Goal: Task Accomplishment & Management: Complete application form

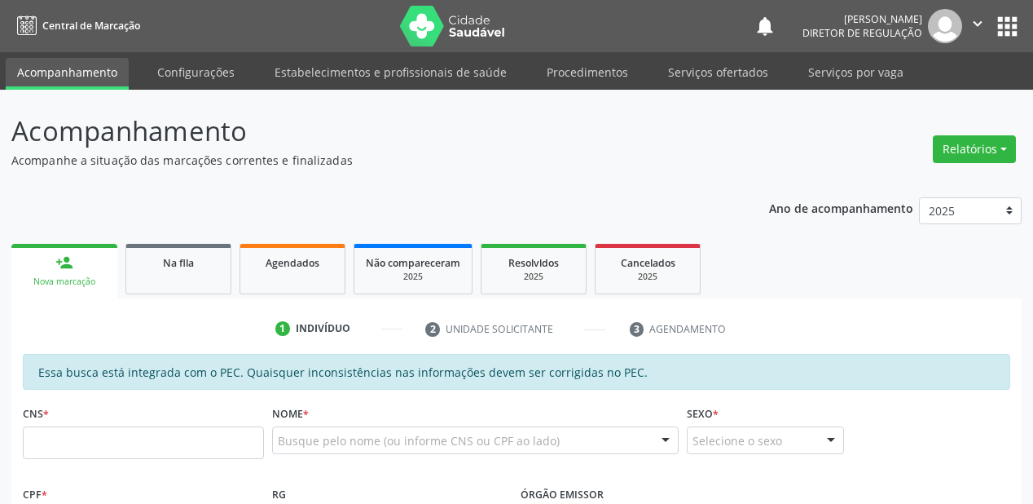
scroll to position [261, 0]
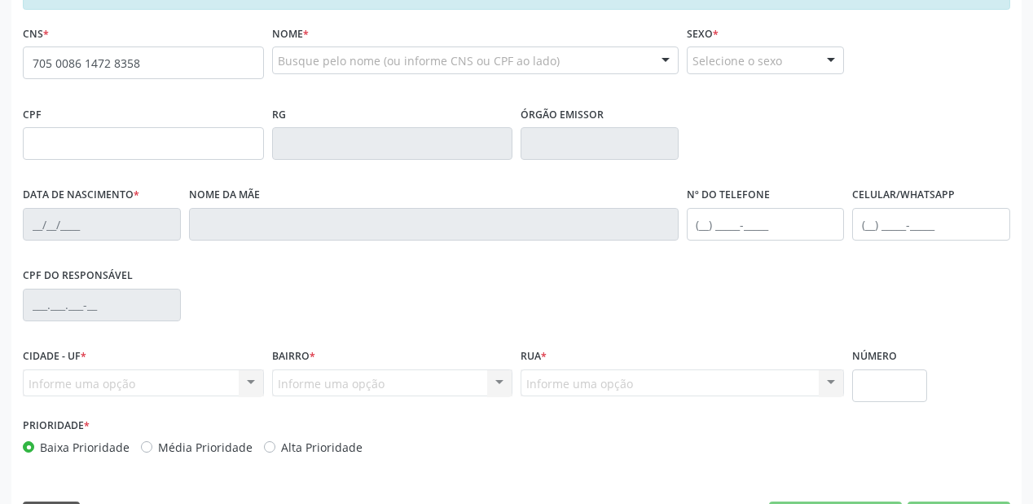
type input "705 0086 1472 8358"
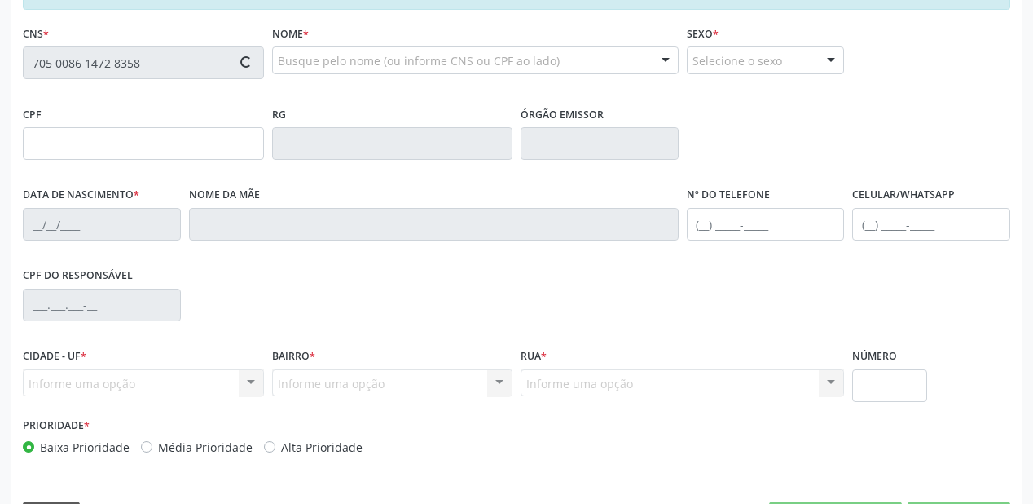
type input "133.846.174-52"
type input "18/07/2013"
type input "Maria Darticleia Silva Nascimento"
type input "(87) 99935-4350"
type input "S/N"
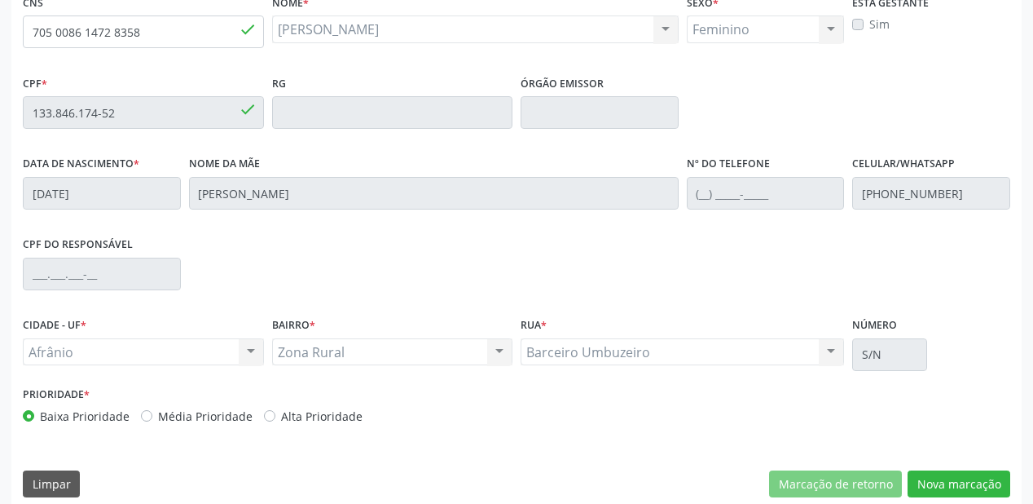
scroll to position [426, 0]
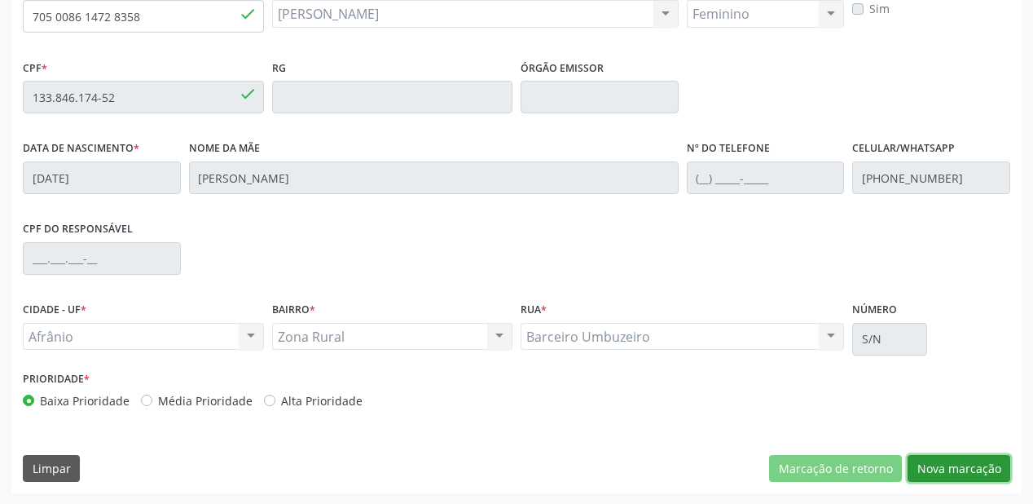
click at [948, 460] on button "Nova marcação" at bounding box center [959, 469] width 103 height 28
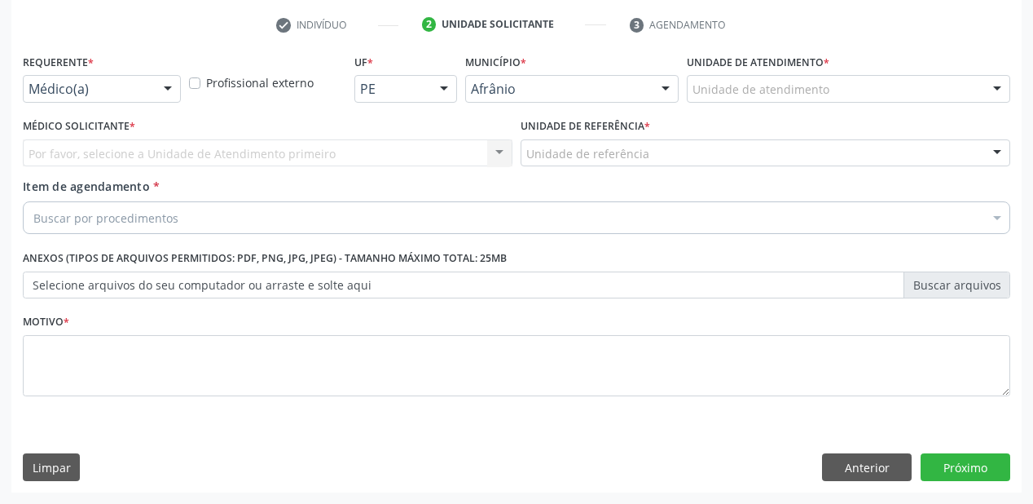
scroll to position [303, 0]
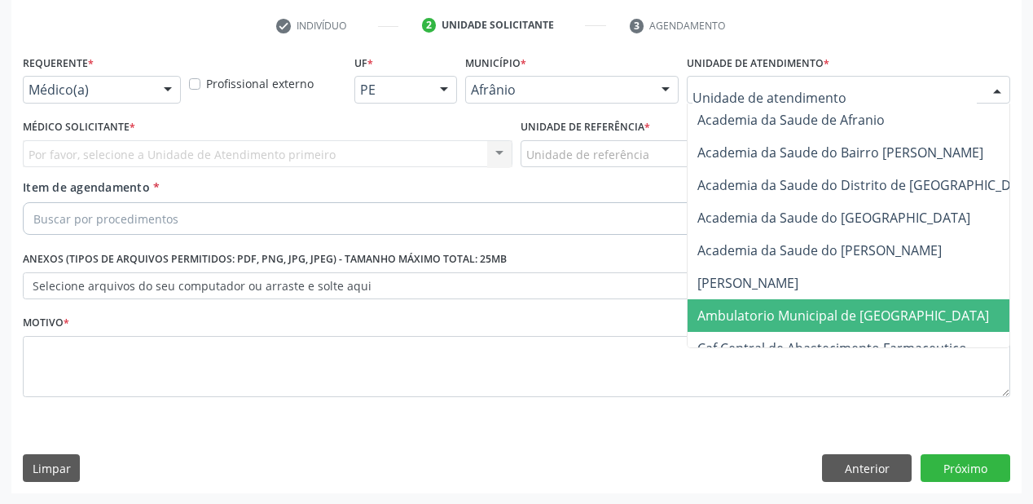
click at [779, 313] on span "Ambulatorio Municipal de [GEOGRAPHIC_DATA]" at bounding box center [843, 315] width 292 height 18
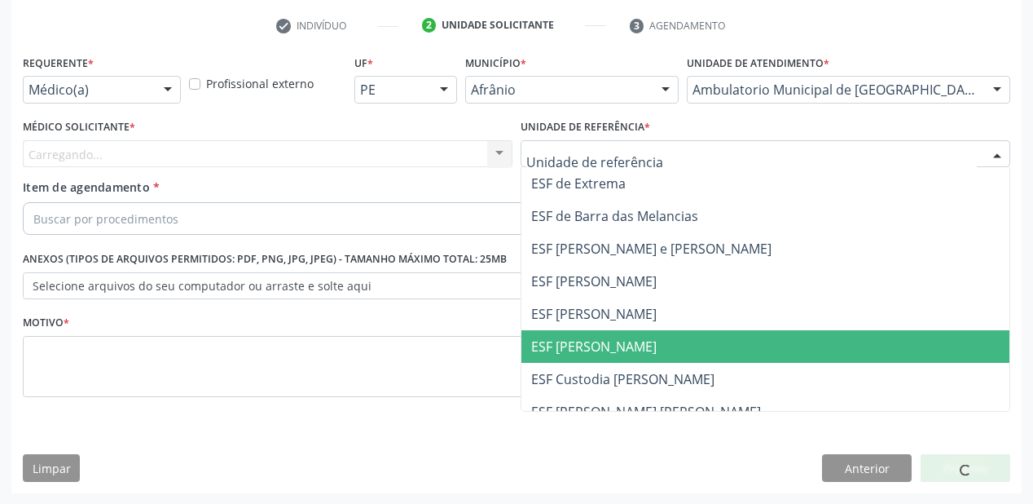
click at [580, 330] on span "ESF [PERSON_NAME]" at bounding box center [765, 346] width 488 height 33
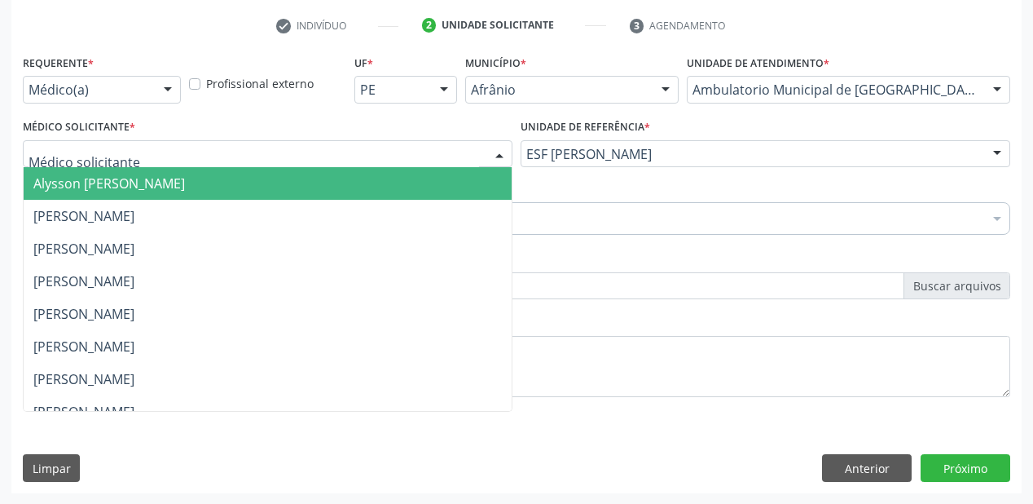
click at [126, 166] on div "Alysson Rodrigo Ferreira Cavalcanti Bruno Saraiva Bezerra Medrado Carlos Gustav…" at bounding box center [268, 154] width 490 height 28
click at [112, 191] on span "Alysson [PERSON_NAME]" at bounding box center [109, 183] width 152 height 18
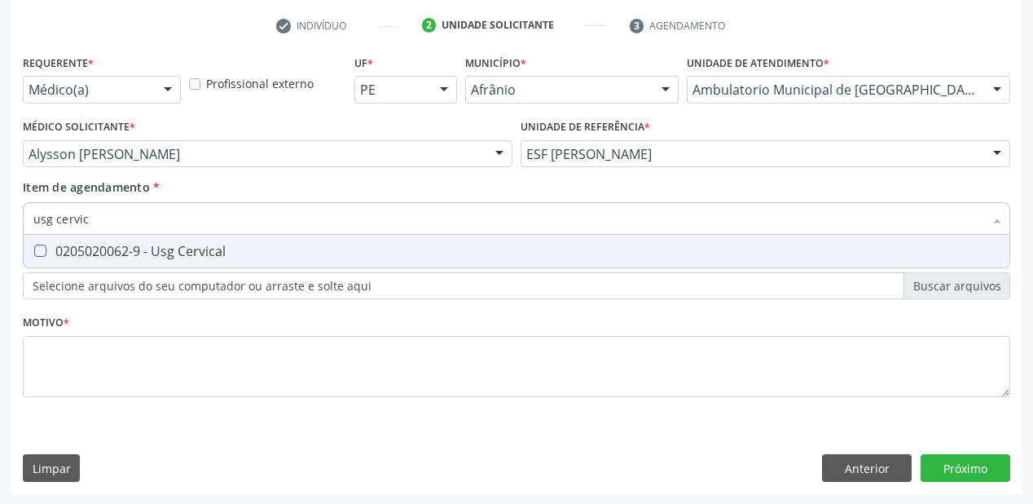
type input "usg cervica"
click at [110, 257] on div "0205020062-9 - Usg Cervical" at bounding box center [516, 250] width 966 height 13
checkbox Cervical "true"
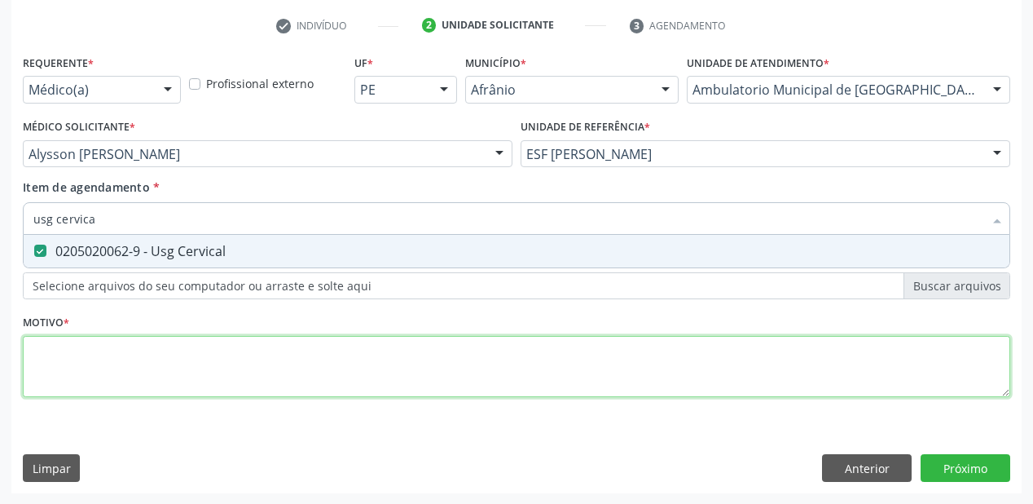
click at [77, 343] on div "Requerente * Médico(a) Médico(a) Enfermeiro(a) Paciente Nenhum resultado encont…" at bounding box center [516, 235] width 987 height 369
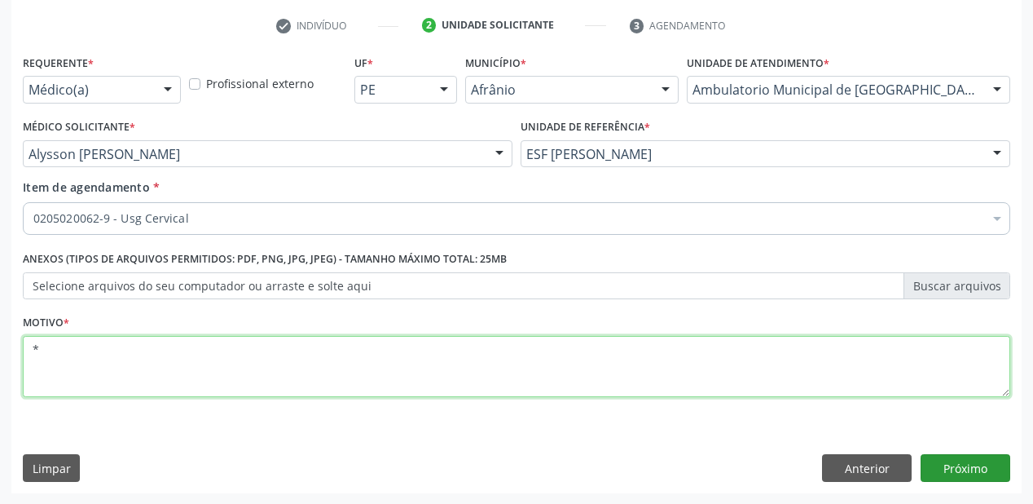
type textarea "*"
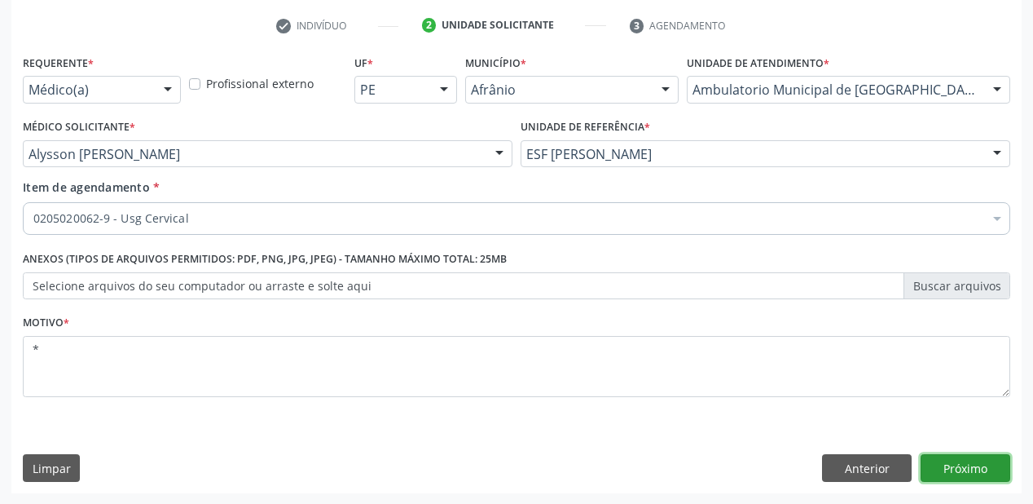
click at [952, 469] on button "Próximo" at bounding box center [966, 468] width 90 height 28
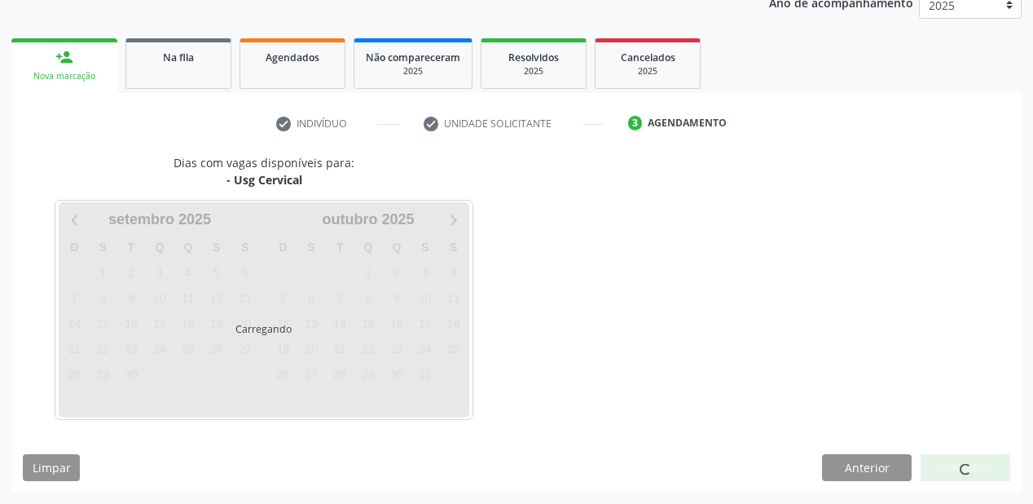
scroll to position [205, 0]
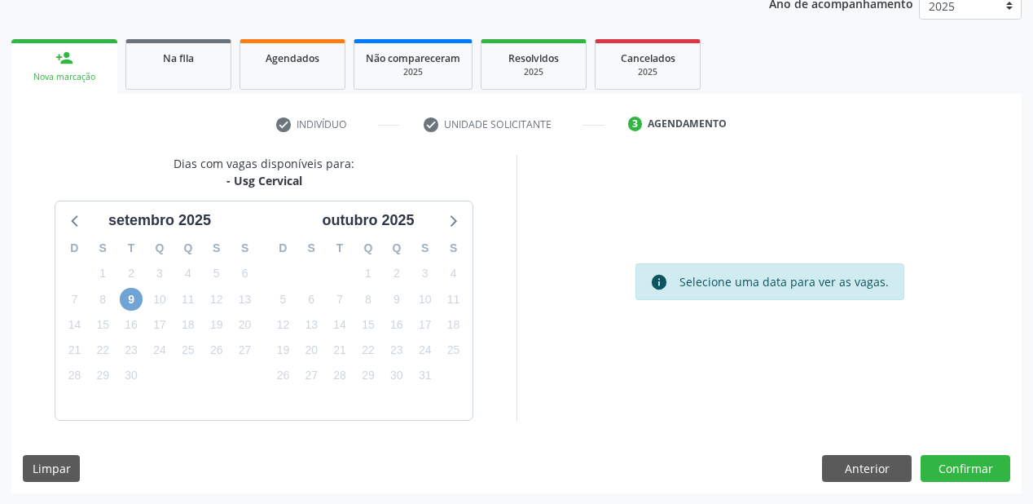
click at [123, 298] on span "9" at bounding box center [131, 299] width 23 height 23
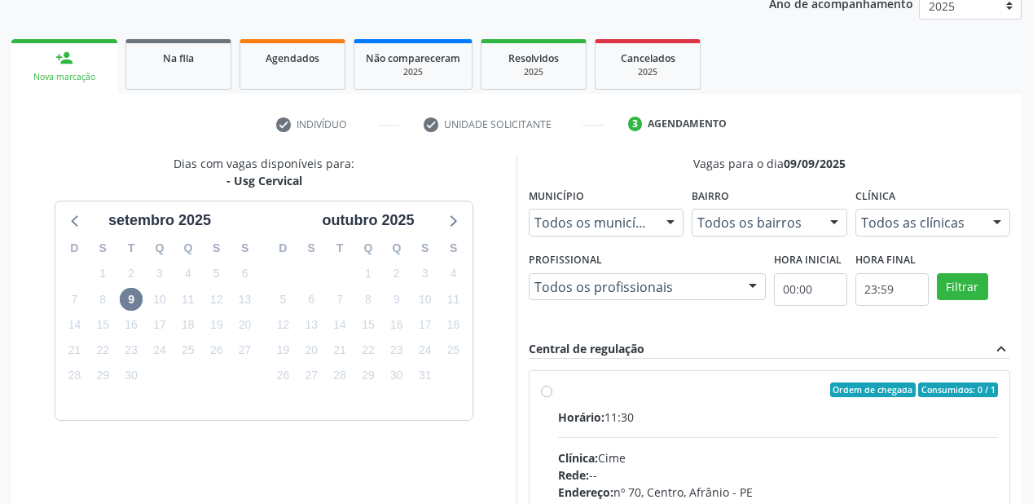
click at [724, 411] on div "Horário: 11:30" at bounding box center [778, 416] width 440 height 17
click at [552, 397] on input "Ordem de chegada Consumidos: 0 / 1 Horário: 11:30 Clínica: Cime Rede: -- Endere…" at bounding box center [546, 389] width 11 height 15
radio input "true"
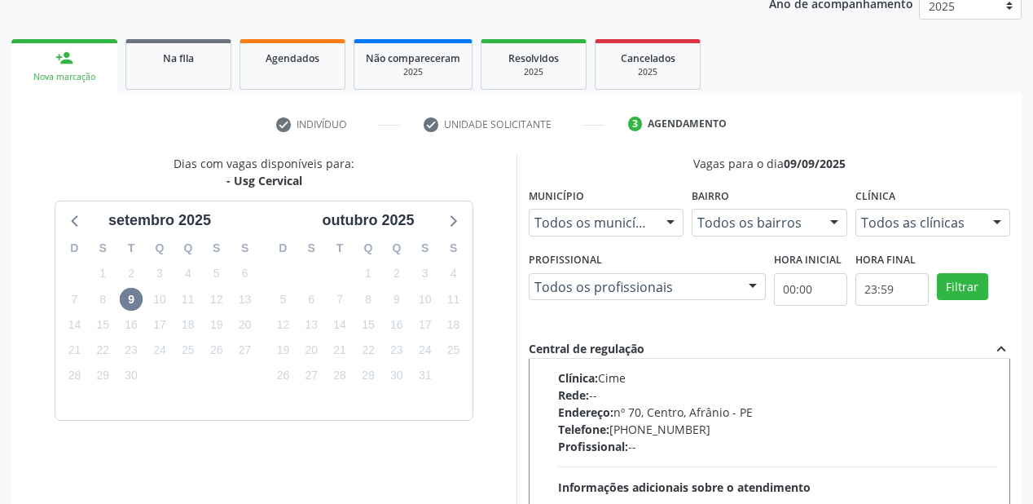
scroll to position [469, 0]
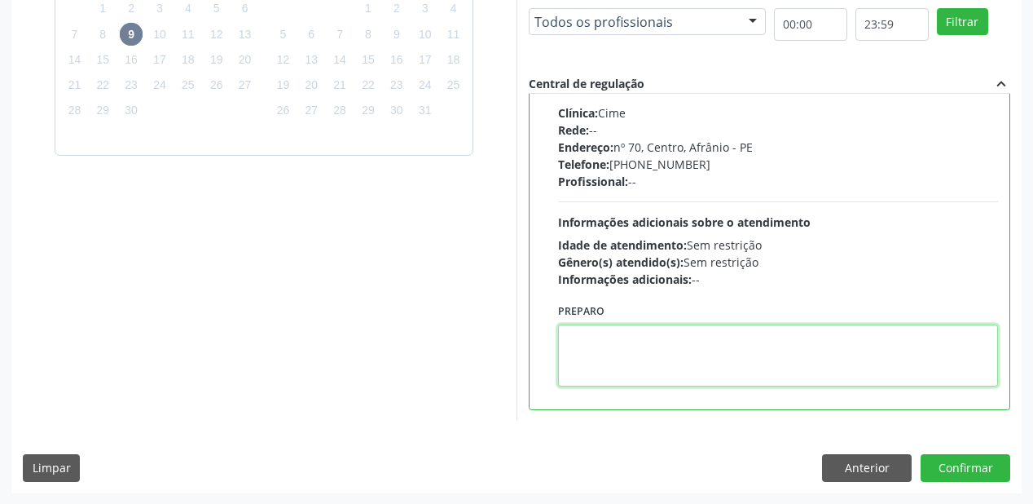
click at [680, 379] on textarea at bounding box center [778, 355] width 440 height 62
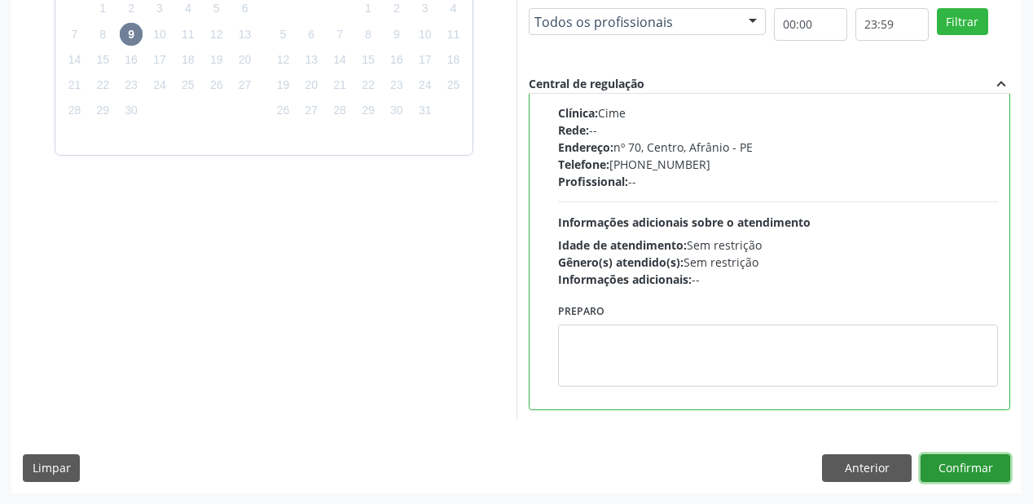
click at [957, 469] on button "Confirmar" at bounding box center [966, 468] width 90 height 28
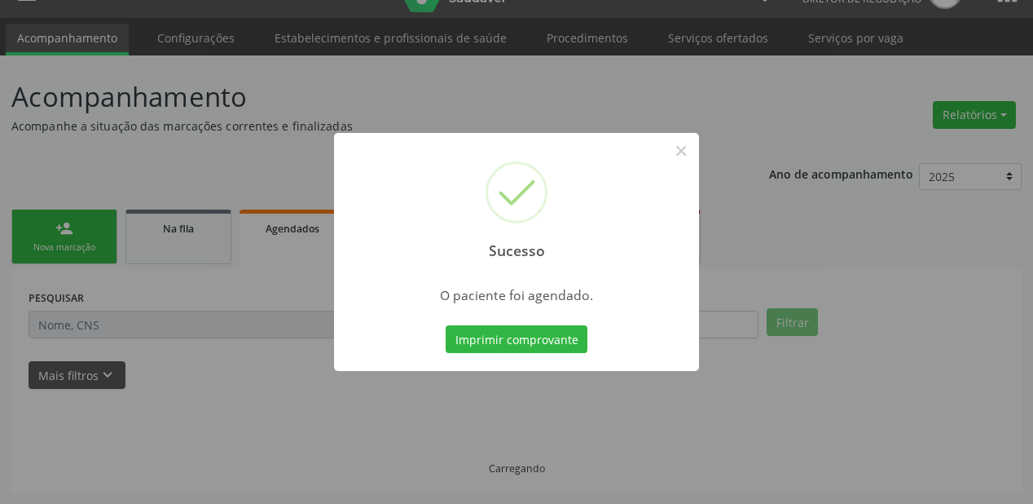
scroll to position [33, 0]
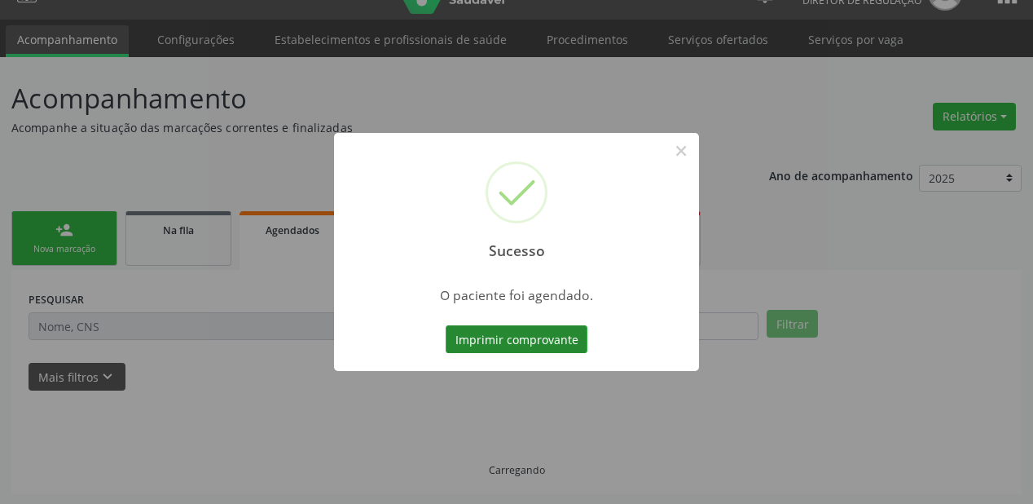
click at [490, 332] on button "Imprimir comprovante" at bounding box center [517, 339] width 142 height 28
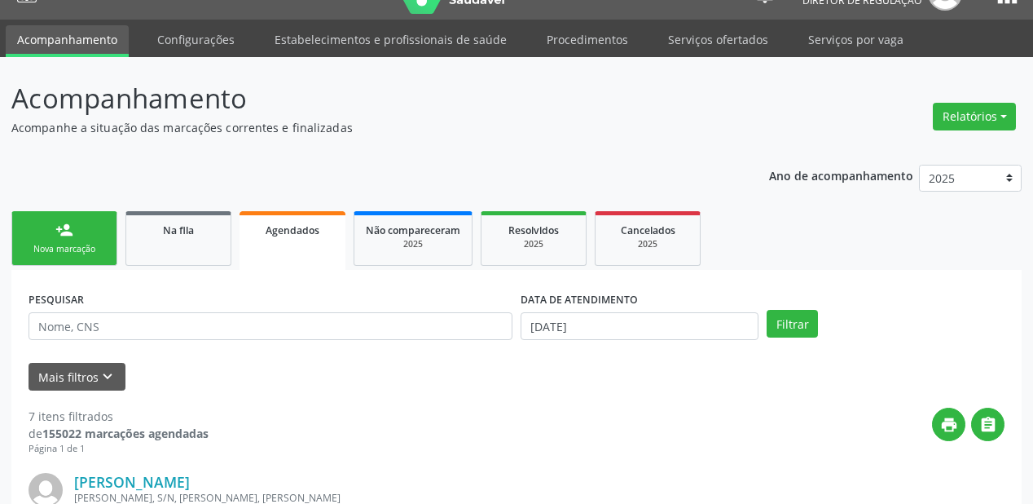
click at [83, 239] on link "person_add Nova marcação" at bounding box center [64, 238] width 106 height 55
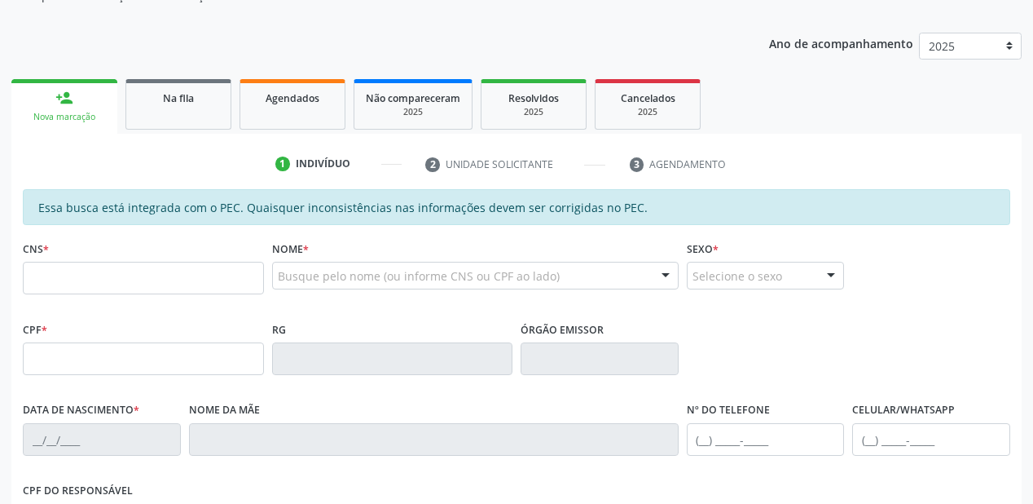
scroll to position [358, 0]
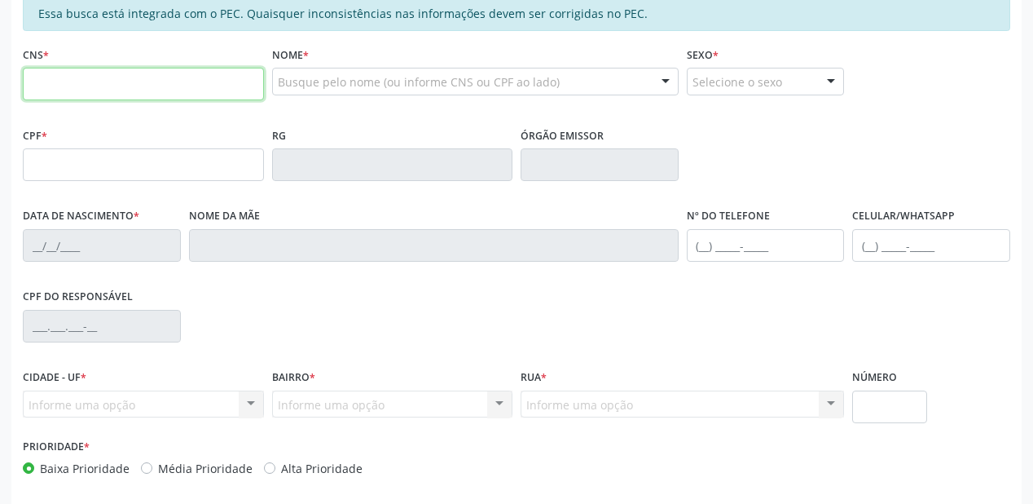
click at [130, 86] on input "text" at bounding box center [143, 84] width 241 height 33
paste input "706 2067 0888 6970"
type input "706 2067 0888 6970"
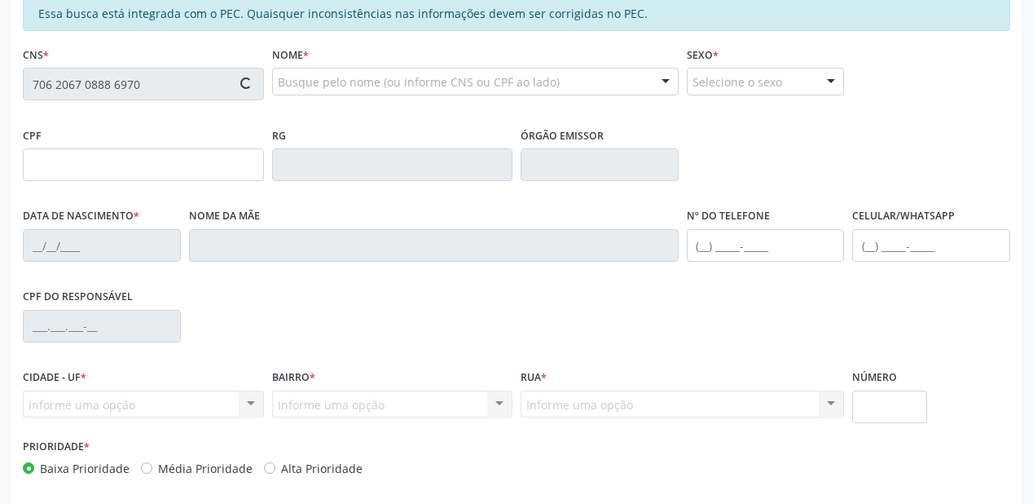
type input "04/04/1963"
type input "Maria Ferreira da Silva"
type input "(87) 99122-5354"
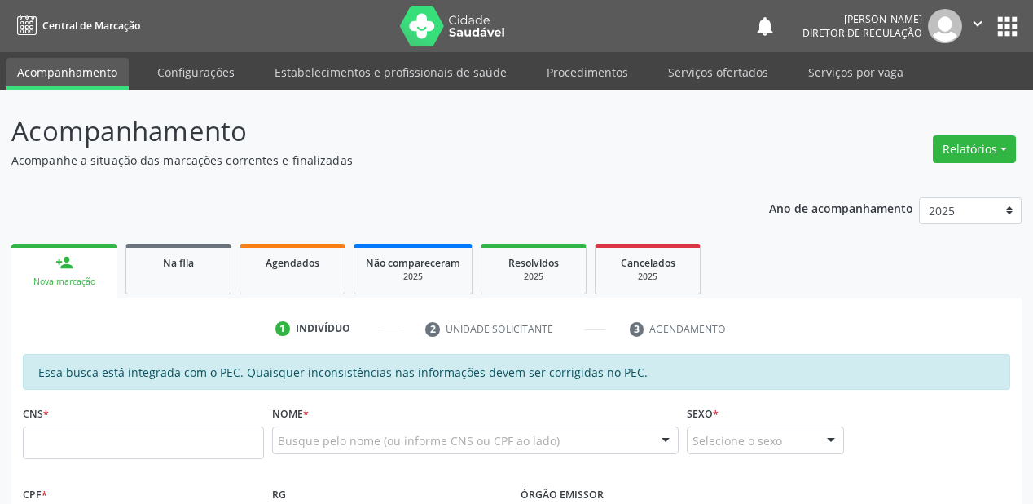
scroll to position [426, 0]
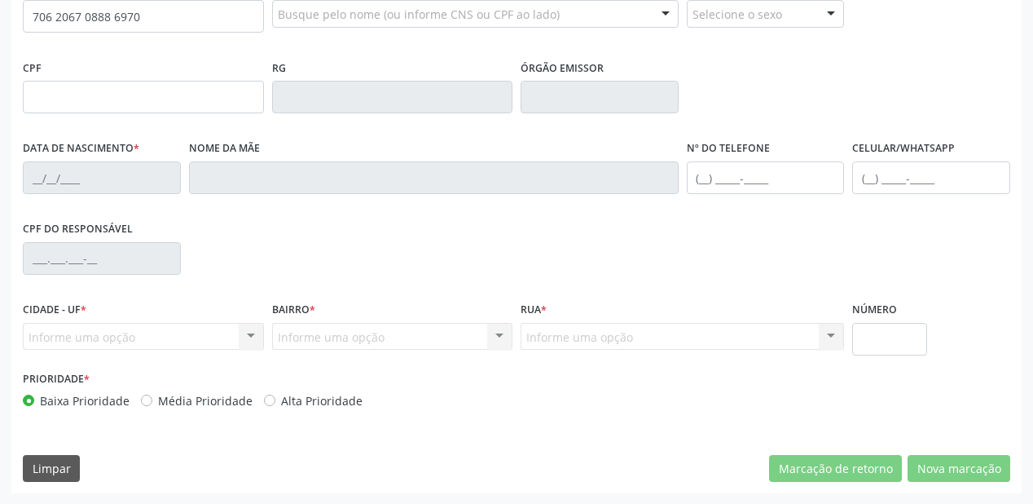
type input "706 2067 0888 6970"
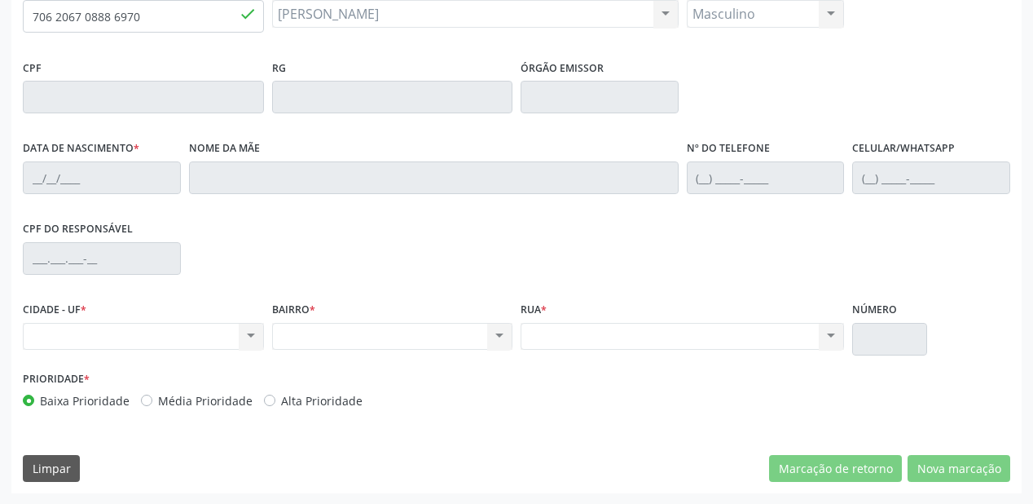
type input "[DATE]"
type input "[PERSON_NAME]"
type input "[PHONE_NUMBER]"
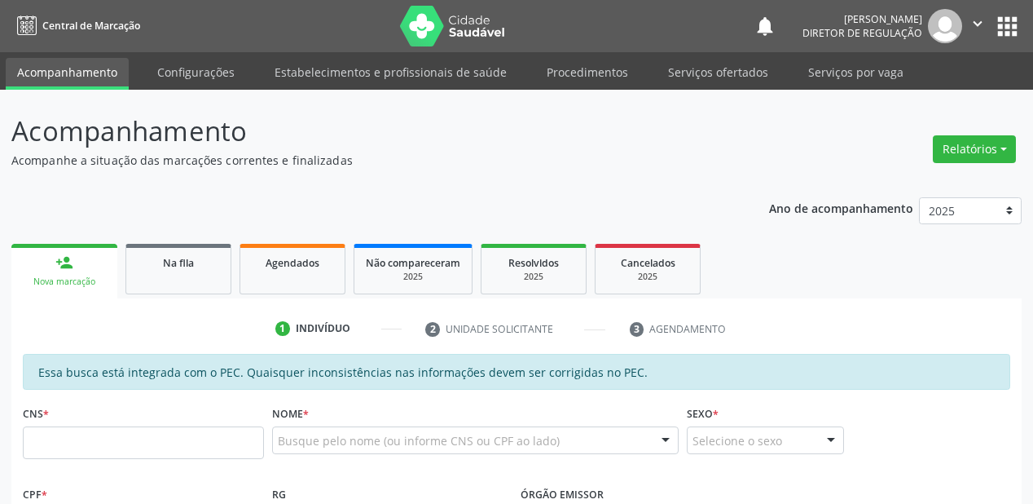
scroll to position [261, 0]
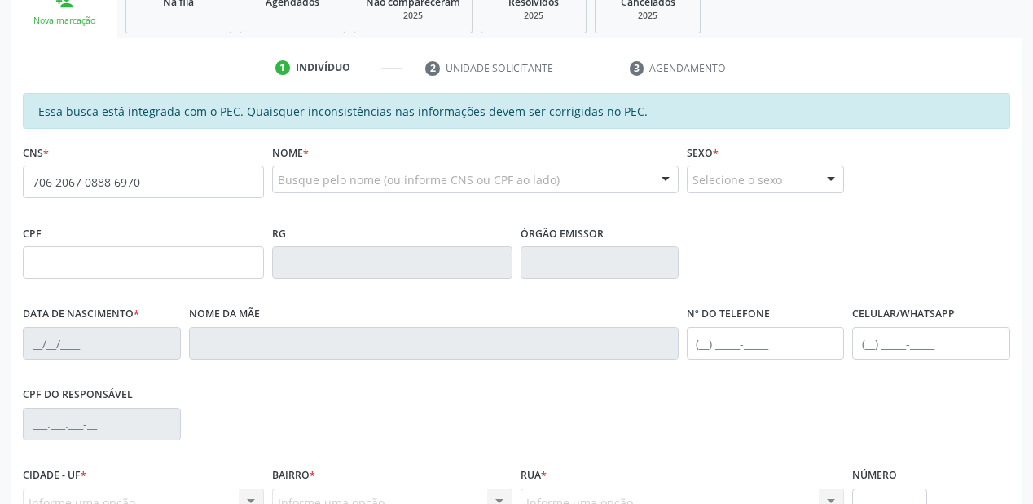
type input "706 2067 0888 6970"
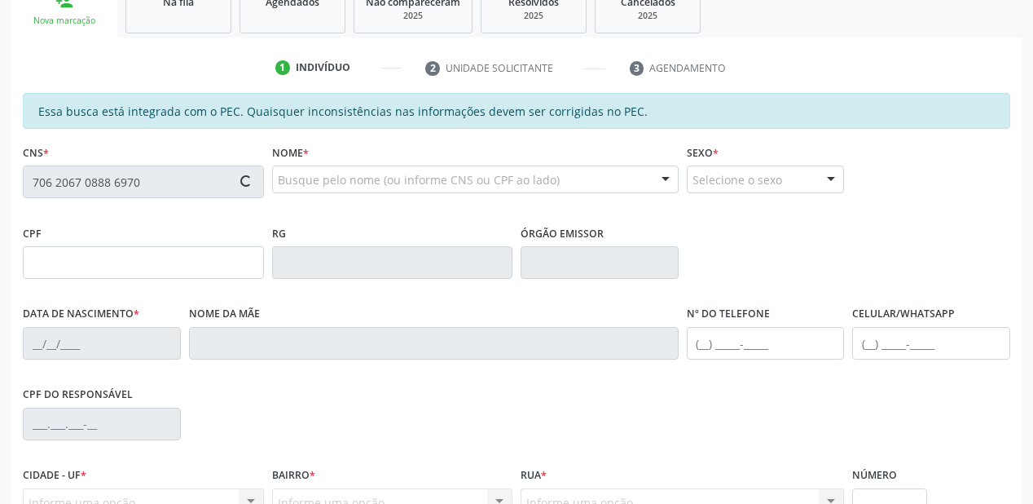
scroll to position [326, 0]
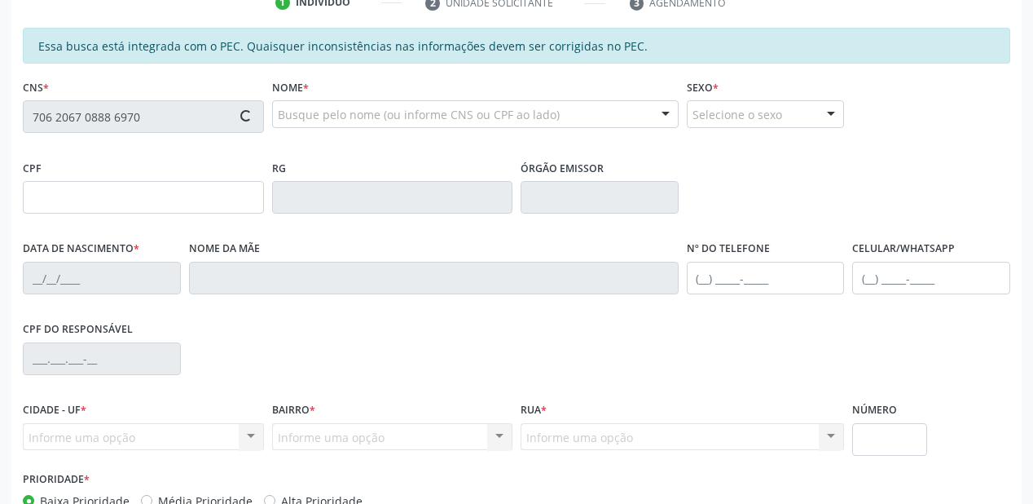
type input "04/04/1963"
type input "Maria Ferreira da Silva"
type input "(87) 99122-5354"
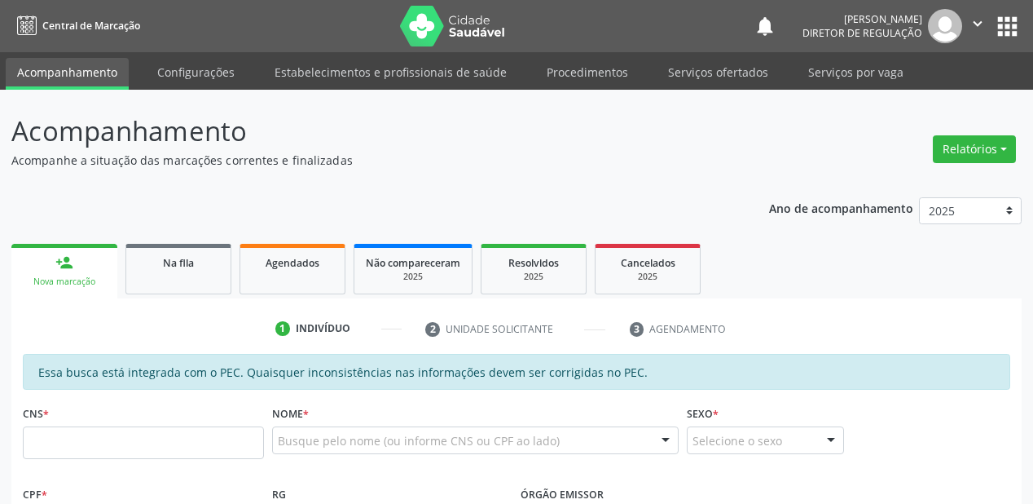
scroll to position [391, 0]
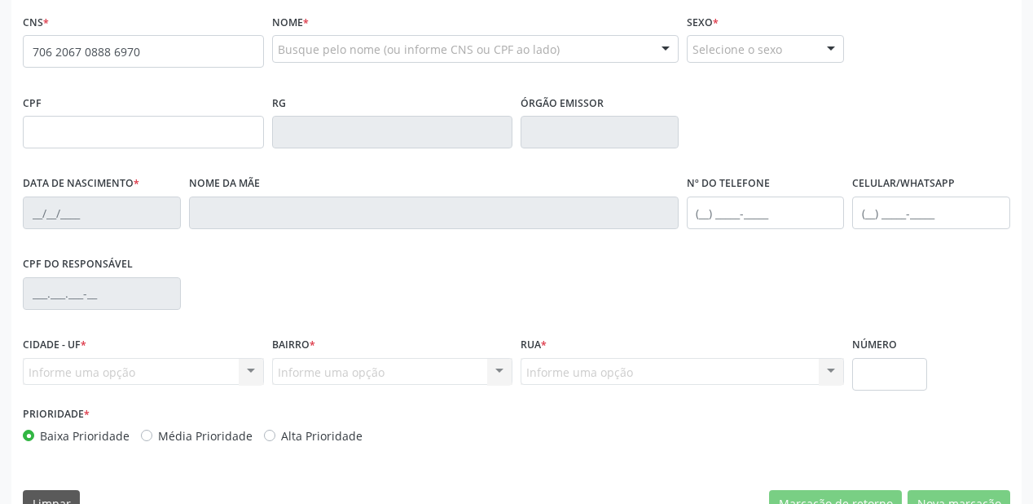
type input "706 2067 0888 6970"
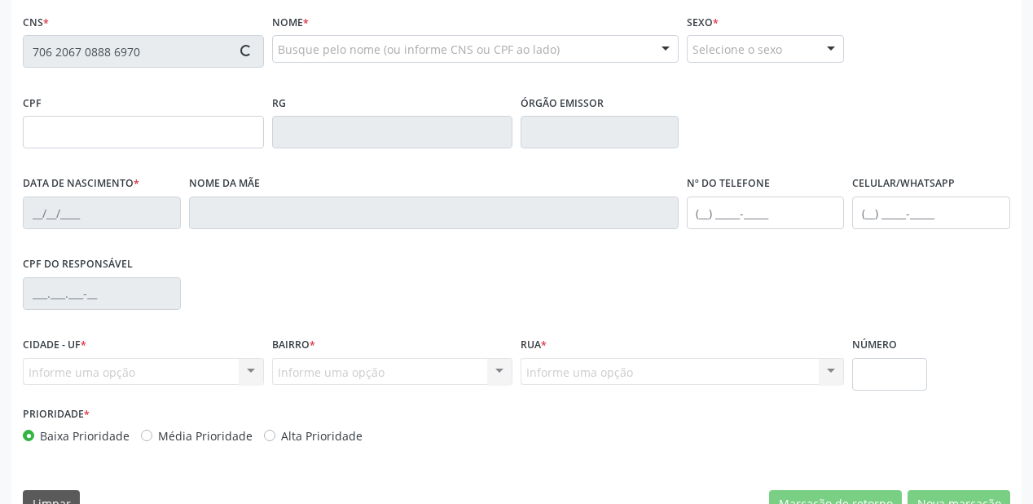
type input "04/04/1963"
type input "Maria Ferreira da Silva"
type input "(87) 9104-8023"
type input "S/N"
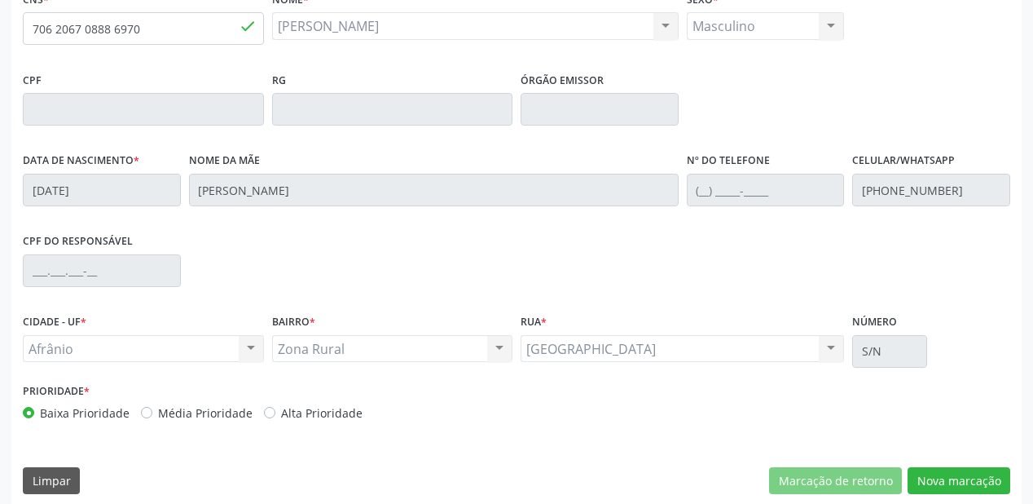
scroll to position [426, 0]
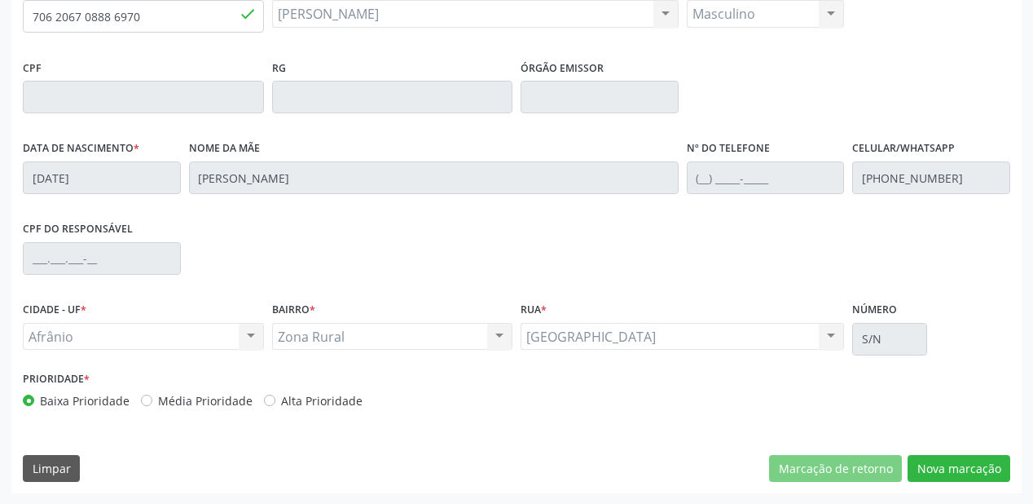
click at [933, 482] on div "Essa busca está integrada com o PEC. Quaisquer inconsistências nas informações …" at bounding box center [516, 209] width 1010 height 565
click at [949, 457] on button "Nova marcação" at bounding box center [959, 469] width 103 height 28
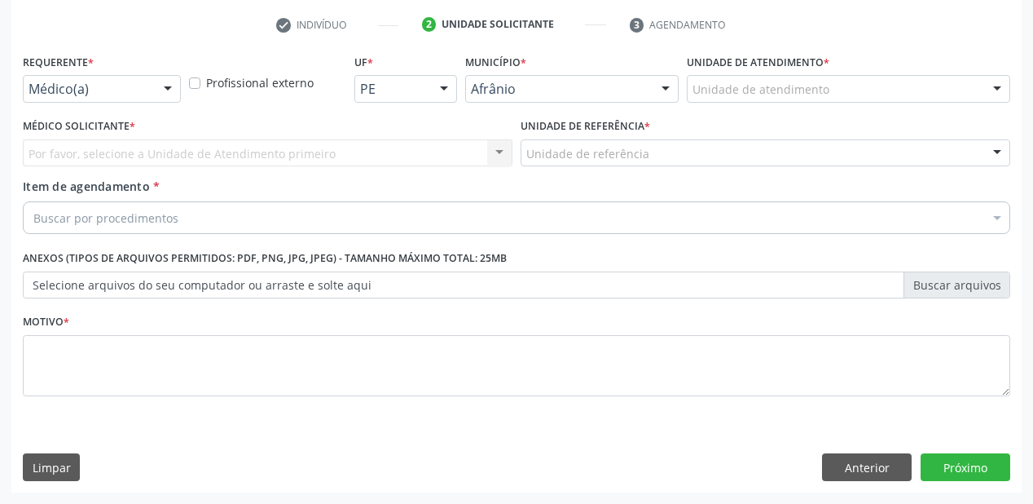
scroll to position [303, 0]
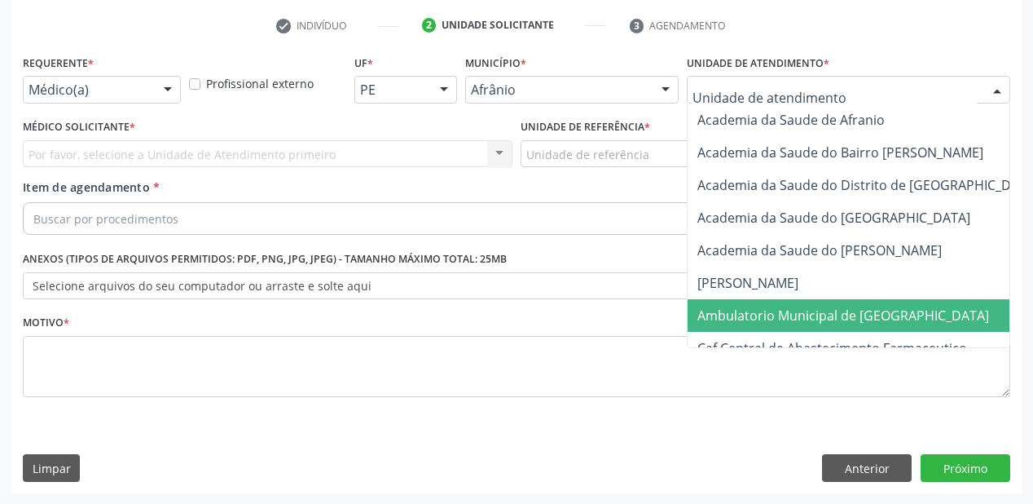
click at [736, 310] on span "Ambulatorio Municipal de [GEOGRAPHIC_DATA]" at bounding box center [843, 315] width 292 height 18
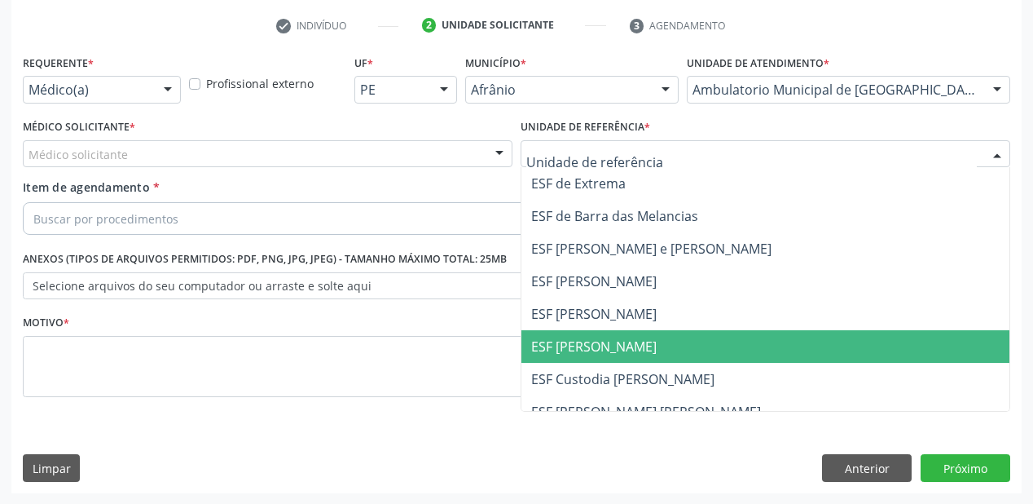
click at [561, 342] on span "ESF [PERSON_NAME]" at bounding box center [593, 346] width 125 height 18
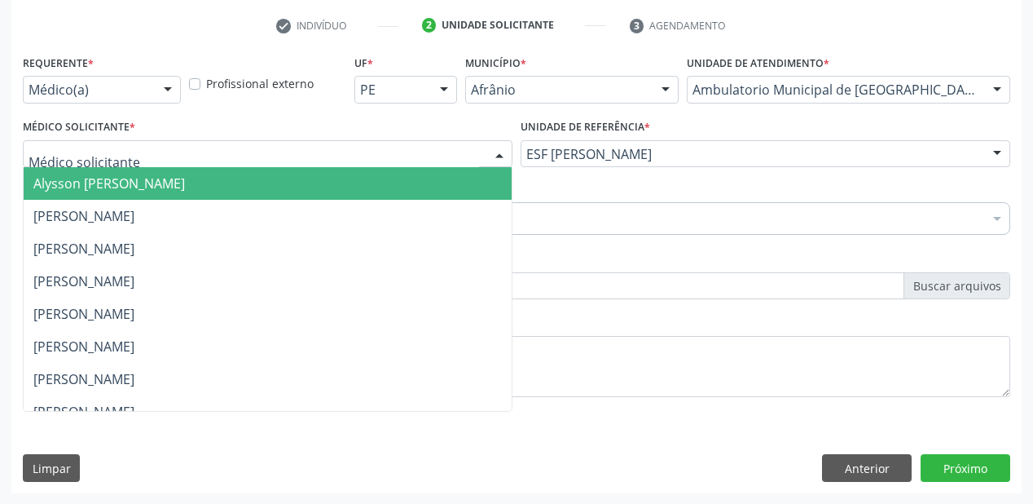
click at [118, 190] on span "Alysson [PERSON_NAME]" at bounding box center [109, 183] width 152 height 18
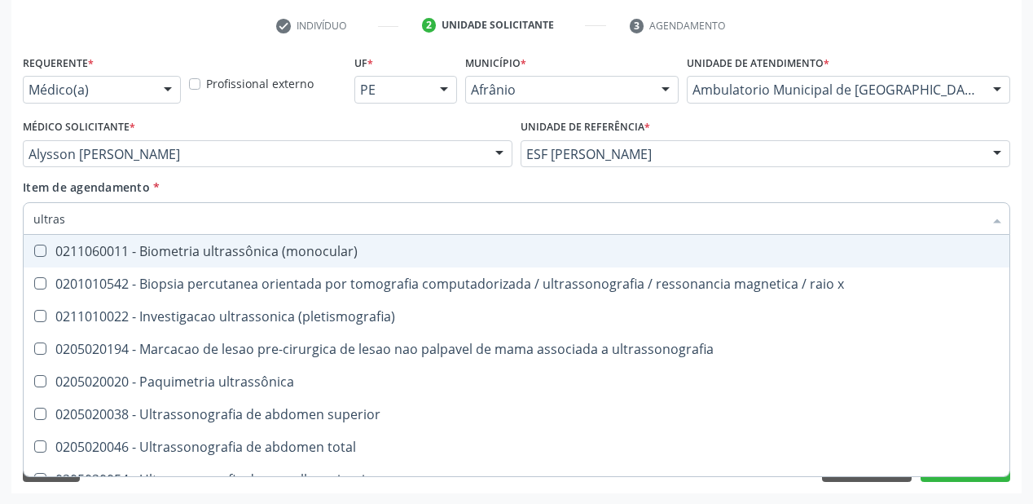
type input "ultrass"
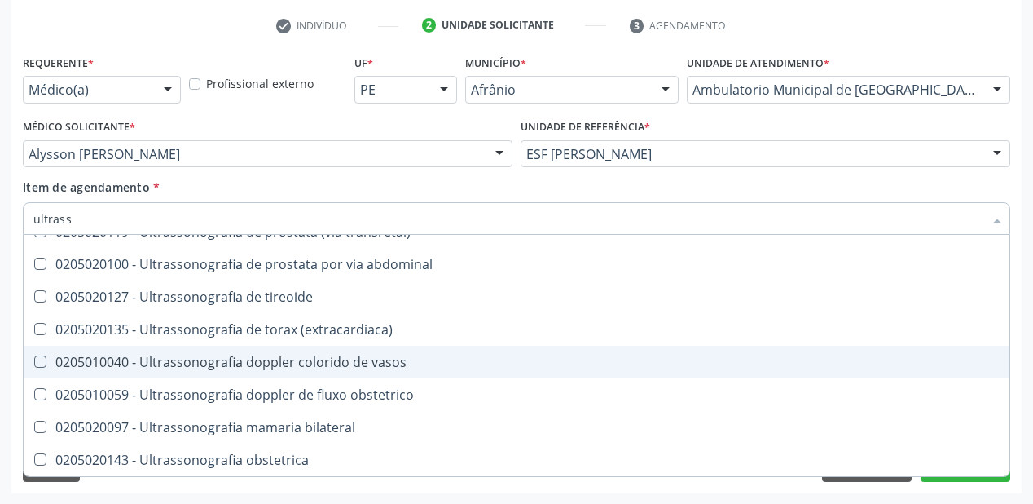
scroll to position [313, 0]
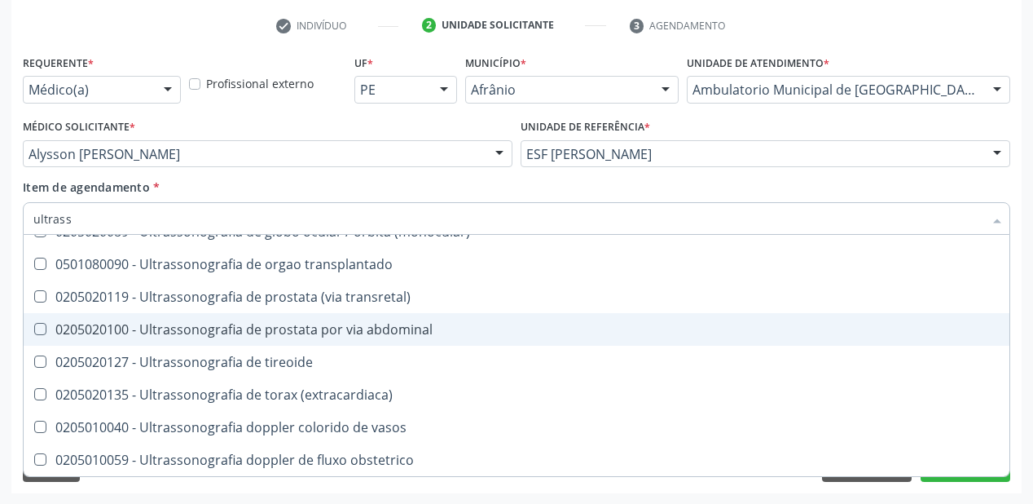
click at [310, 327] on div "0205020100 - Ultrassonografia de prostata por via abdominal" at bounding box center [516, 329] width 966 height 13
checkbox abdominal "true"
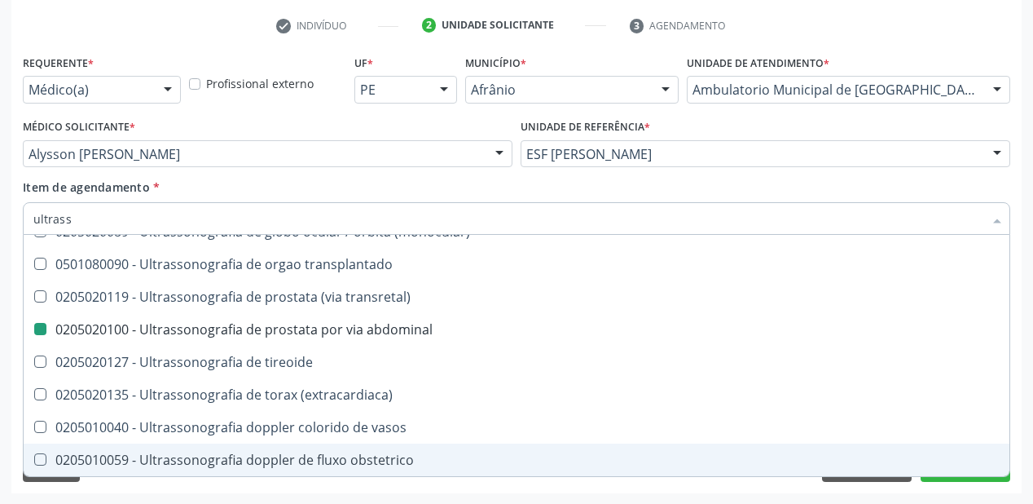
click at [147, 482] on div "Requerente * Médico(a) Médico(a) Enfermeiro(a) Paciente Nenhum resultado encont…" at bounding box center [516, 272] width 1010 height 442
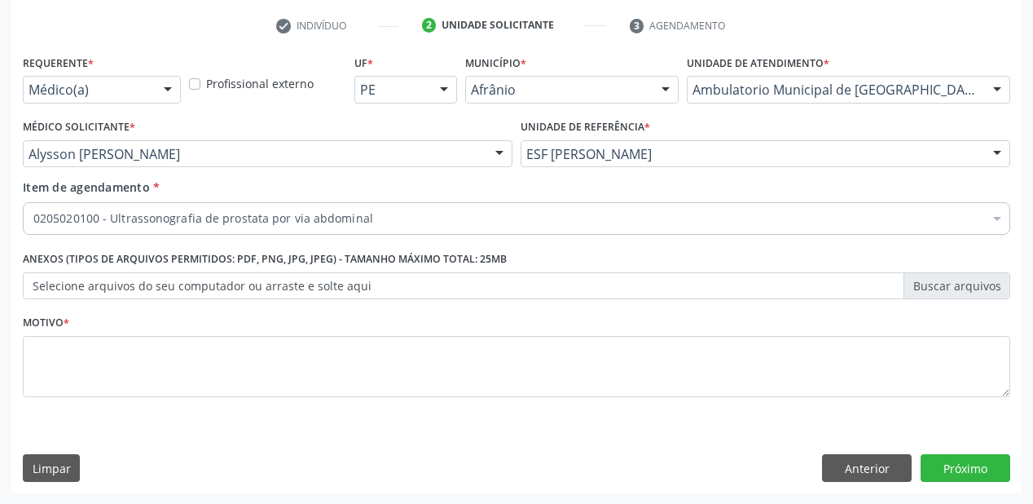
scroll to position [0, 0]
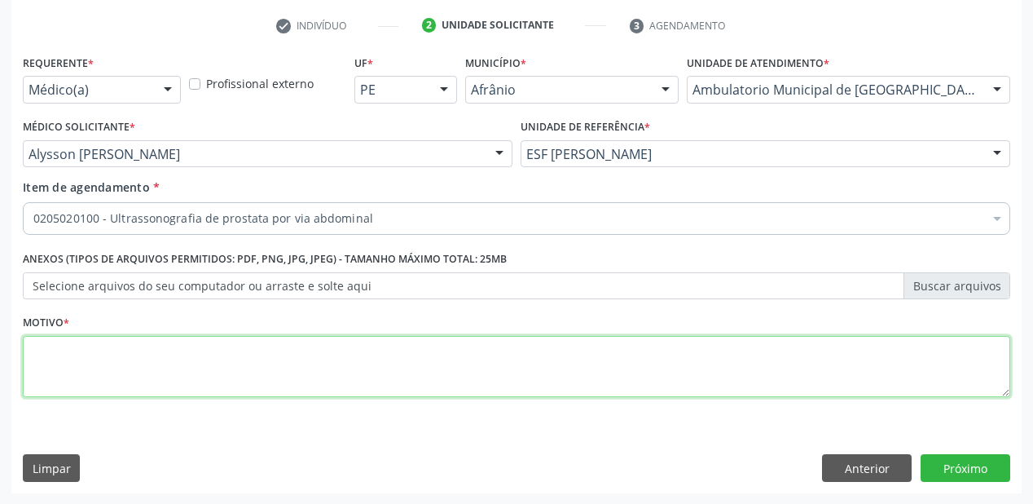
click at [129, 362] on textarea at bounding box center [516, 367] width 987 height 62
type textarea "*"
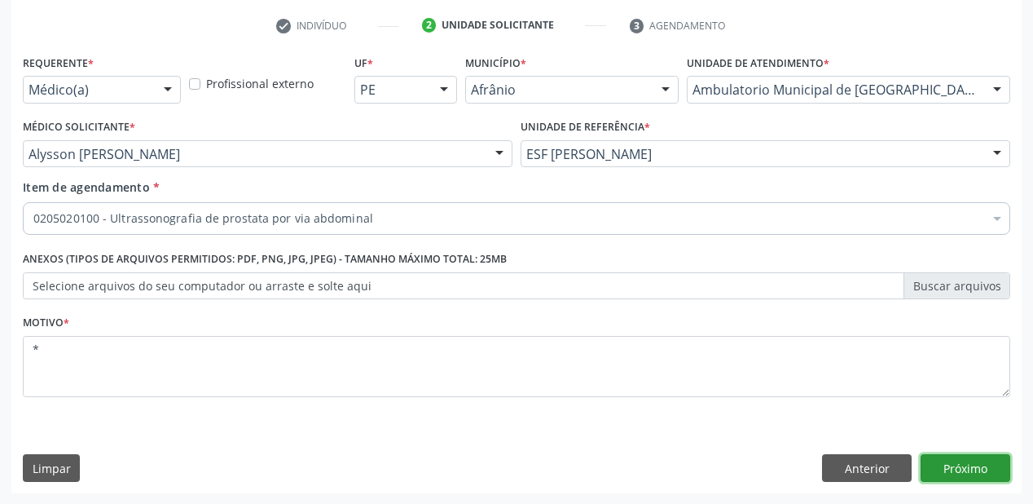
click at [941, 456] on button "Próximo" at bounding box center [966, 468] width 90 height 28
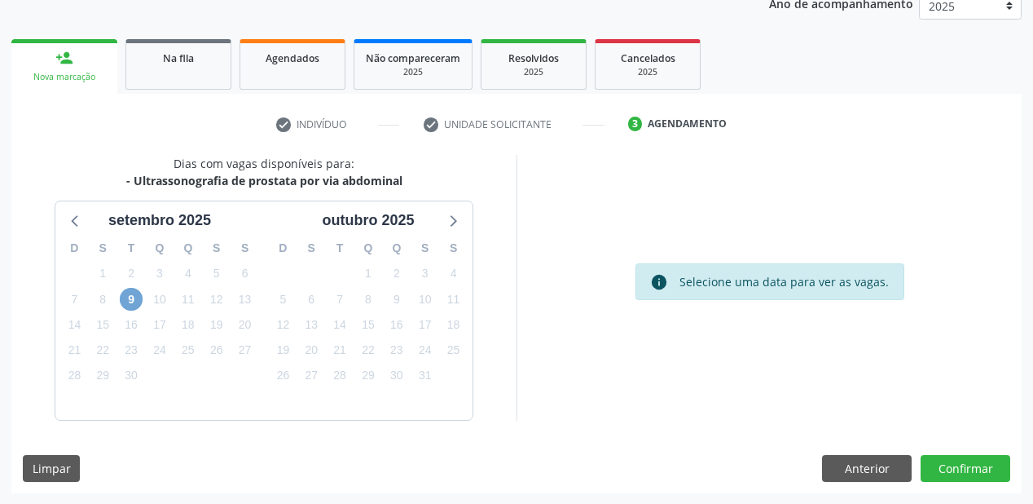
click at [140, 304] on span "9" at bounding box center [131, 299] width 23 height 23
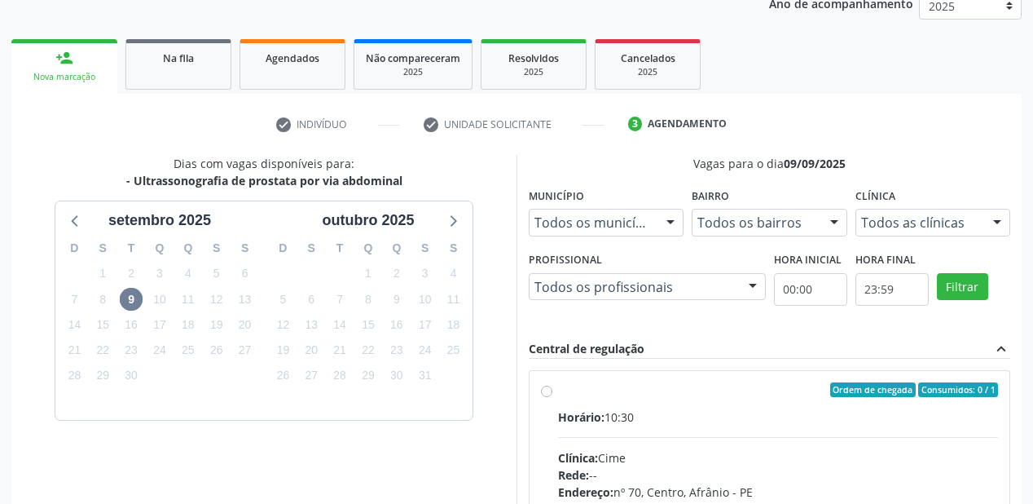
click at [742, 420] on div "Horário: 10:30" at bounding box center [778, 416] width 440 height 17
click at [552, 397] on input "Ordem de chegada Consumidos: 0 / 1 Horário: 10:30 Clínica: Cime Rede: -- Endere…" at bounding box center [546, 389] width 11 height 15
radio input "true"
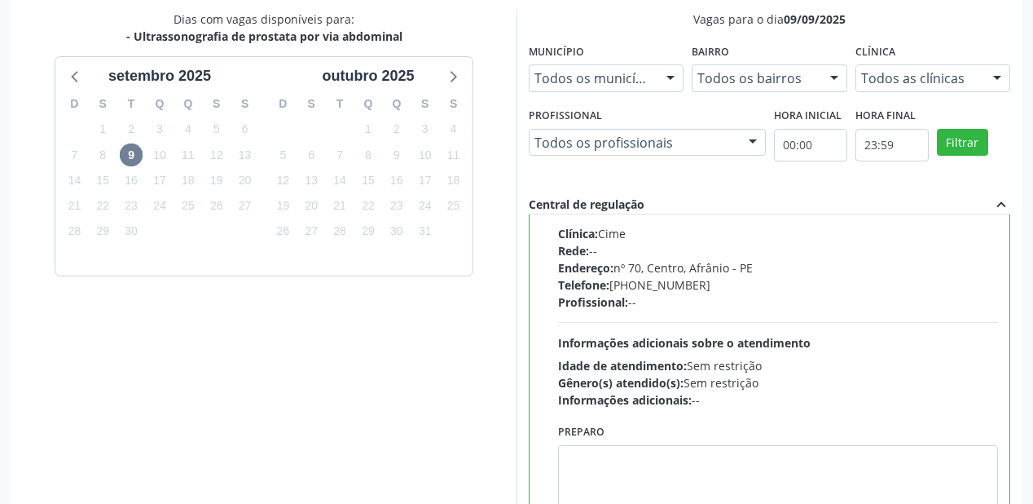
scroll to position [469, 0]
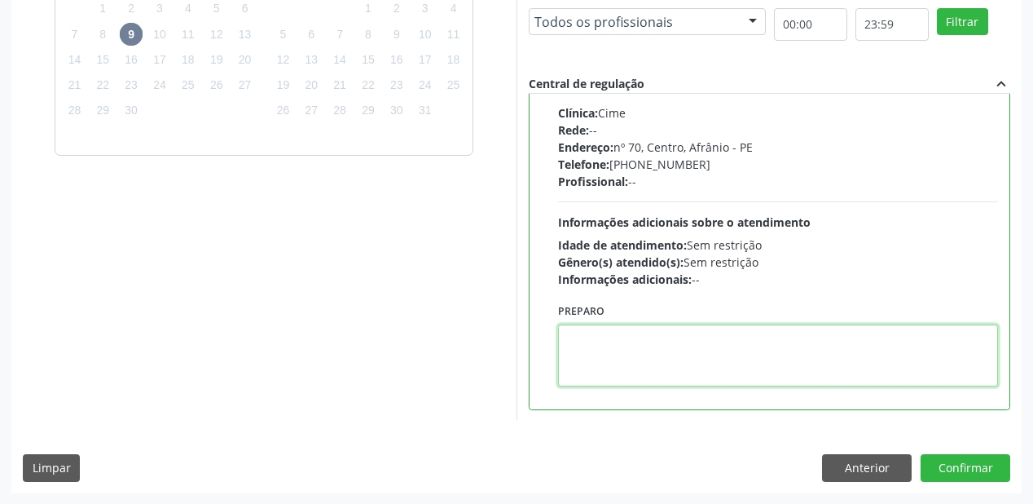
click at [596, 358] on textarea at bounding box center [778, 355] width 440 height 62
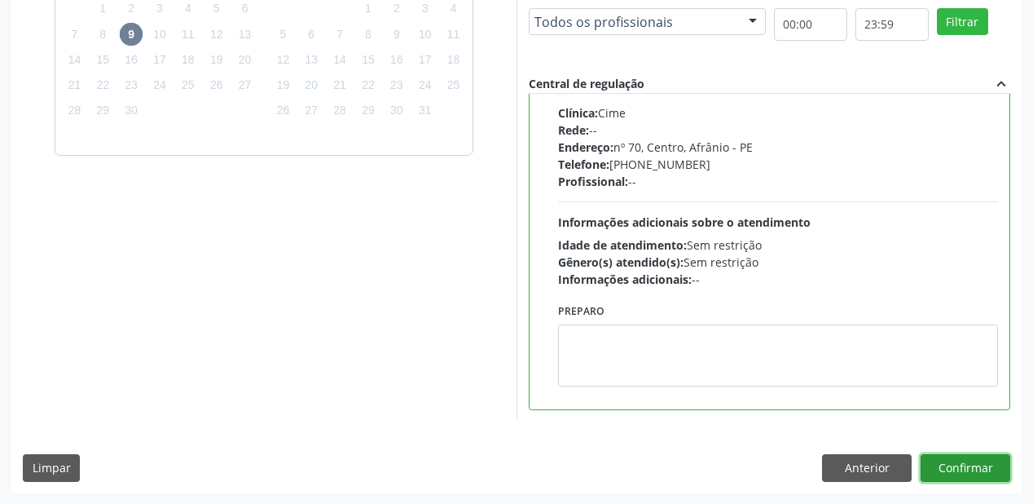
click at [952, 468] on button "Confirmar" at bounding box center [966, 468] width 90 height 28
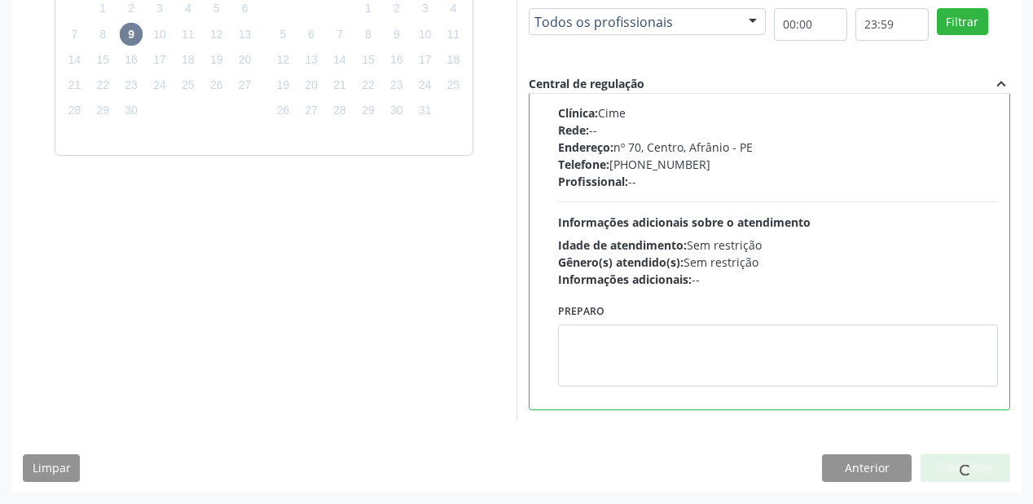
scroll to position [33, 0]
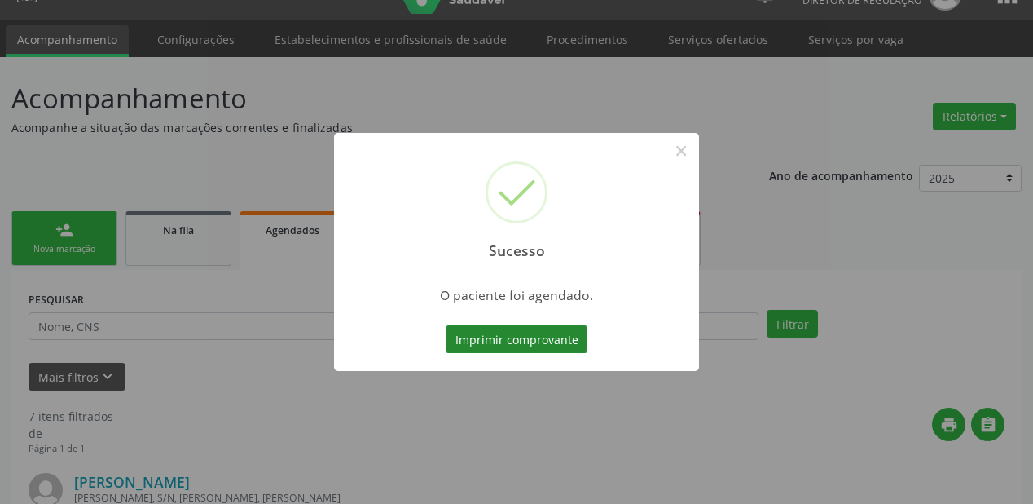
click at [522, 333] on button "Imprimir comprovante" at bounding box center [517, 339] width 142 height 28
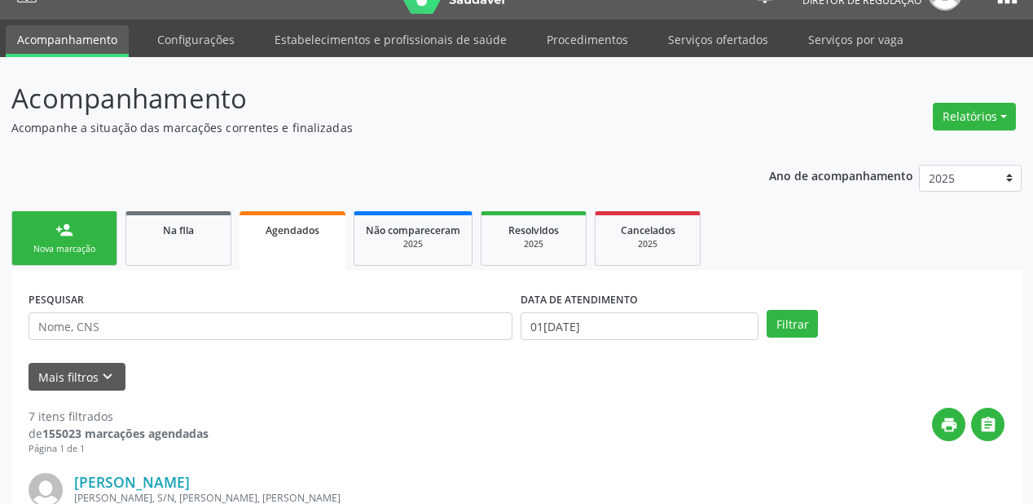
click at [81, 240] on link "person_add Nova marcação" at bounding box center [64, 238] width 106 height 55
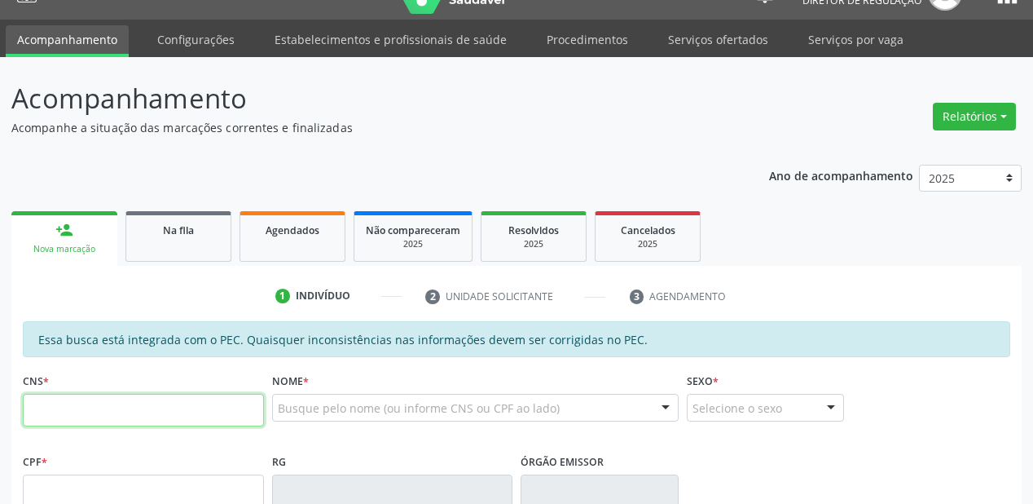
click at [85, 414] on input "text" at bounding box center [143, 410] width 241 height 33
type input "704 8090 4666 2241"
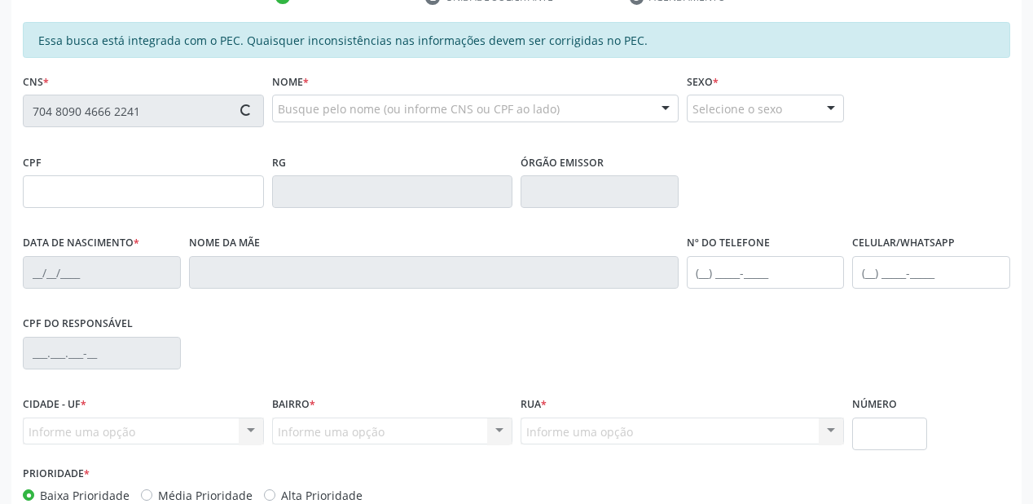
scroll to position [358, 0]
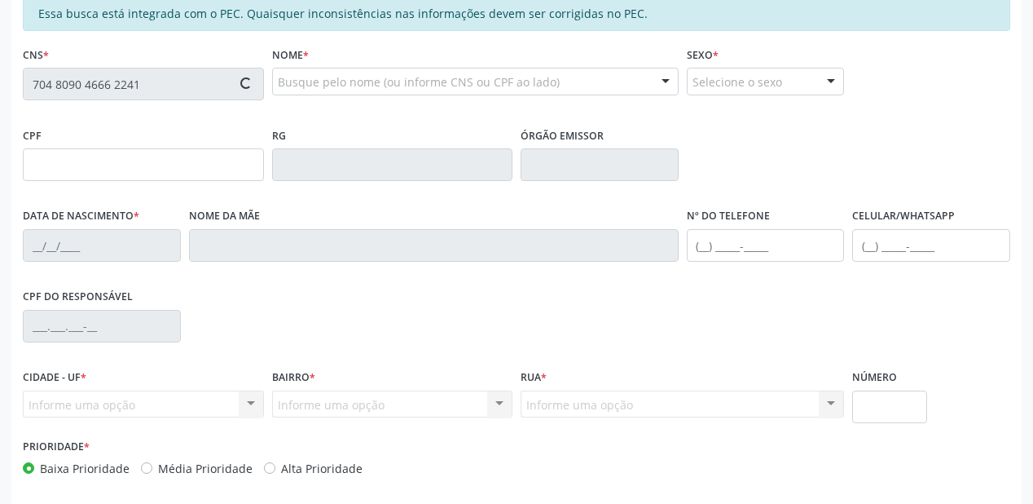
type input "032.993.794-45"
type input "15/10/1946"
type input "Basilia Ana Gomes"
type input "(87) 98861-2373"
type input "S/N"
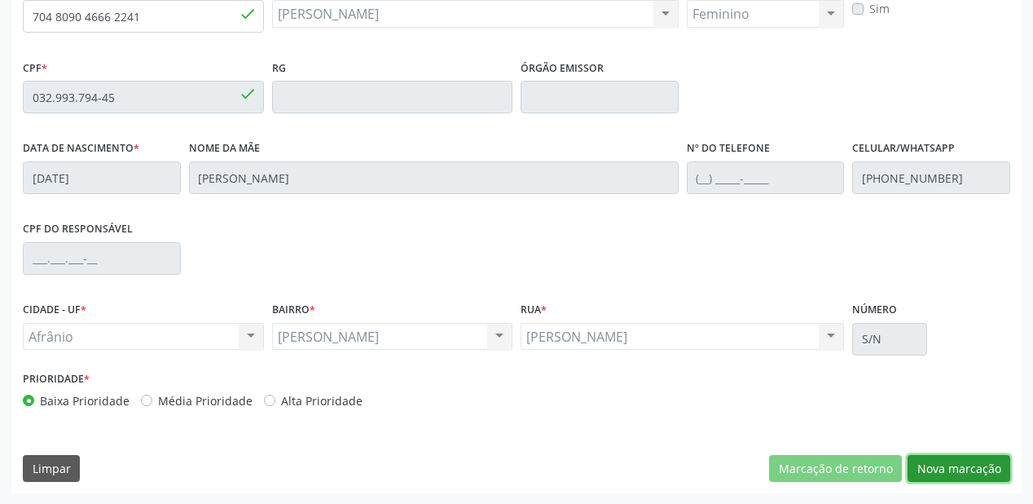
click at [943, 473] on button "Nova marcação" at bounding box center [959, 469] width 103 height 28
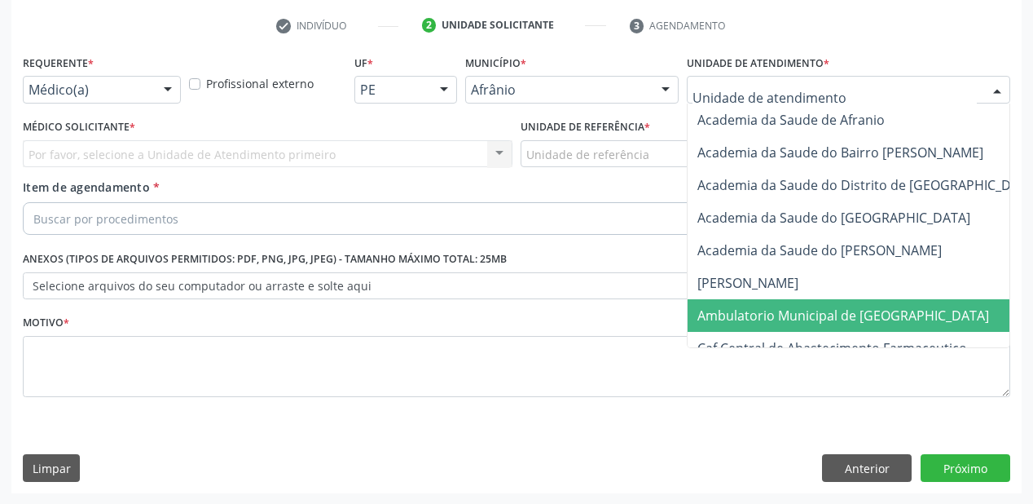
click at [734, 326] on span "Ambulatorio Municipal de [GEOGRAPHIC_DATA]" at bounding box center [887, 315] width 398 height 33
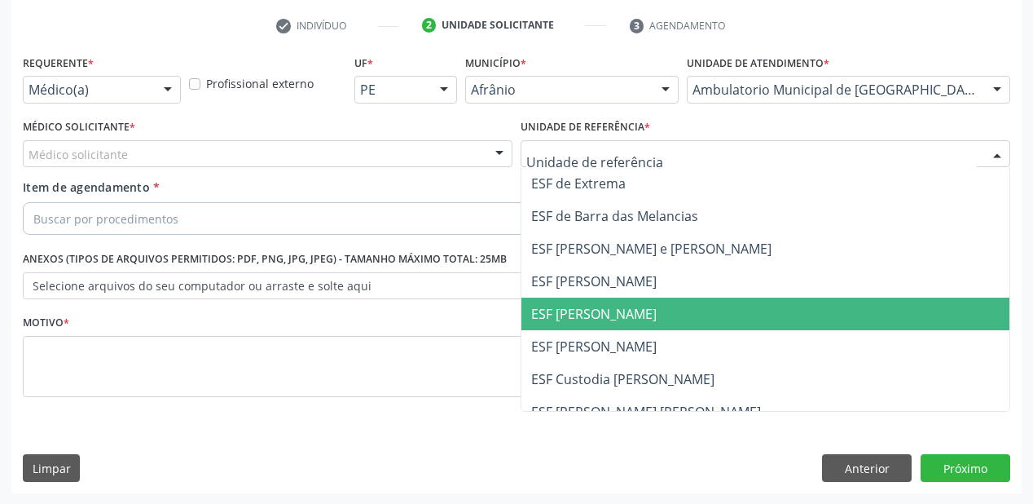
click at [586, 323] on span "ESF [PERSON_NAME]" at bounding box center [765, 313] width 488 height 33
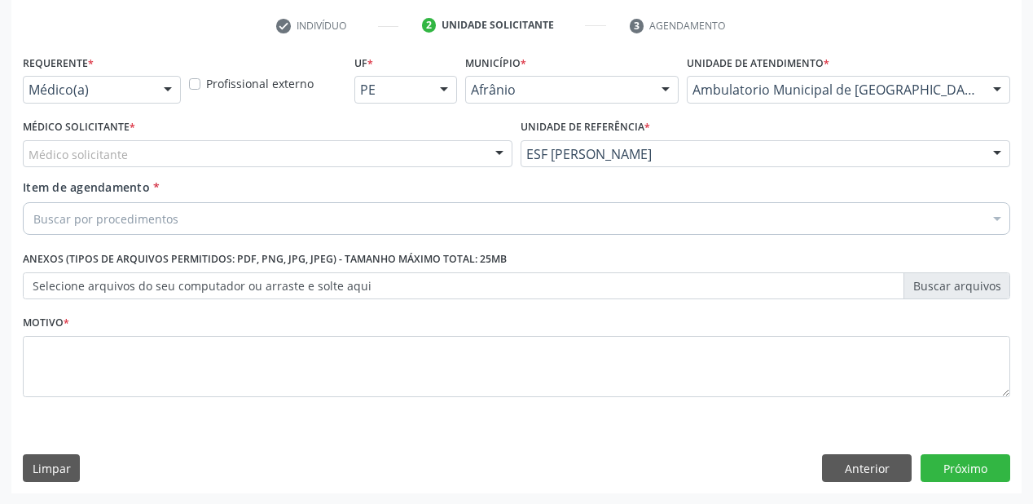
drag, startPoint x: 72, startPoint y: 155, endPoint x: 72, endPoint y: 176, distance: 21.2
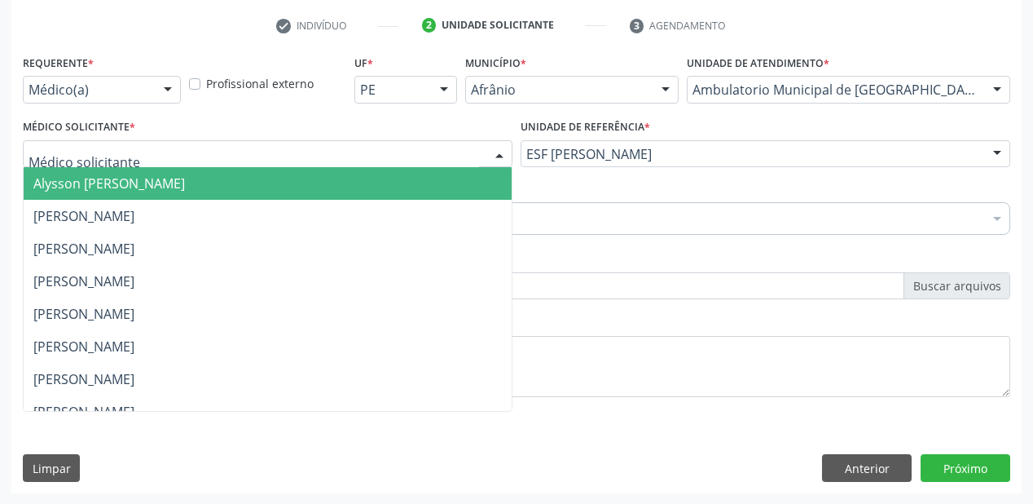
click at [74, 184] on span "Alysson [PERSON_NAME]" at bounding box center [109, 183] width 152 height 18
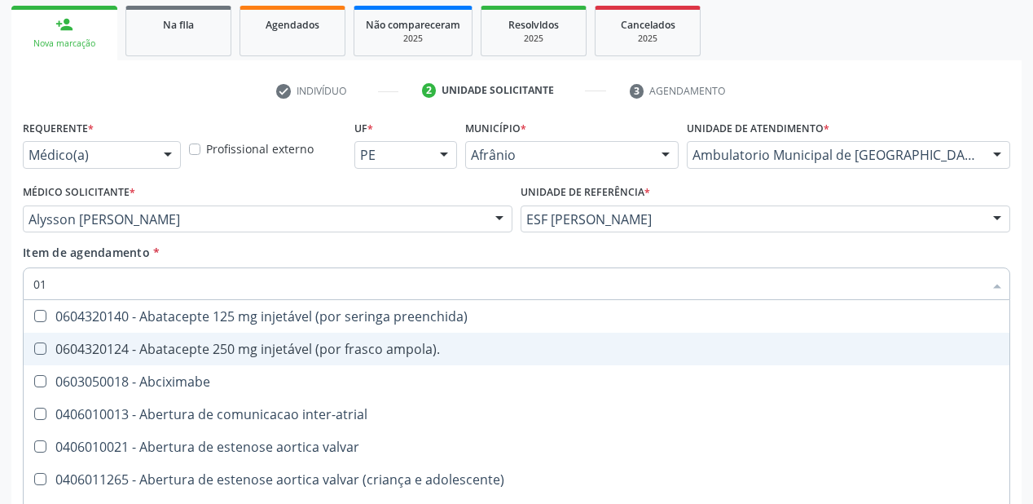
scroll to position [130, 0]
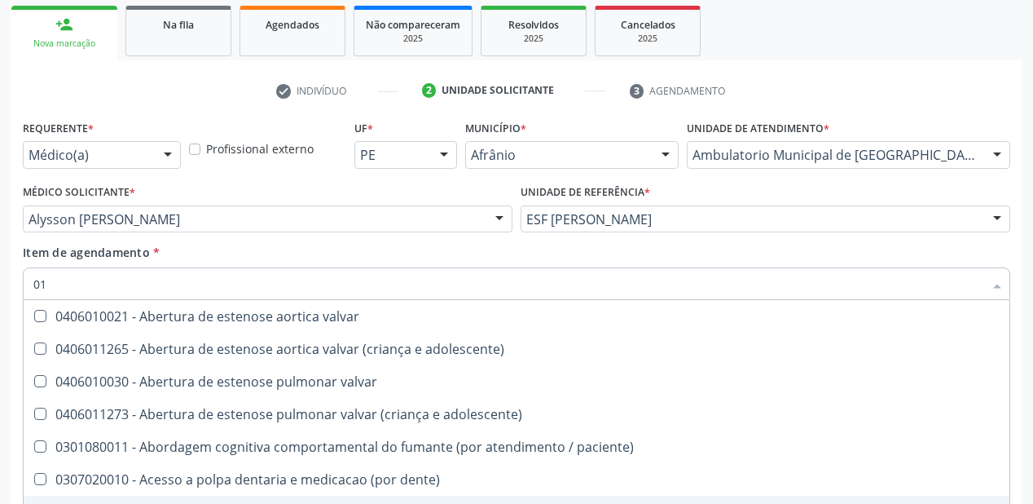
type input "01"
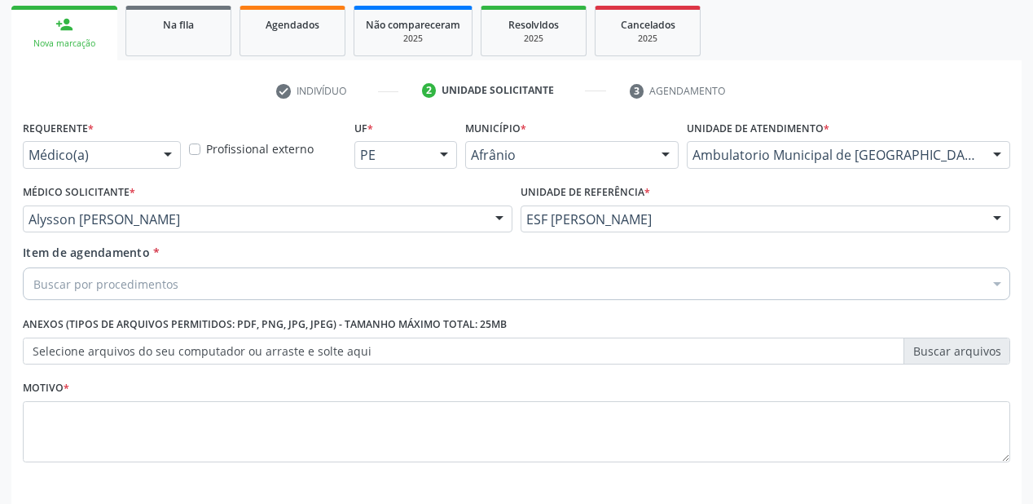
scroll to position [0, 0]
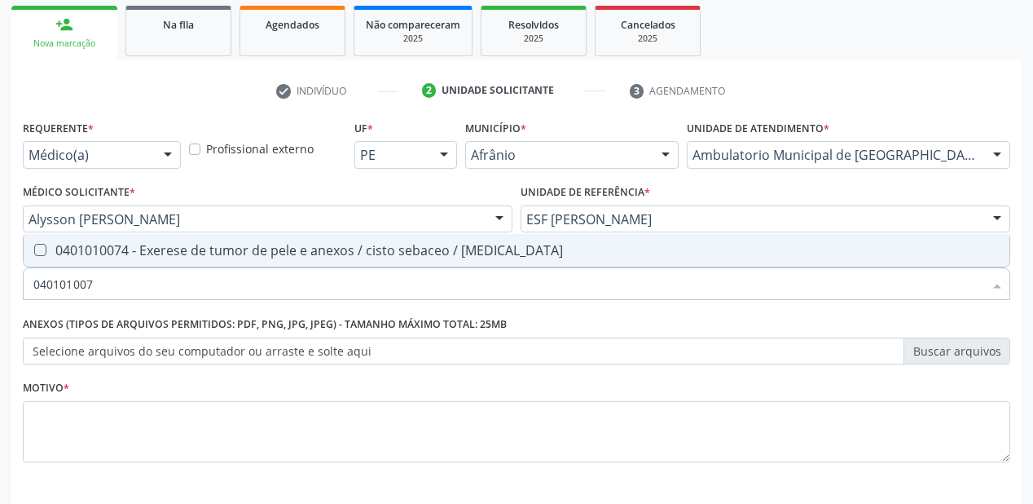
type input "0401010074"
click at [183, 244] on div "0401010074 - Exerese de tumor de pele e anexos / cisto sebaceo / [MEDICAL_DATA]" at bounding box center [516, 250] width 966 height 13
checkbox lipoma "true"
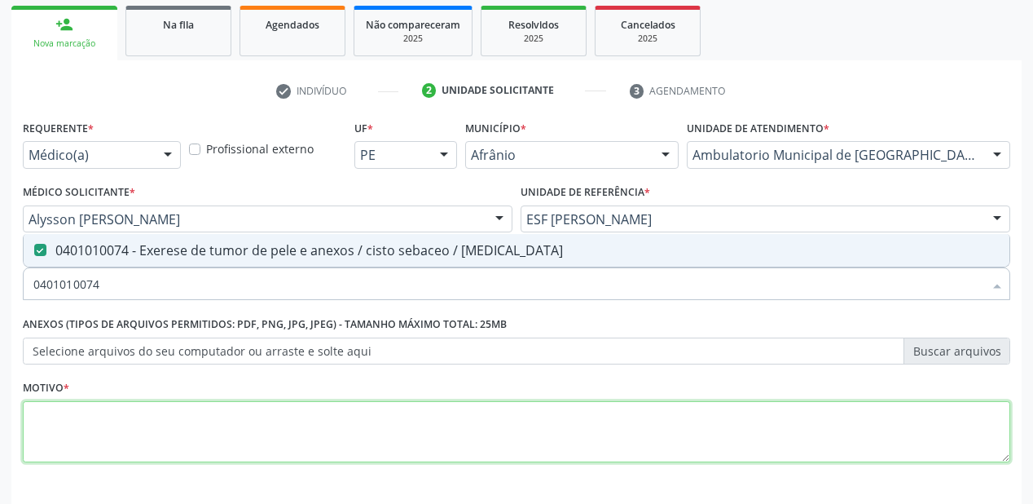
click at [90, 427] on textarea at bounding box center [516, 432] width 987 height 62
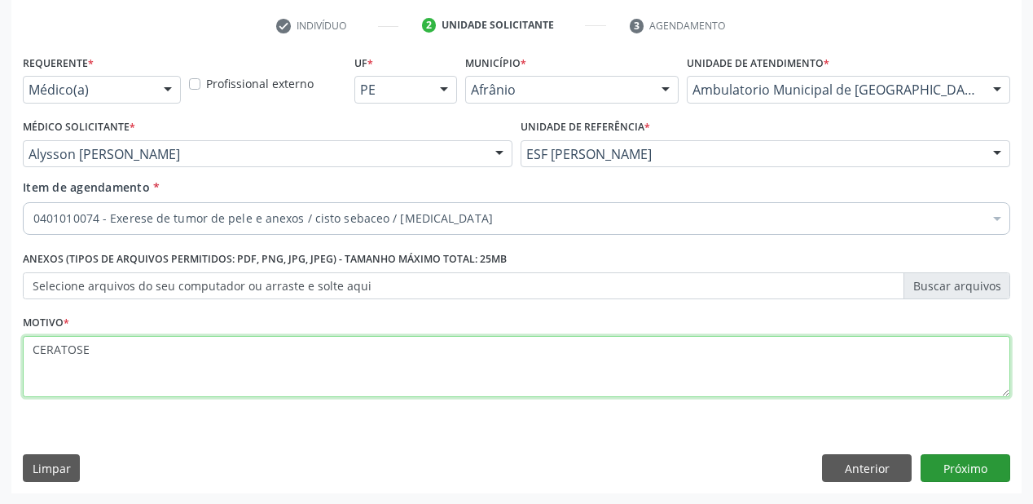
type textarea "CERATOSE"
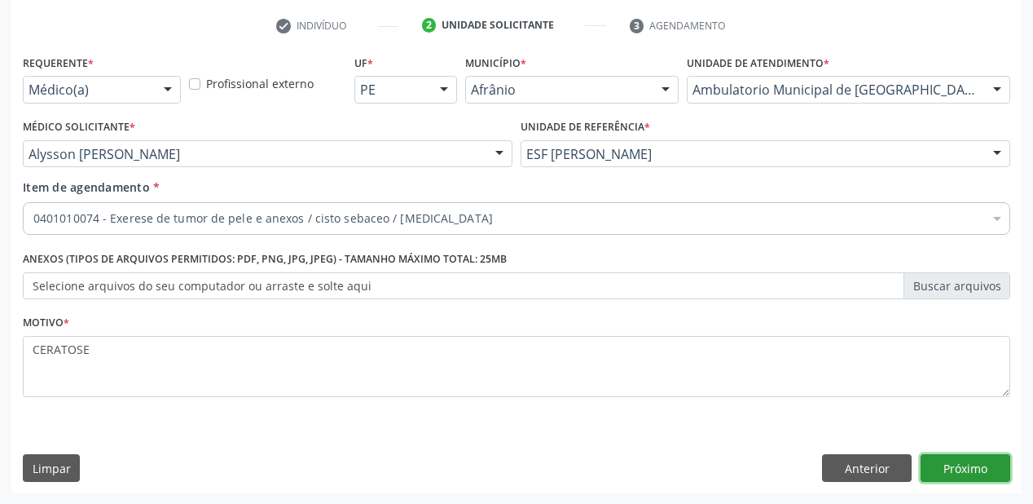
click at [968, 463] on button "Próximo" at bounding box center [966, 468] width 90 height 28
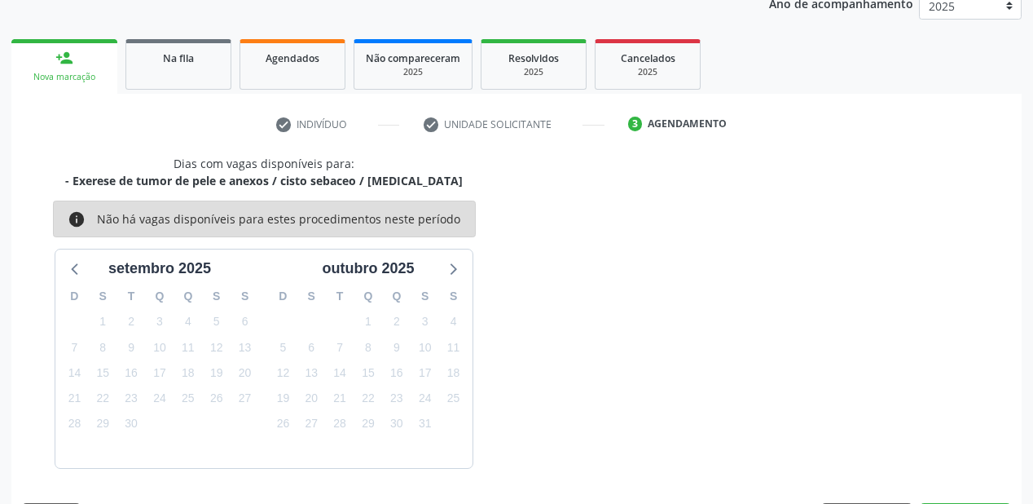
scroll to position [252, 0]
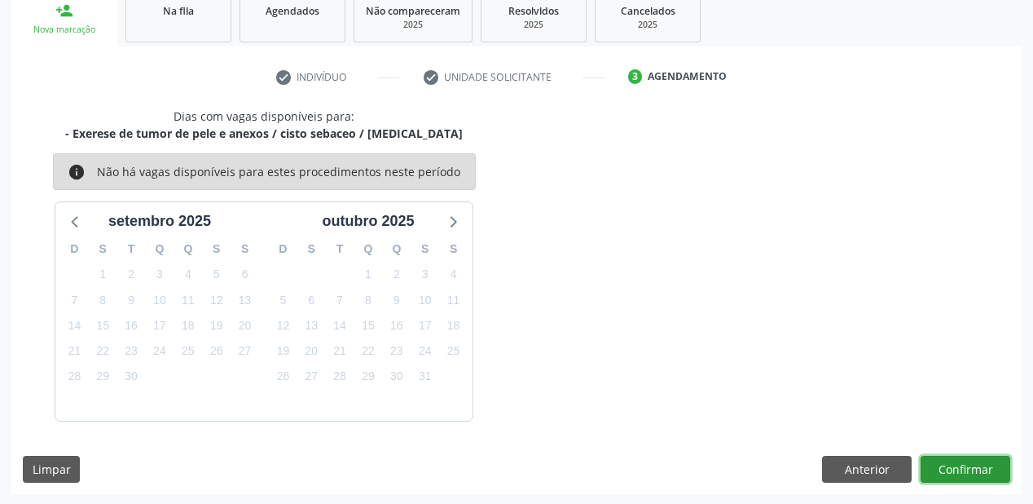
click at [971, 469] on button "Confirmar" at bounding box center [966, 469] width 90 height 28
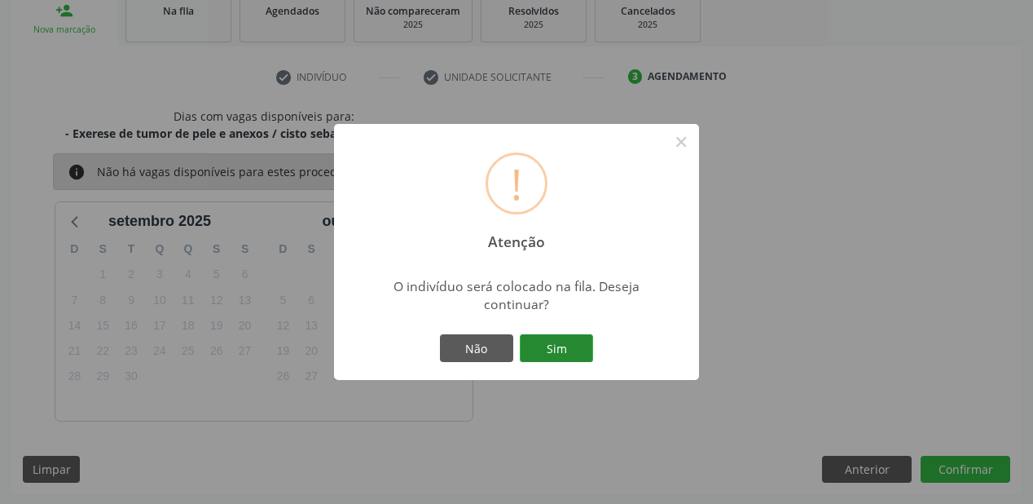
click at [569, 352] on button "Sim" at bounding box center [556, 348] width 73 height 28
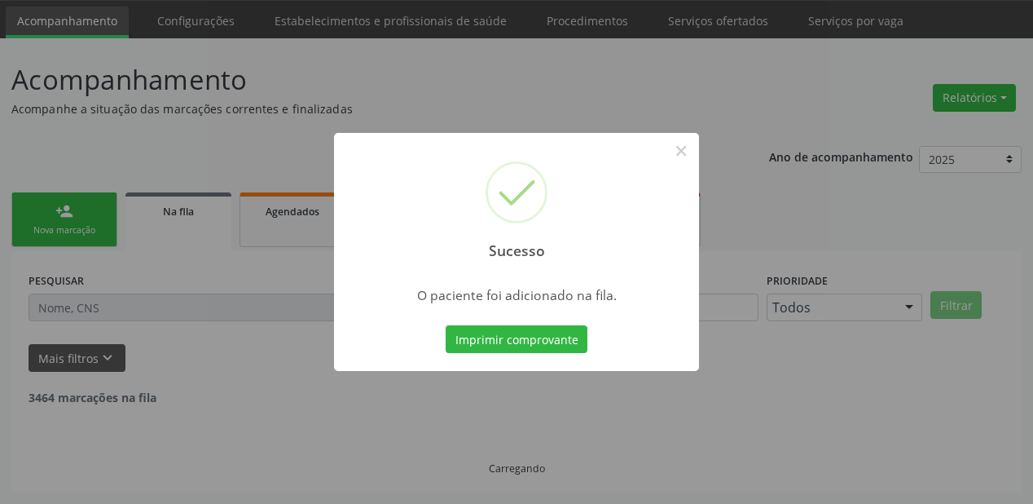
scroll to position [33, 0]
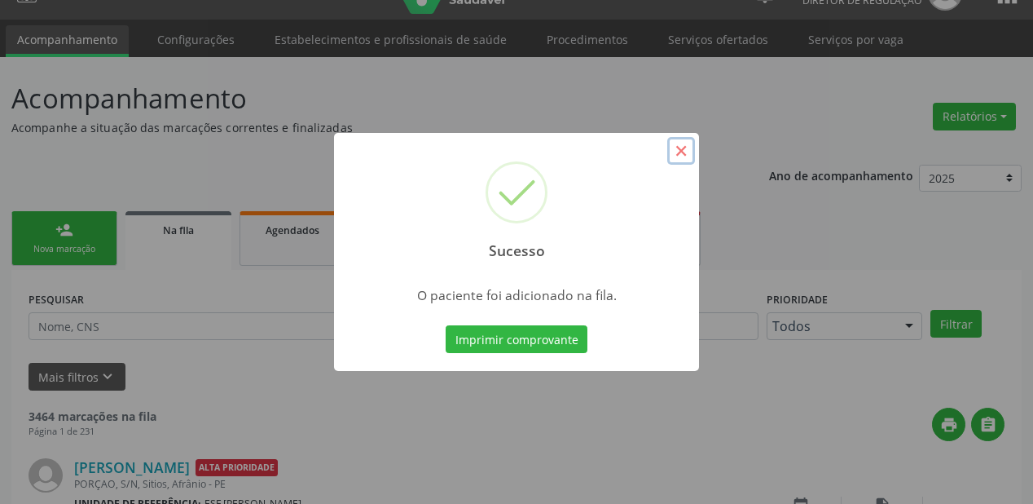
click at [675, 160] on button "×" at bounding box center [681, 151] width 28 height 28
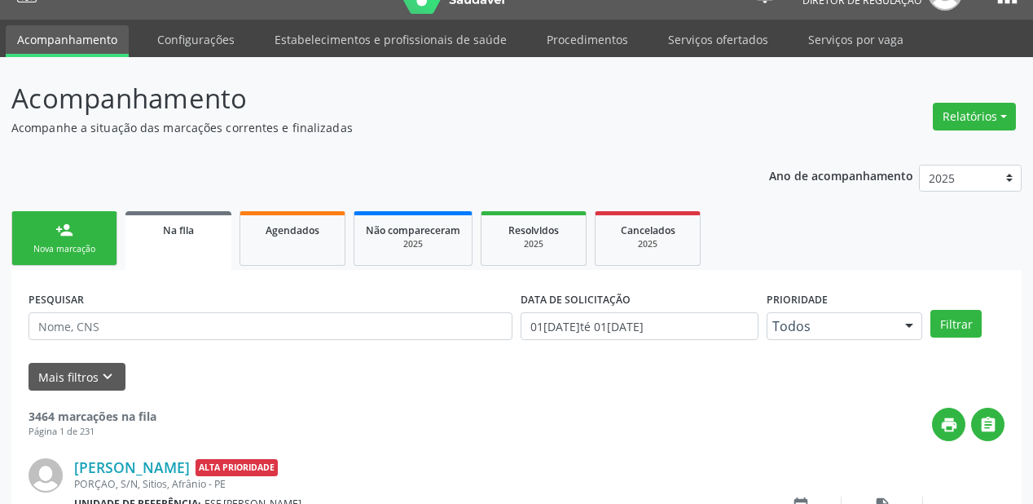
click at [76, 249] on div "Nova marcação" at bounding box center [64, 249] width 81 height 12
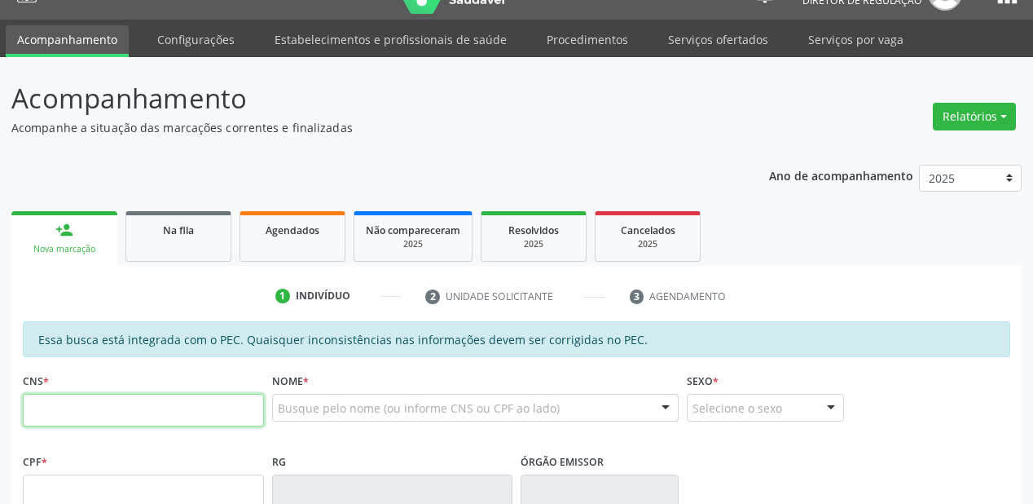
click at [91, 398] on input "text" at bounding box center [143, 410] width 241 height 33
type input "700 0055 8243 5403"
type input "040.367.374-73"
type input "[DATE]"
type input "[PERSON_NAME]"
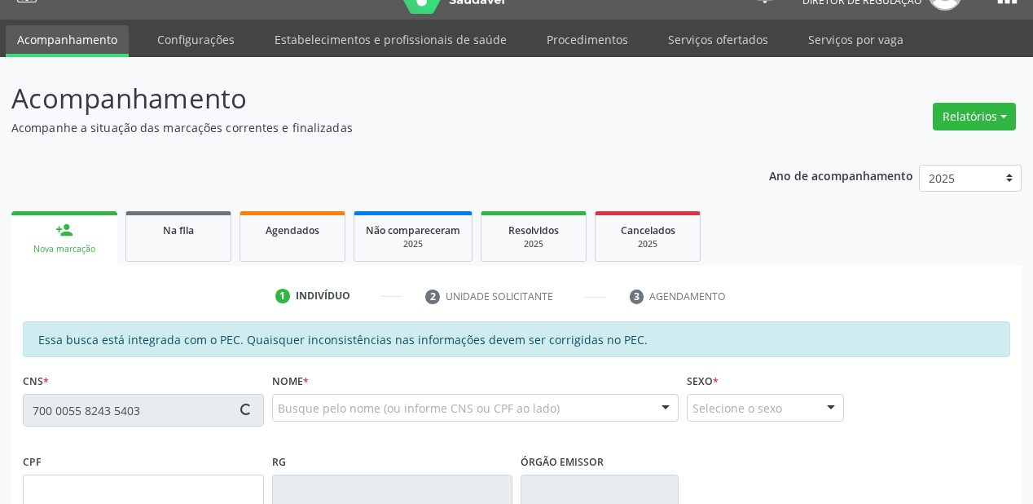
type input "[PHONE_NUMBER]"
type input "S/N"
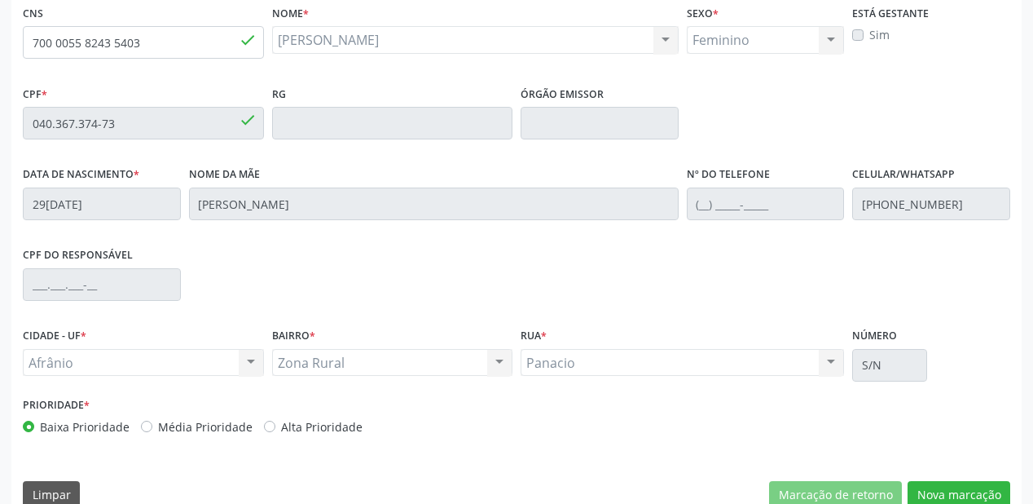
scroll to position [426, 0]
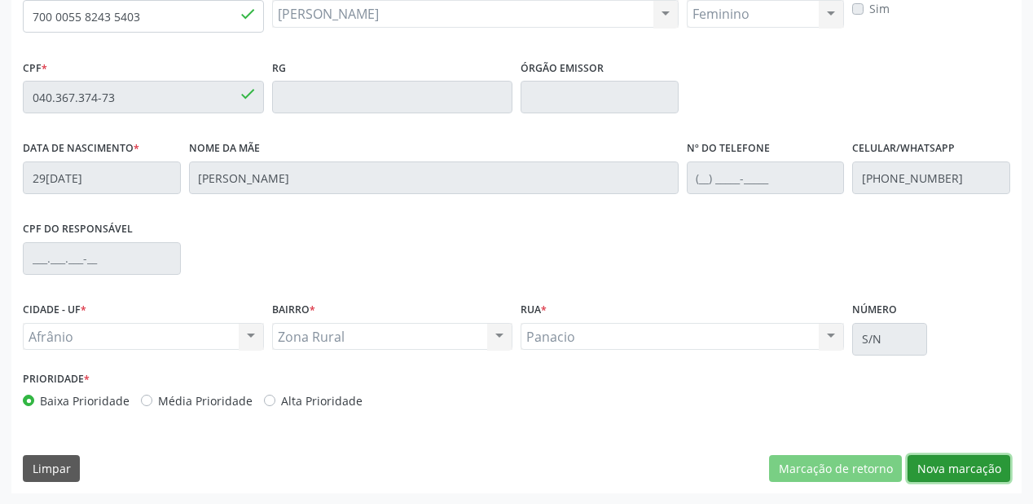
drag, startPoint x: 922, startPoint y: 461, endPoint x: 917, endPoint y: 453, distance: 9.5
click at [922, 460] on button "Nova marcação" at bounding box center [959, 469] width 103 height 28
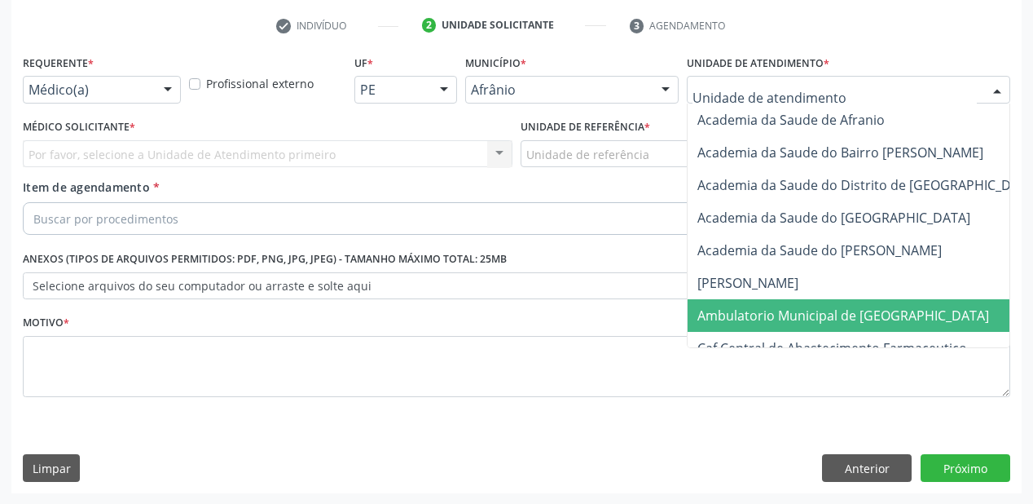
click at [722, 317] on span "Ambulatorio Municipal de [GEOGRAPHIC_DATA]" at bounding box center [843, 315] width 292 height 18
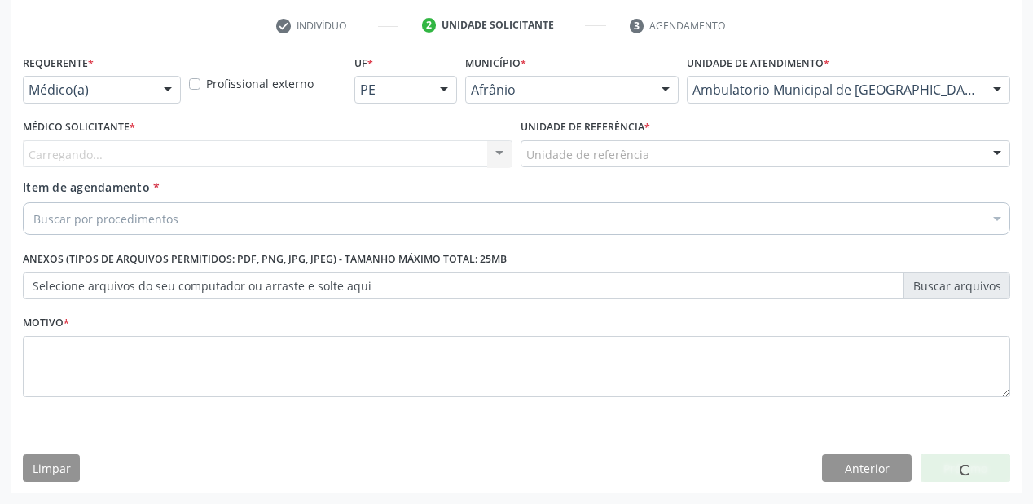
click at [559, 163] on div "Unidade de referência" at bounding box center [766, 154] width 490 height 28
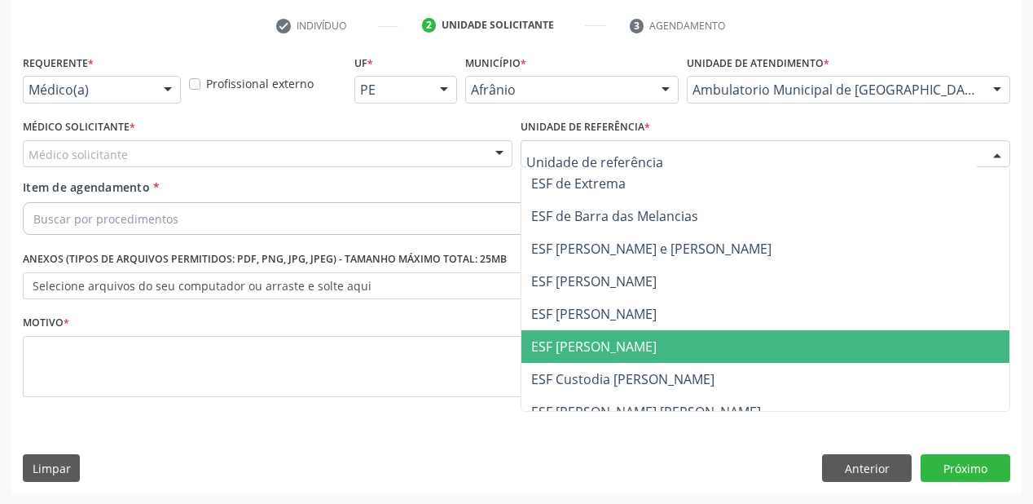
click at [563, 336] on span "ESF [PERSON_NAME]" at bounding box center [765, 346] width 488 height 33
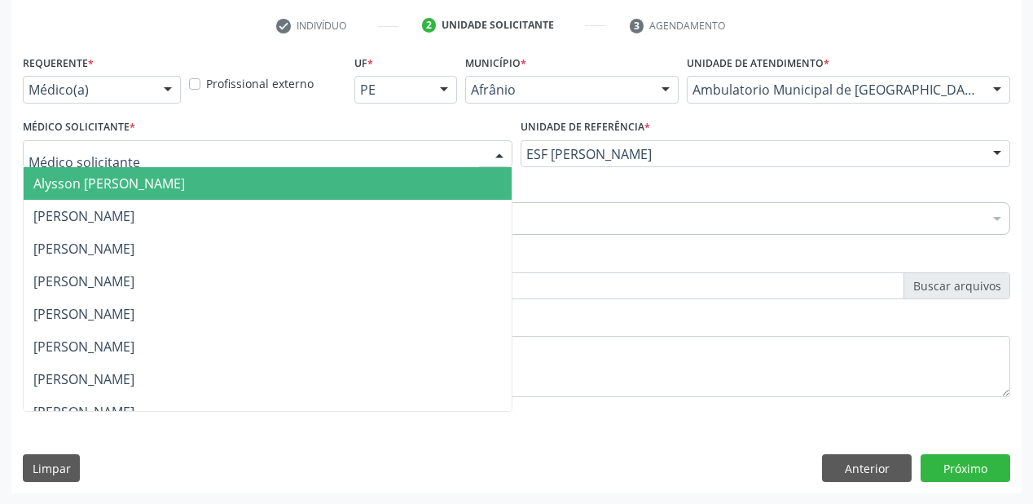
click at [88, 175] on span "Alysson [PERSON_NAME]" at bounding box center [109, 183] width 152 height 18
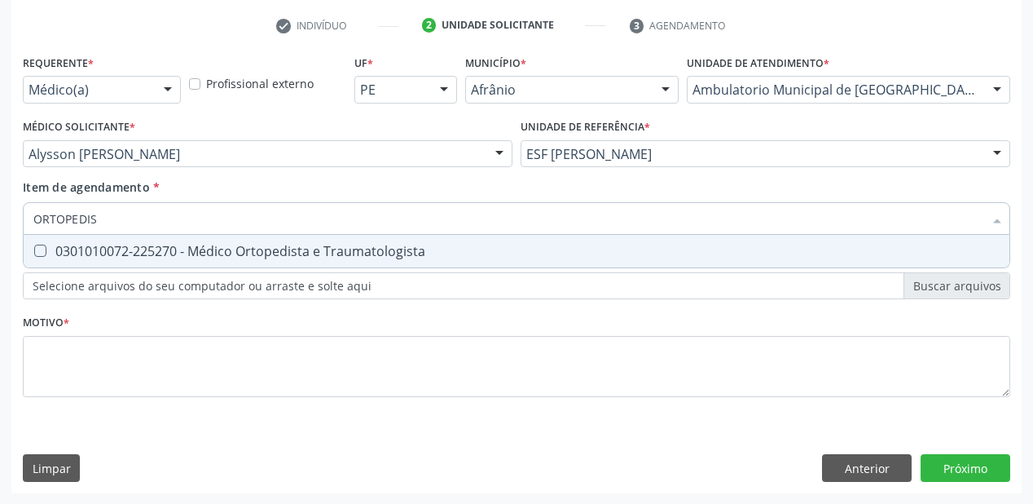
type input "ORTOPEDI"
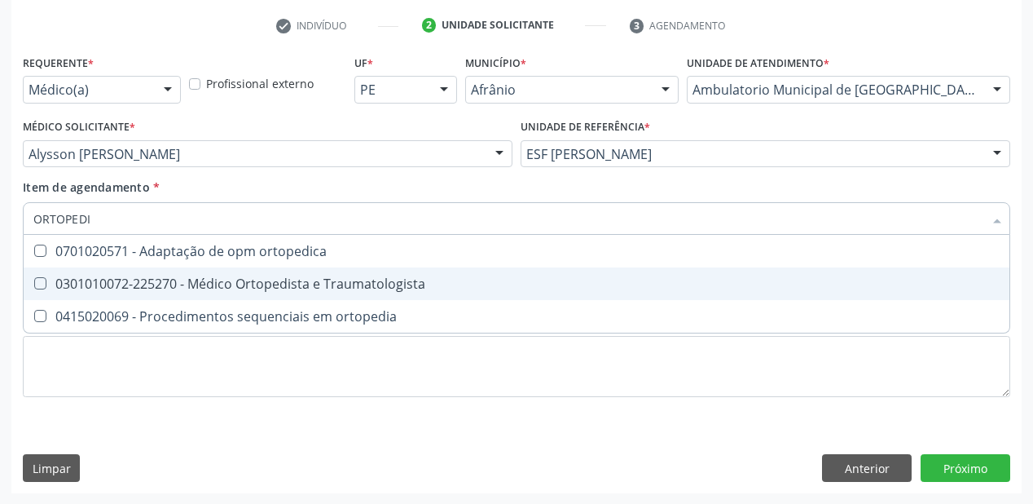
click at [188, 285] on div "0301010072-225270 - Médico Ortopedista e Traumatologista" at bounding box center [516, 283] width 966 height 13
checkbox Traumatologista "true"
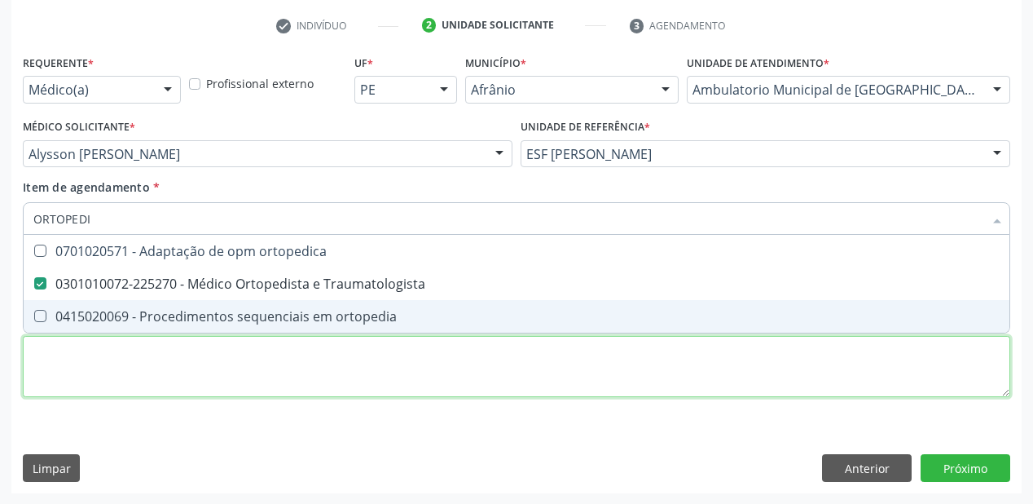
click at [103, 375] on div "Requerente * Médico(a) Médico(a) Enfermeiro(a) Paciente Nenhum resultado encont…" at bounding box center [516, 235] width 987 height 369
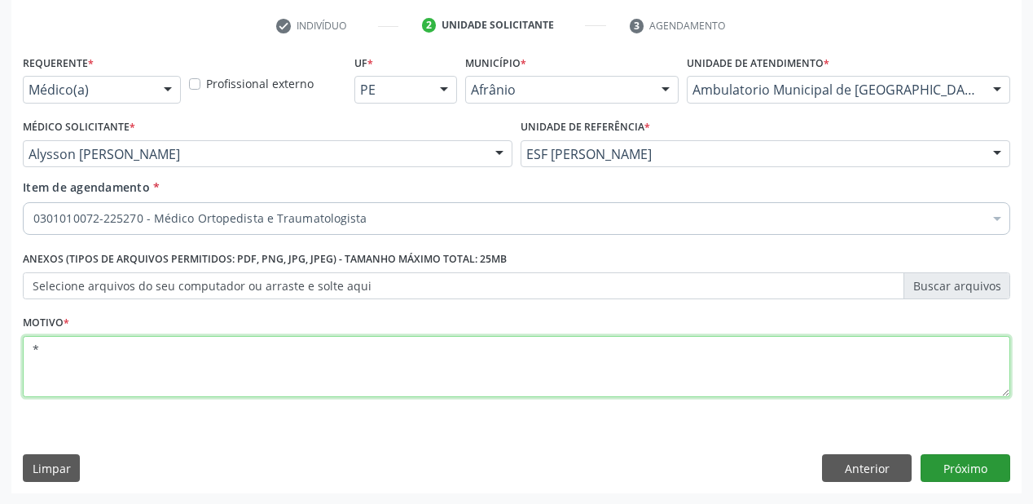
type textarea "*"
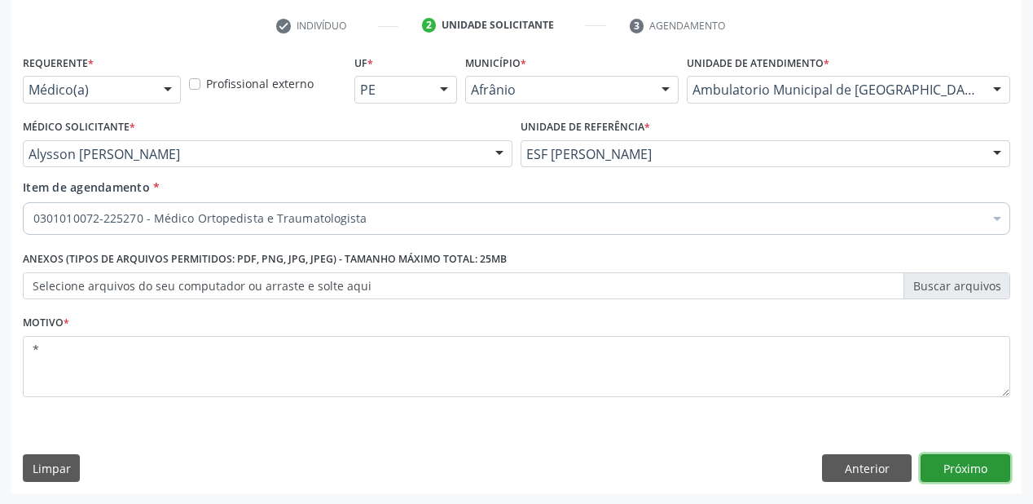
click at [937, 459] on button "Próximo" at bounding box center [966, 468] width 90 height 28
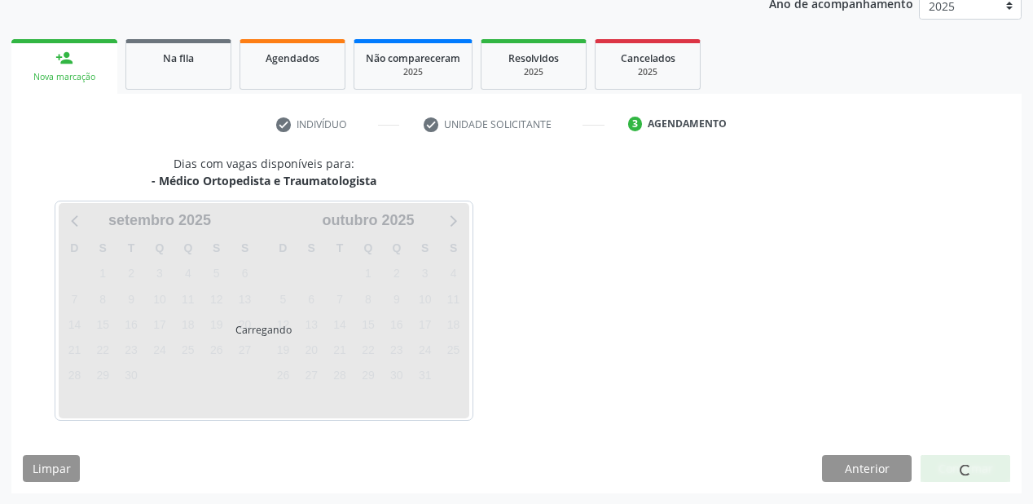
scroll to position [252, 0]
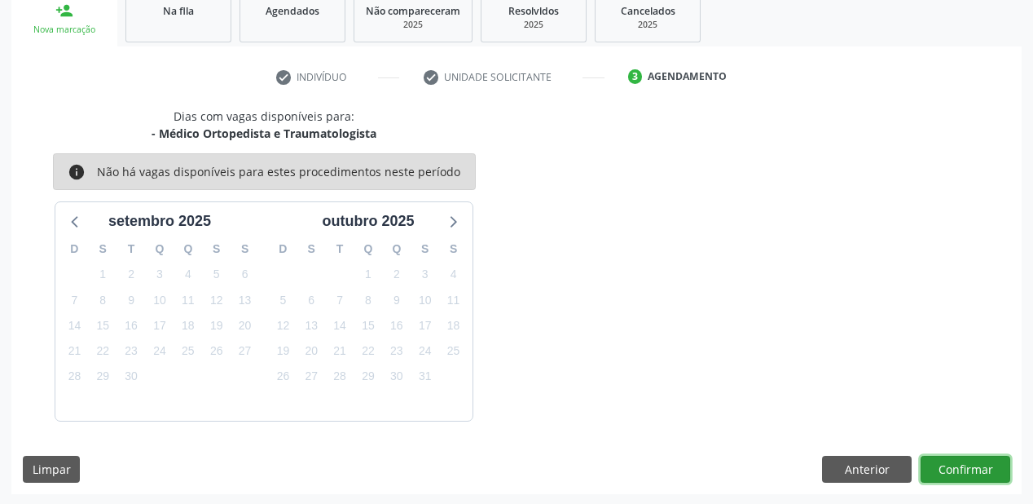
click at [958, 460] on button "Confirmar" at bounding box center [966, 469] width 90 height 28
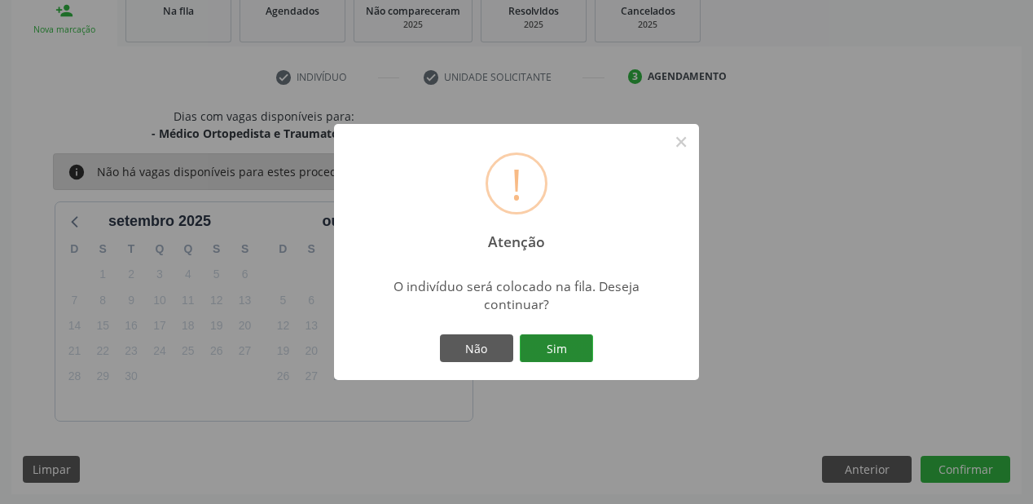
click at [557, 343] on button "Sim" at bounding box center [556, 348] width 73 height 28
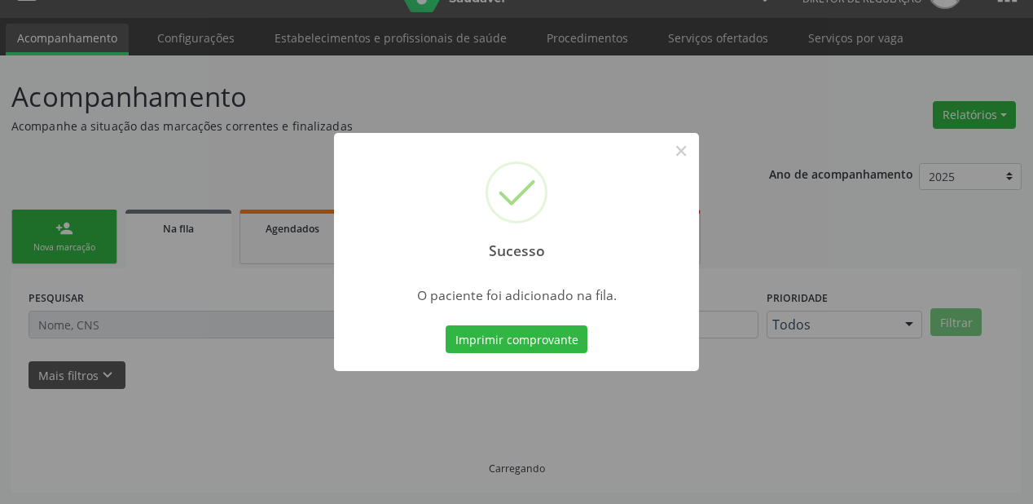
scroll to position [33, 0]
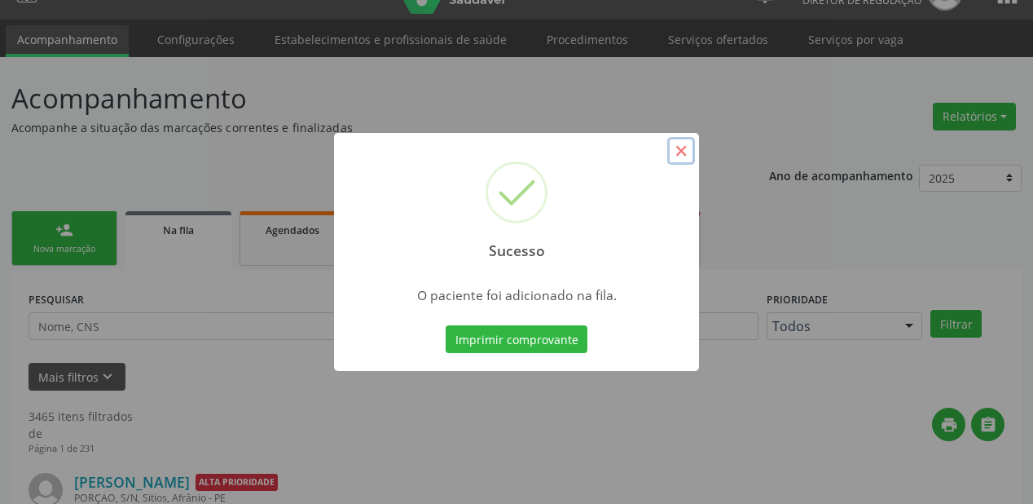
click at [681, 145] on button "×" at bounding box center [681, 151] width 28 height 28
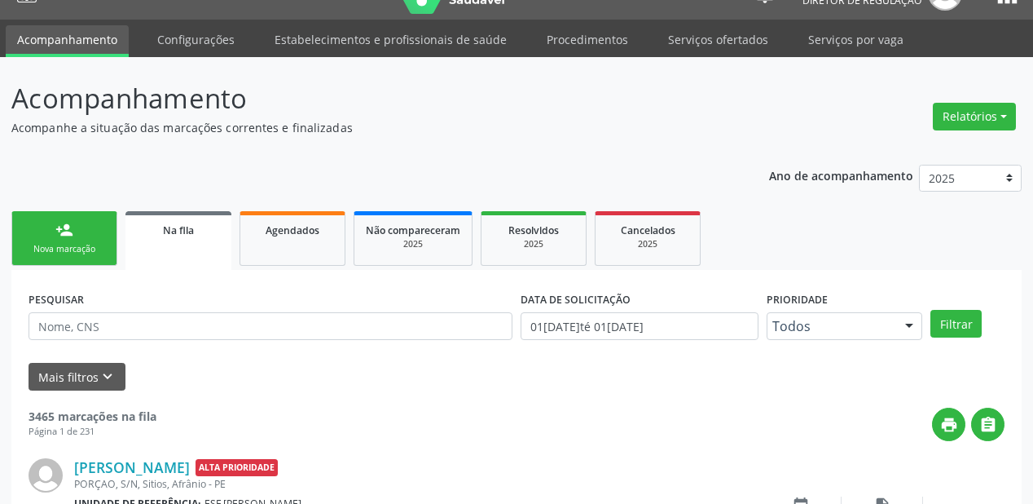
click at [46, 243] on div "Nova marcação" at bounding box center [64, 249] width 81 height 12
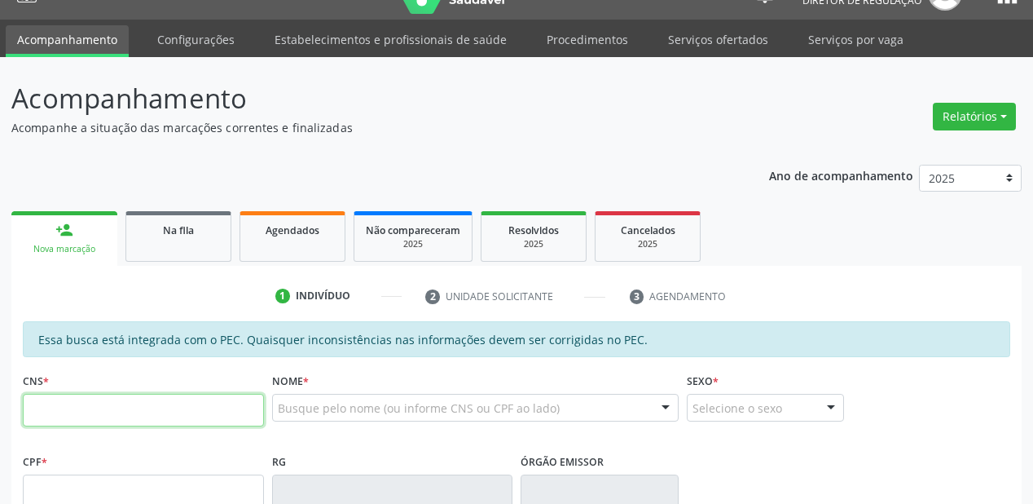
click at [95, 404] on input "text" at bounding box center [143, 410] width 241 height 33
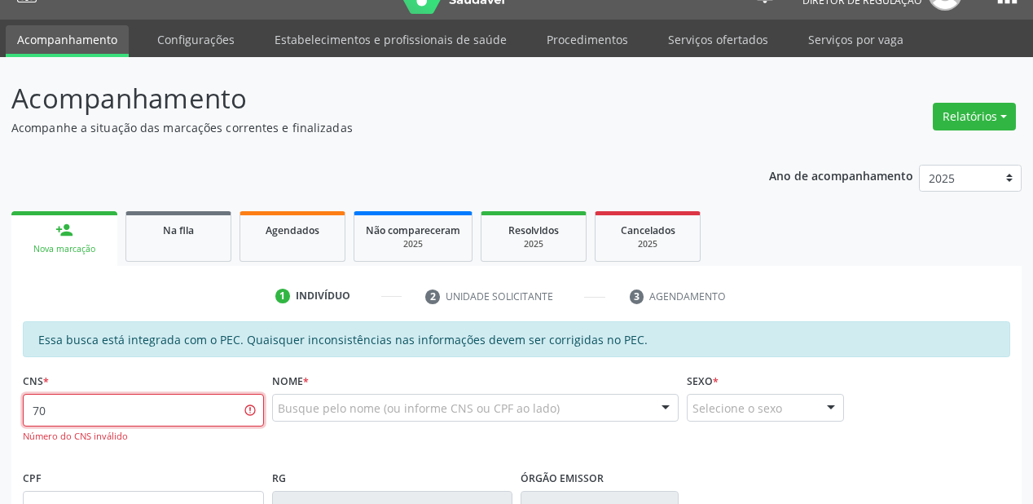
type input "7"
click at [106, 406] on input "text" at bounding box center [143, 410] width 241 height 33
type input "7"
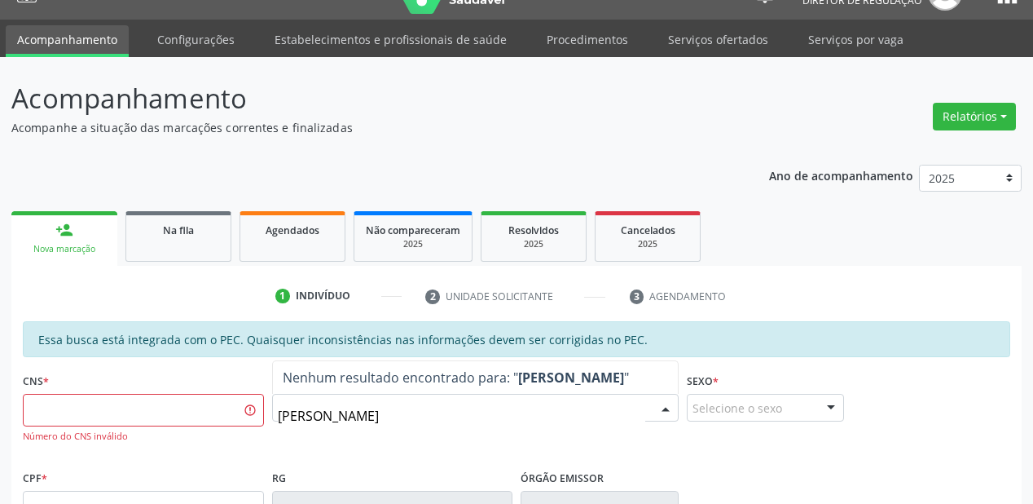
click at [329, 414] on input "MARIA IZABEL COEL" at bounding box center [461, 415] width 367 height 33
type input "MARIA ISABEL COEL"
click at [404, 413] on input "MARIA ISABEL COEL" at bounding box center [461, 415] width 367 height 33
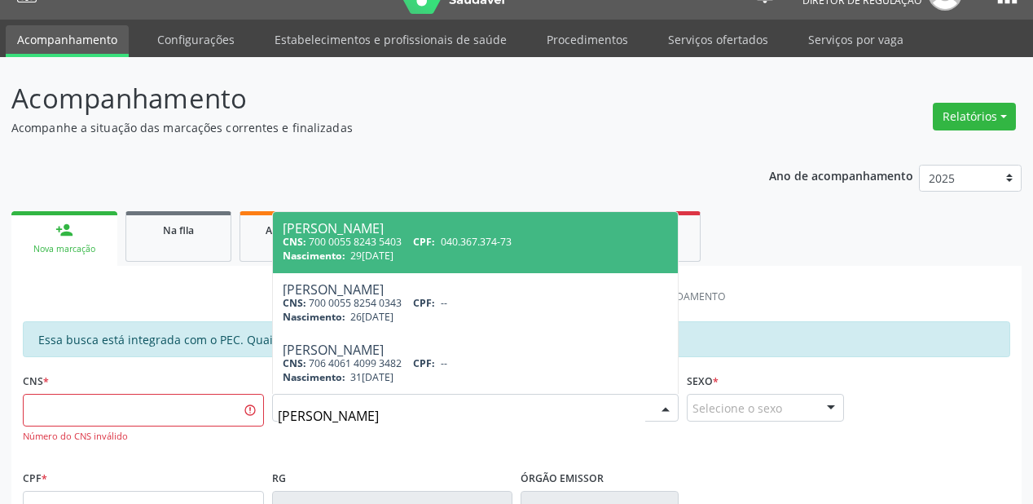
click at [376, 250] on span "[DATE]" at bounding box center [371, 256] width 43 height 14
type input "700 0055 8243 5403"
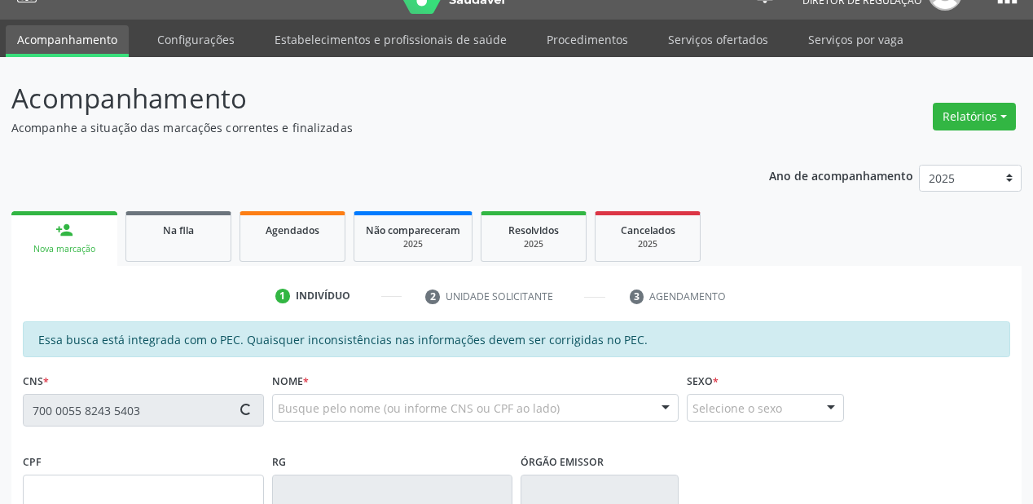
type input "040.367.374-73"
type input "[DATE]"
type input "[PERSON_NAME]"
type input "[PHONE_NUMBER]"
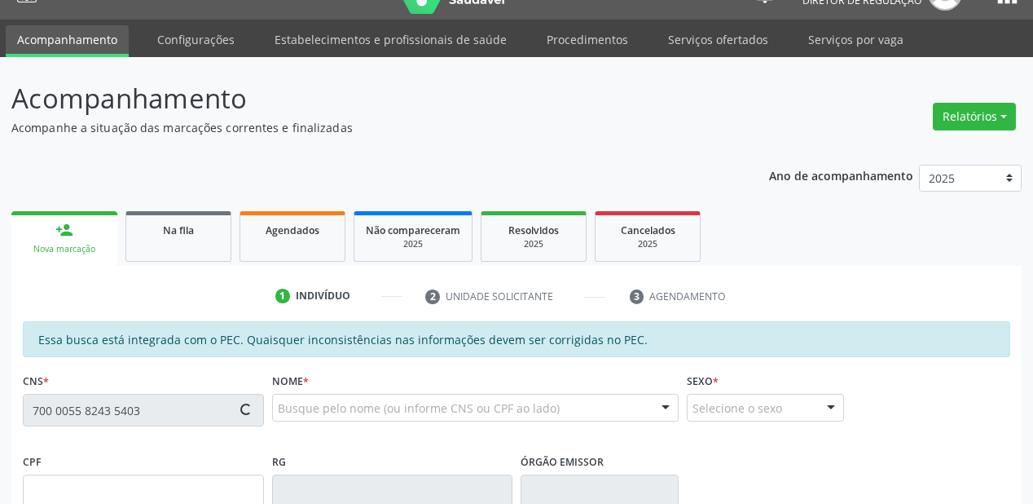
type input "200.585.918-42"
type input "S/N"
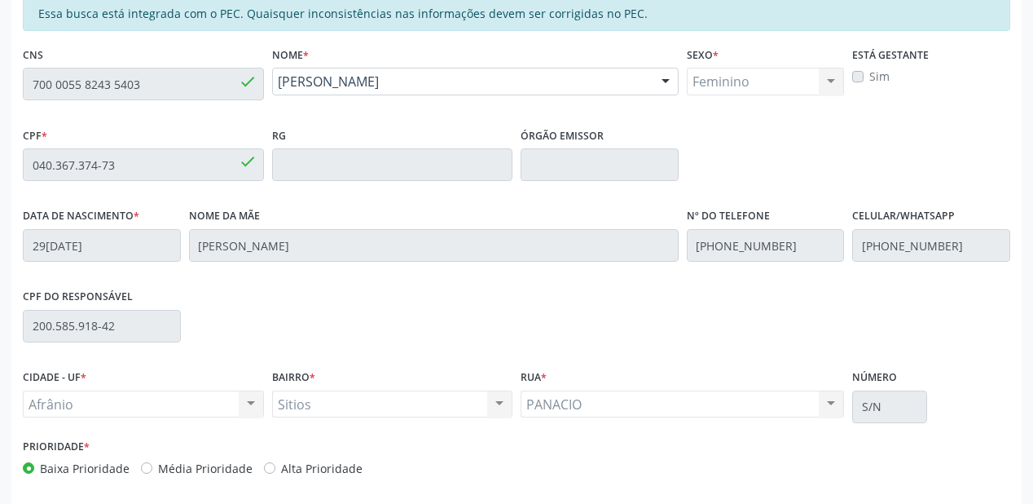
scroll to position [426, 0]
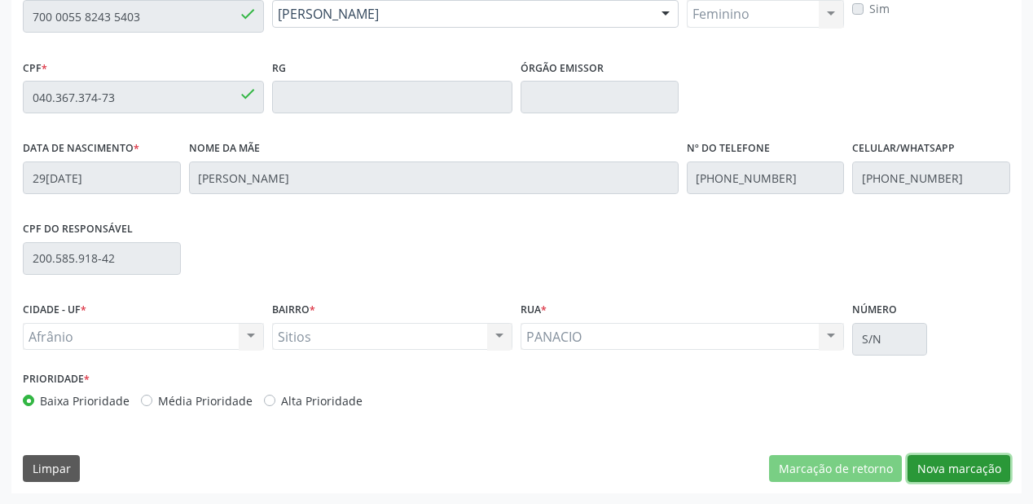
click at [977, 464] on button "Nova marcação" at bounding box center [959, 469] width 103 height 28
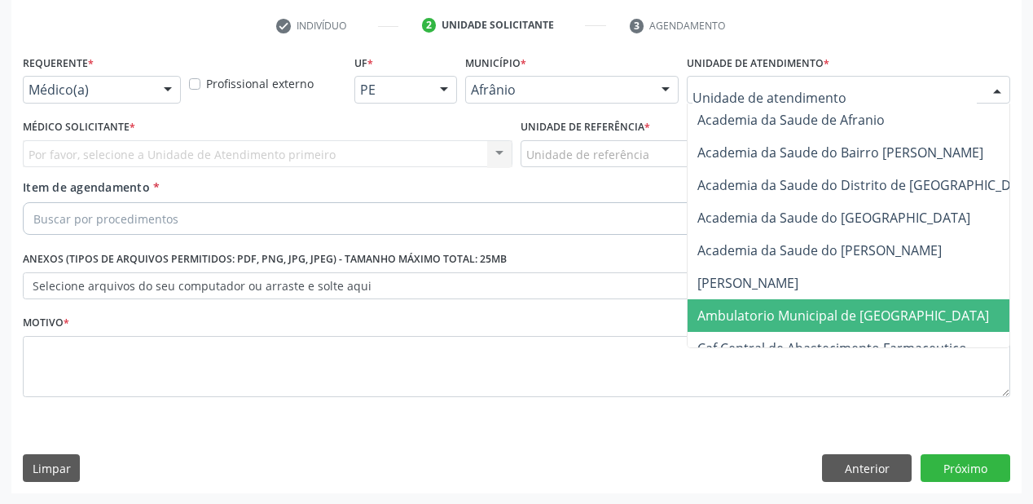
drag, startPoint x: 738, startPoint y: 313, endPoint x: 557, endPoint y: 215, distance: 205.6
click at [737, 312] on span "Ambulatorio Municipal de [GEOGRAPHIC_DATA]" at bounding box center [843, 315] width 292 height 18
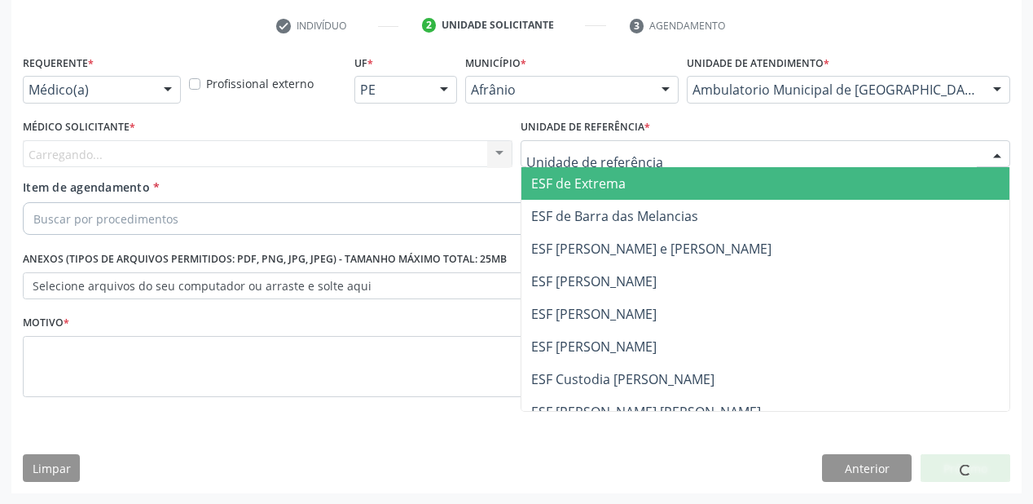
click at [564, 163] on div at bounding box center [766, 154] width 490 height 28
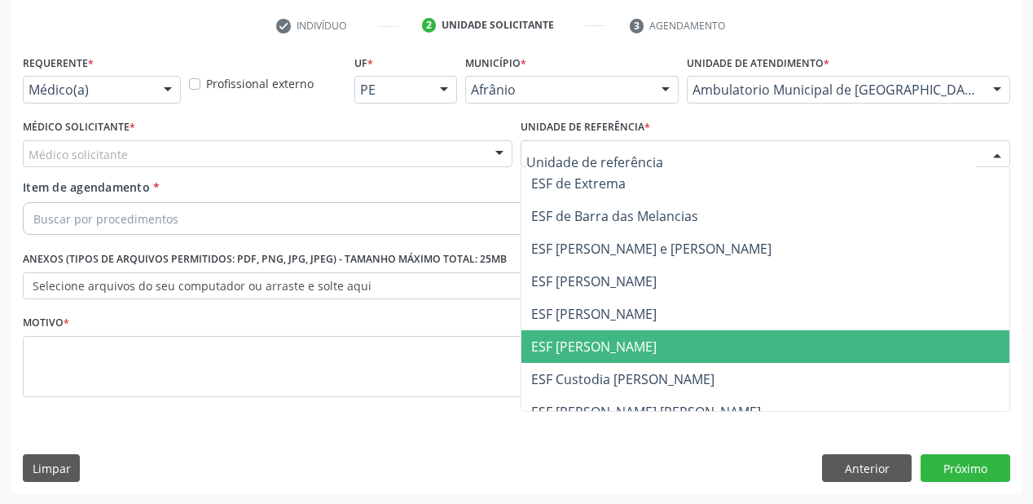
click at [587, 350] on span "ESF [PERSON_NAME]" at bounding box center [593, 346] width 125 height 18
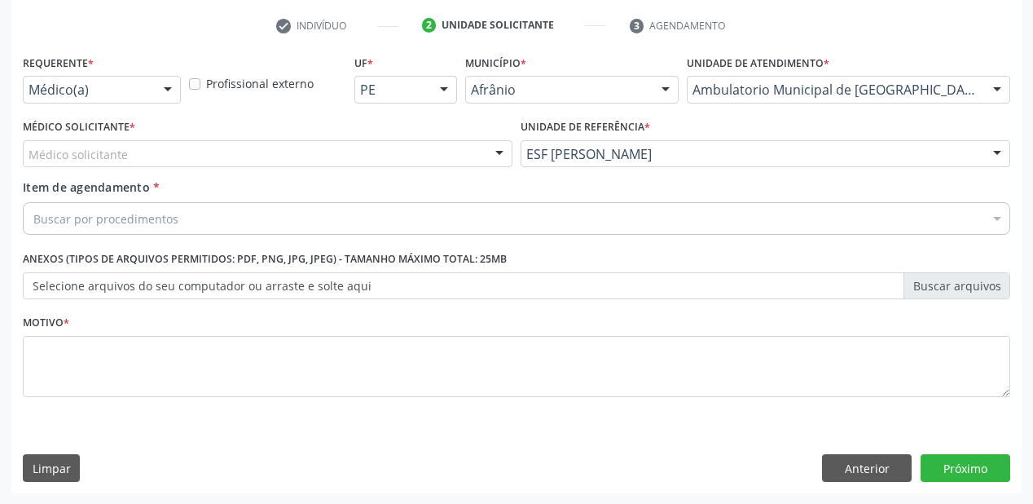
drag, startPoint x: 112, startPoint y: 156, endPoint x: 110, endPoint y: 195, distance: 39.1
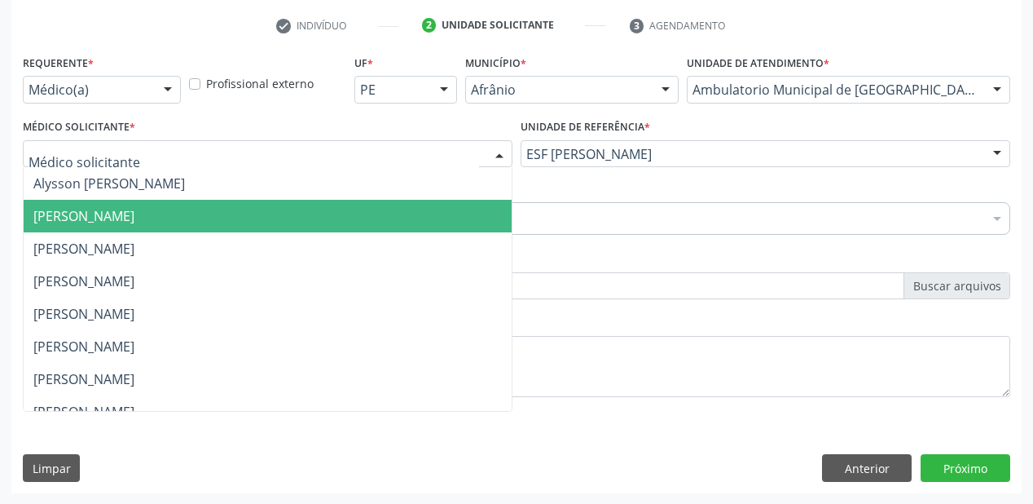
click at [111, 211] on span "[PERSON_NAME]" at bounding box center [83, 216] width 101 height 18
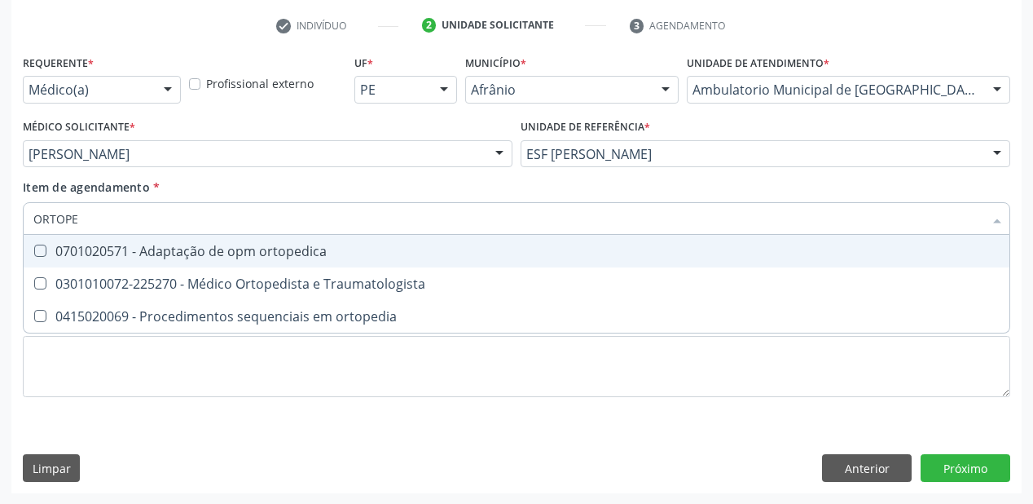
type input "ORTOP"
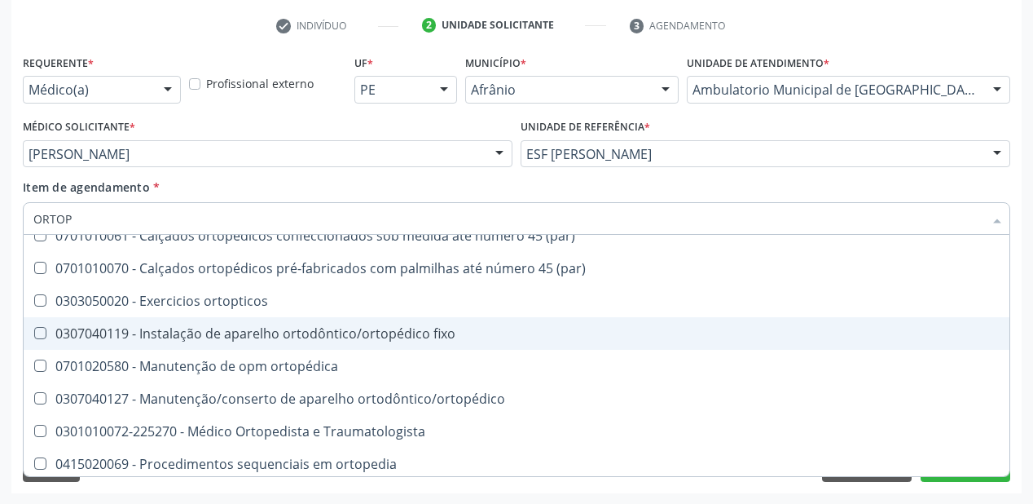
scroll to position [150, 0]
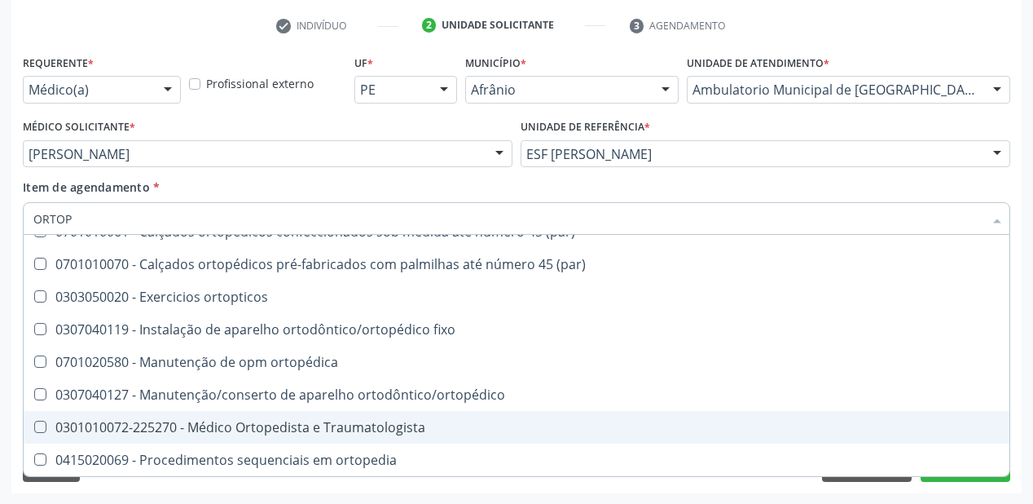
click at [225, 421] on div "0301010072-225270 - Médico Ortopedista e Traumatologista" at bounding box center [516, 426] width 966 height 13
checkbox Traumatologista "true"
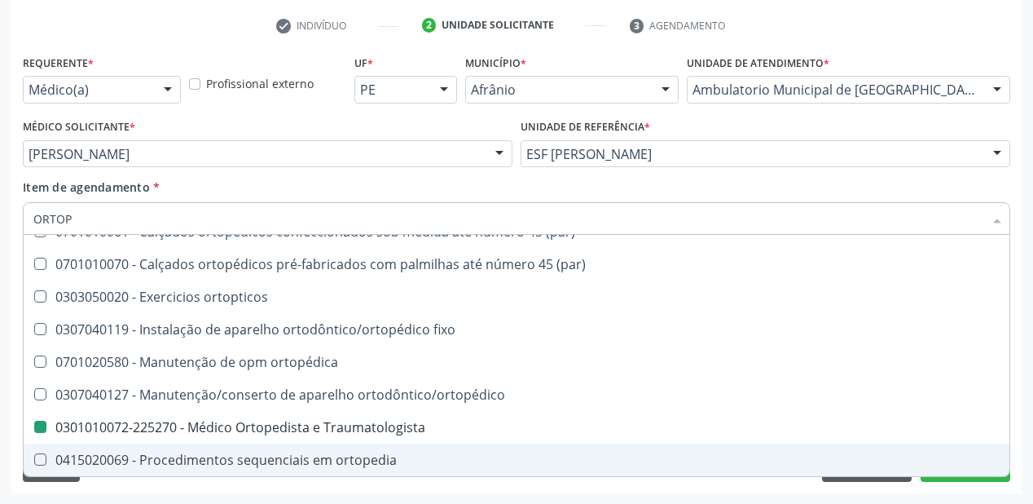
click at [140, 488] on div "Requerente * Médico(a) Médico(a) Enfermeiro(a) Paciente Nenhum resultado encont…" at bounding box center [516, 272] width 1010 height 442
checkbox removível "true"
checkbox Traumatologista "false"
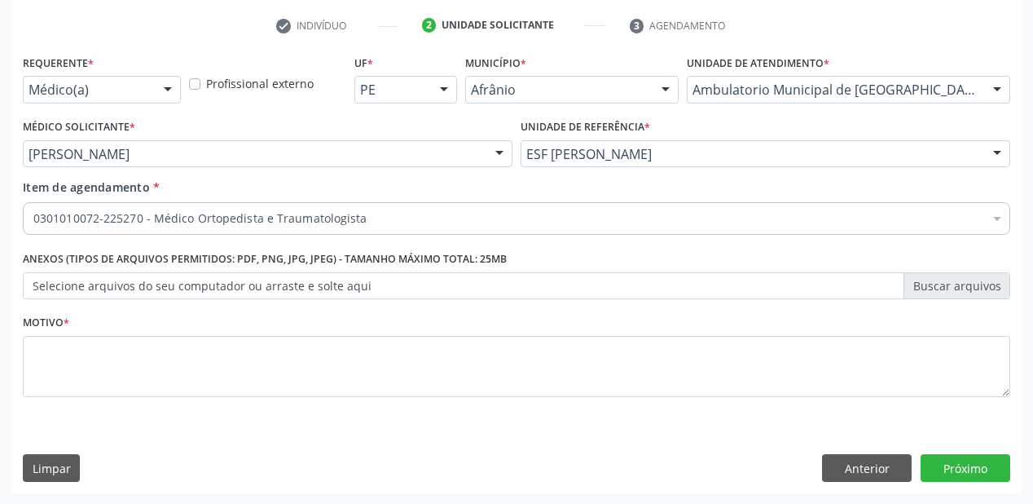
scroll to position [0, 0]
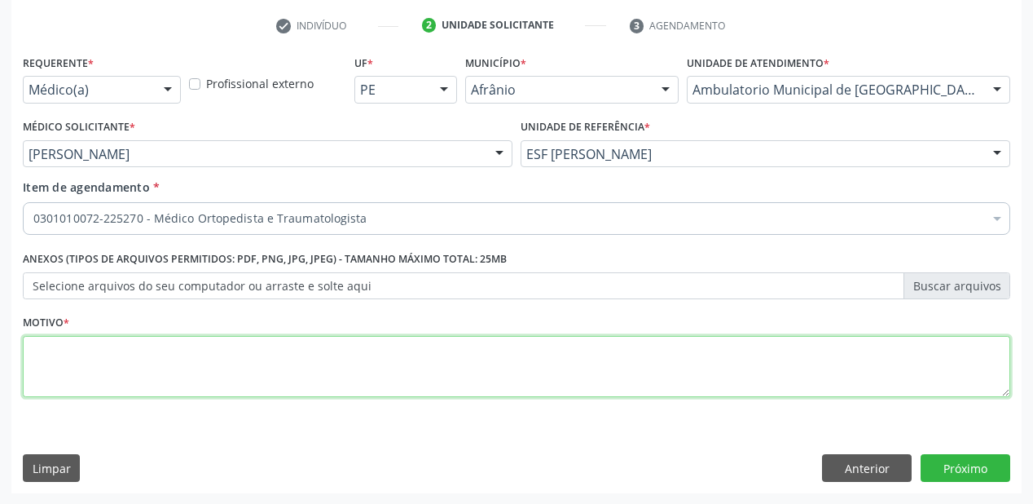
click at [104, 354] on textarea at bounding box center [516, 367] width 987 height 62
type textarea "DOR"
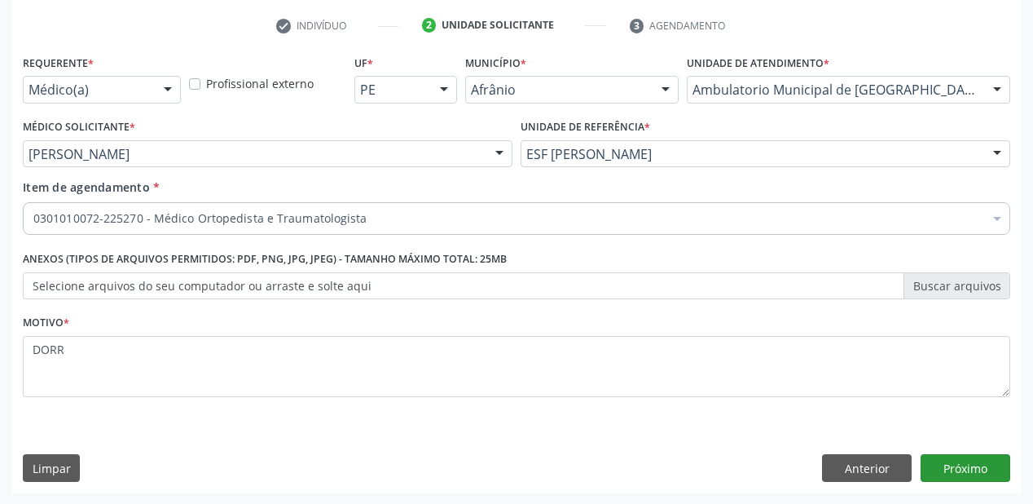
type textarea "DORR"
click at [962, 468] on button "Próximo" at bounding box center [966, 468] width 90 height 28
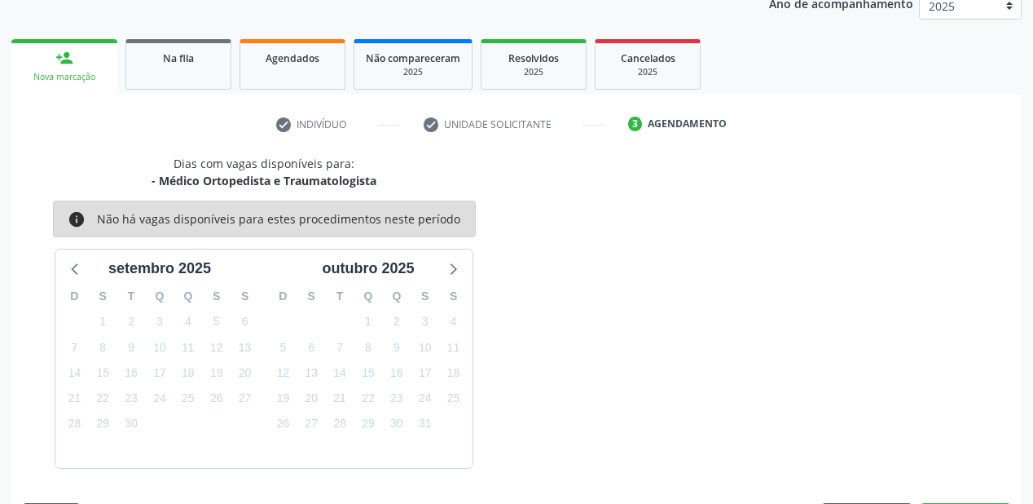
scroll to position [252, 0]
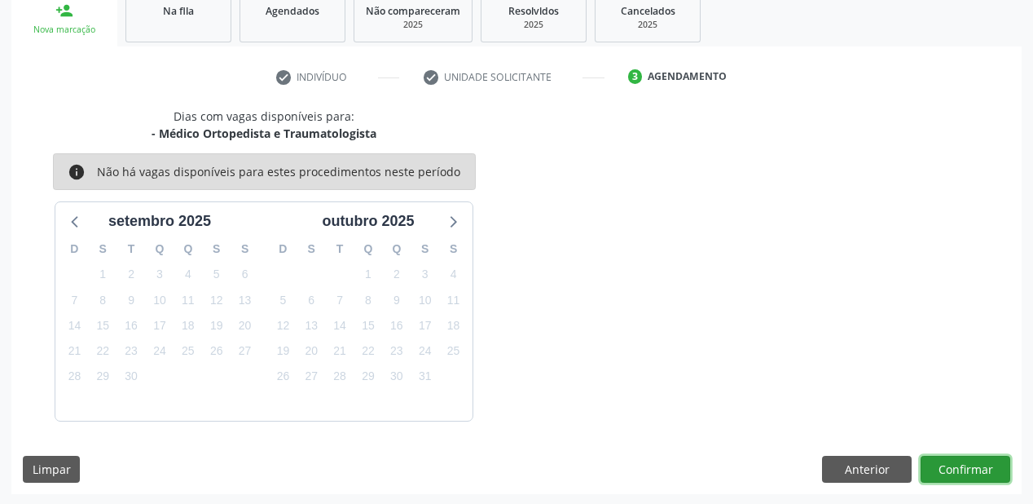
click at [961, 468] on button "Confirmar" at bounding box center [966, 469] width 90 height 28
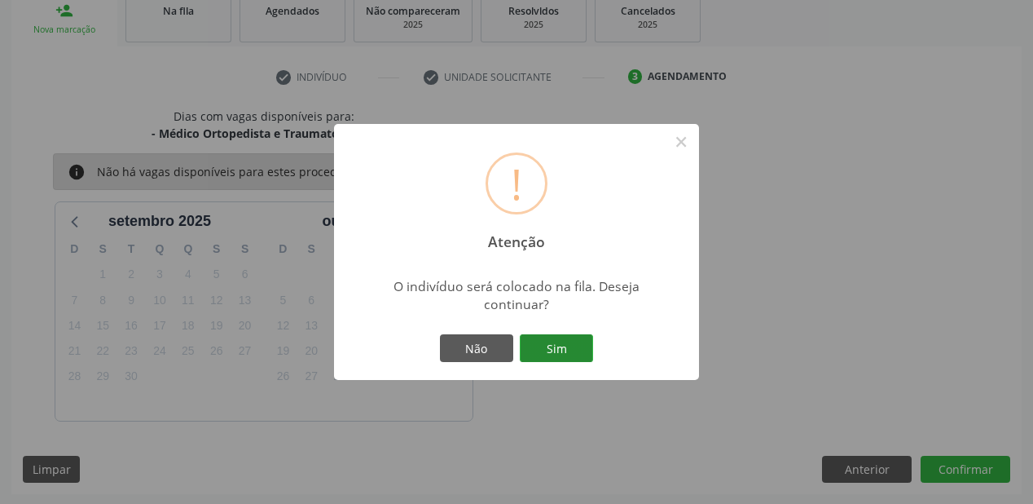
click at [562, 354] on button "Sim" at bounding box center [556, 348] width 73 height 28
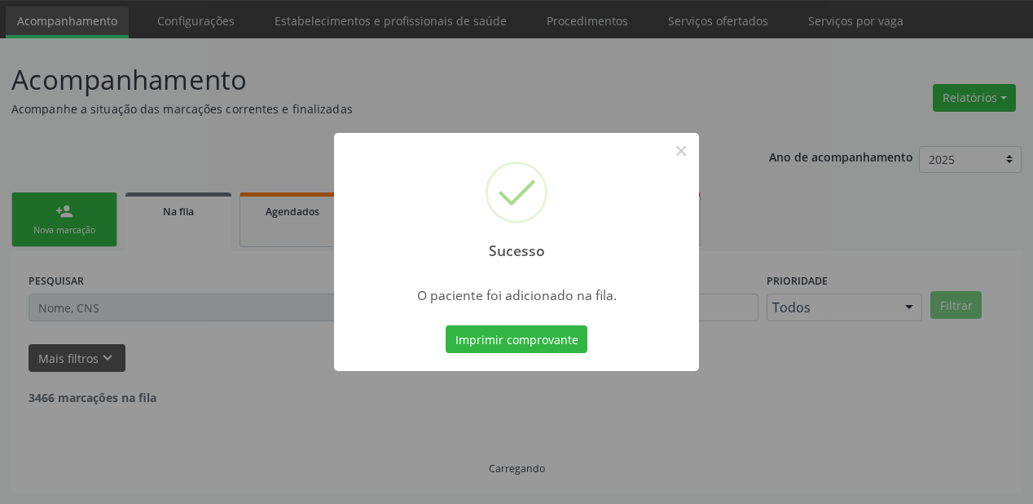
scroll to position [33, 0]
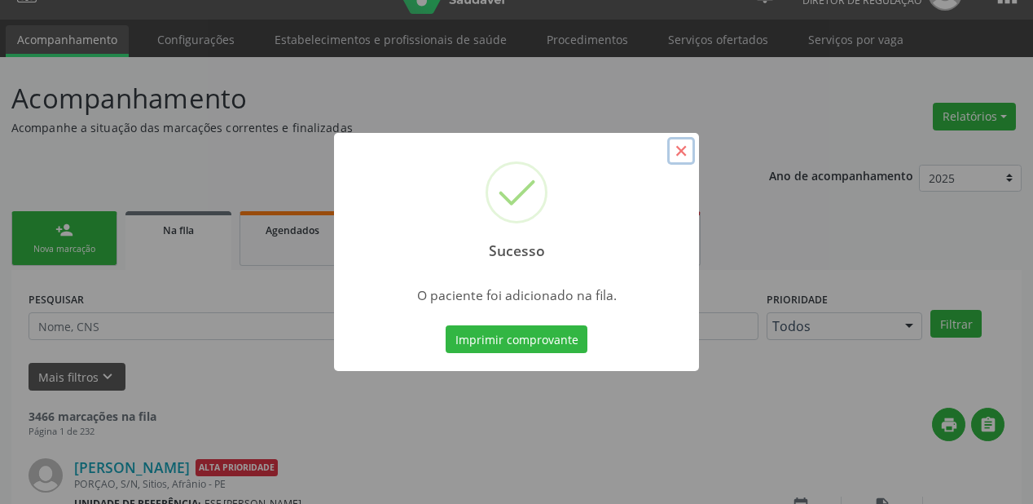
click at [683, 152] on button "×" at bounding box center [681, 151] width 28 height 28
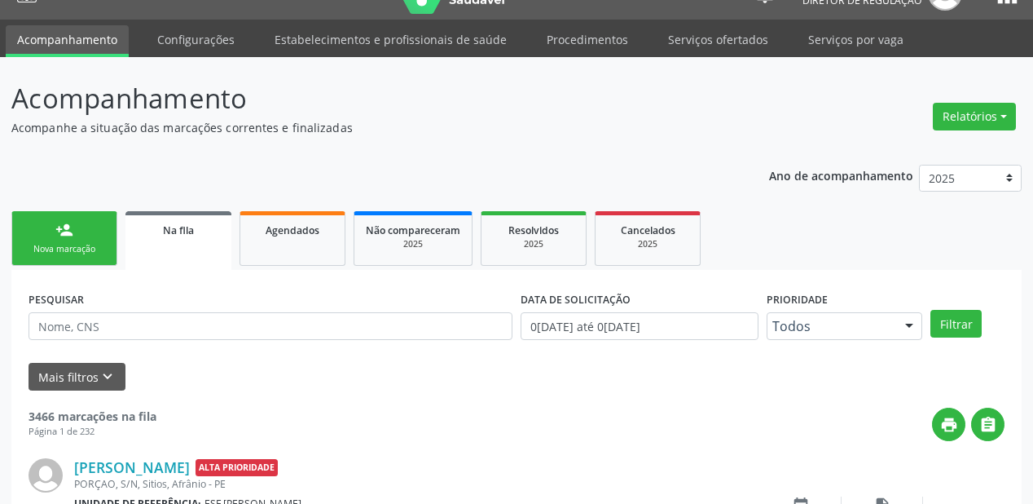
click at [59, 238] on link "person_add Nova marcação" at bounding box center [64, 238] width 106 height 55
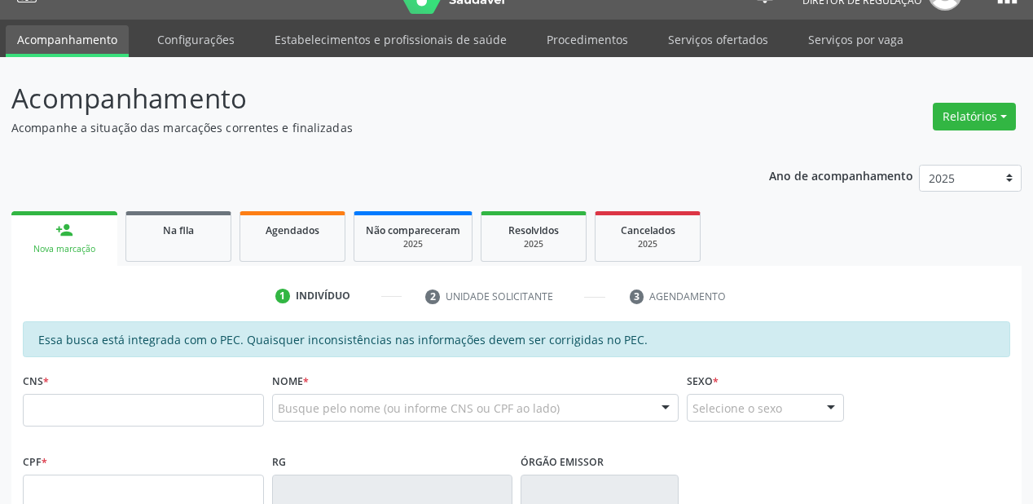
click at [59, 238] on link "person_add Nova marcação" at bounding box center [64, 238] width 106 height 55
click at [68, 411] on input "text" at bounding box center [143, 410] width 241 height 33
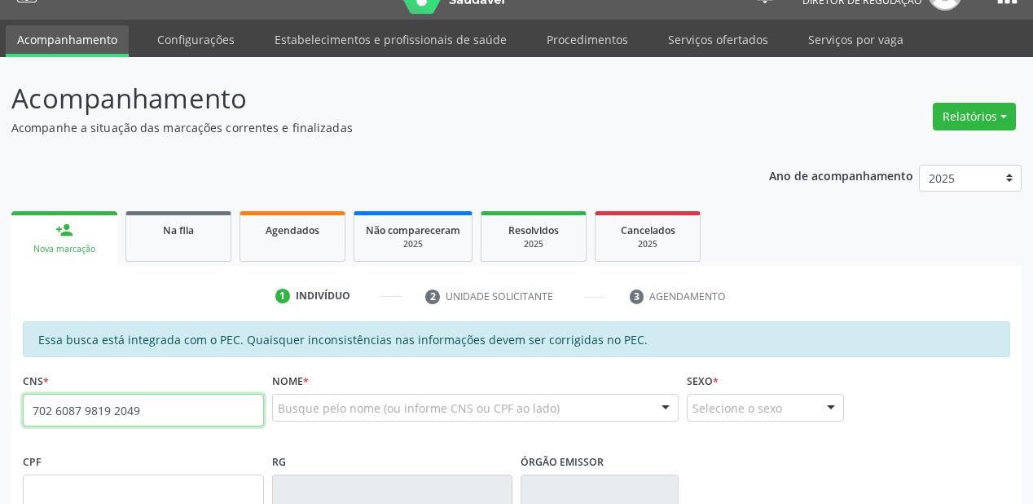
type input "702 6087 9819 2049"
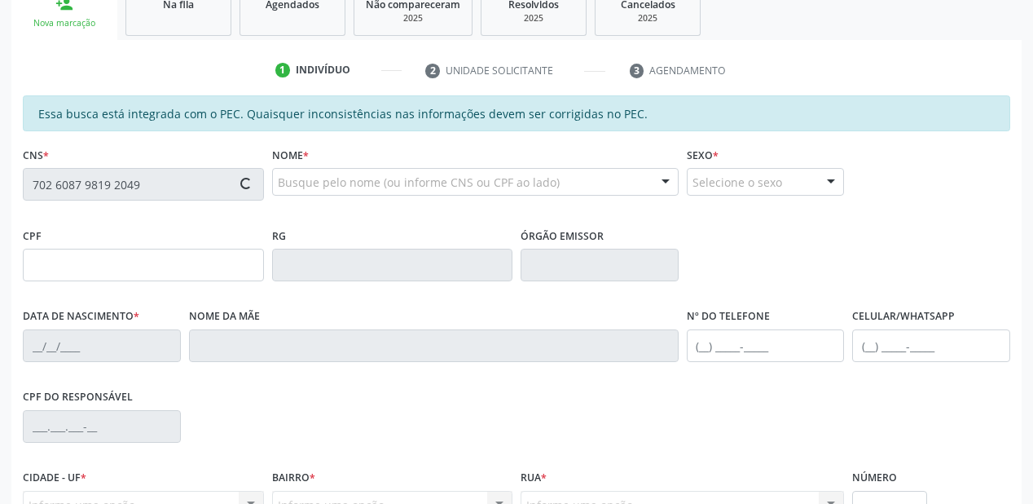
type input "140.259.194-27"
type input "[DATE]"
type input "[PERSON_NAME]"
type input "[PHONE_NUMBER]"
type input "S/N"
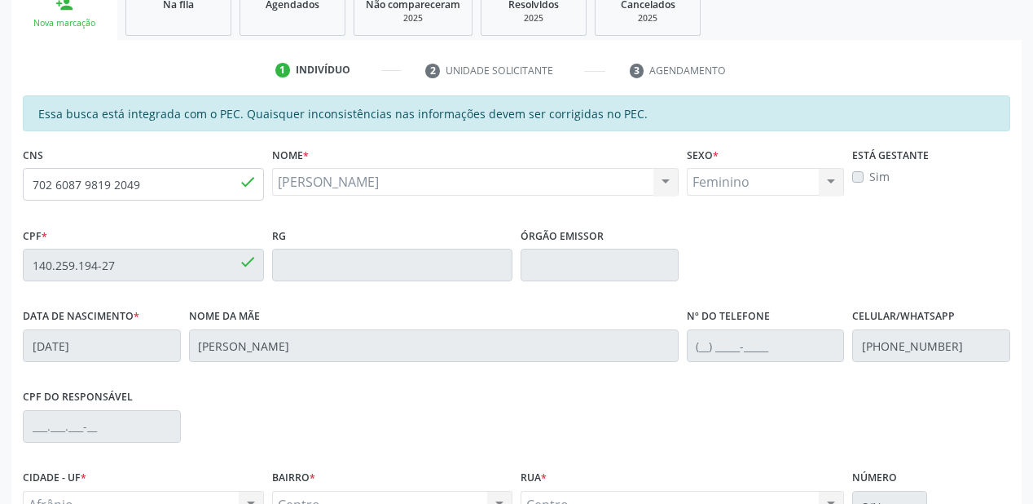
scroll to position [424, 0]
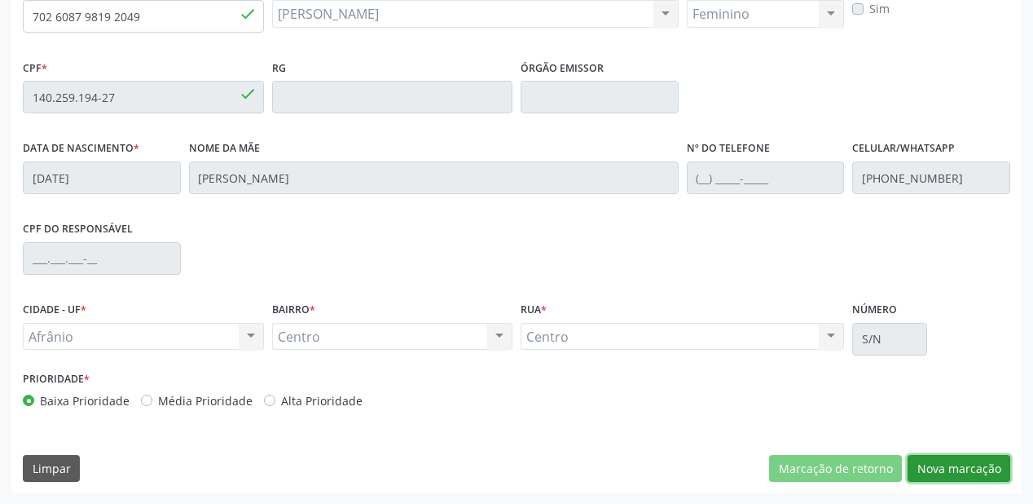
click at [952, 464] on button "Nova marcação" at bounding box center [959, 469] width 103 height 28
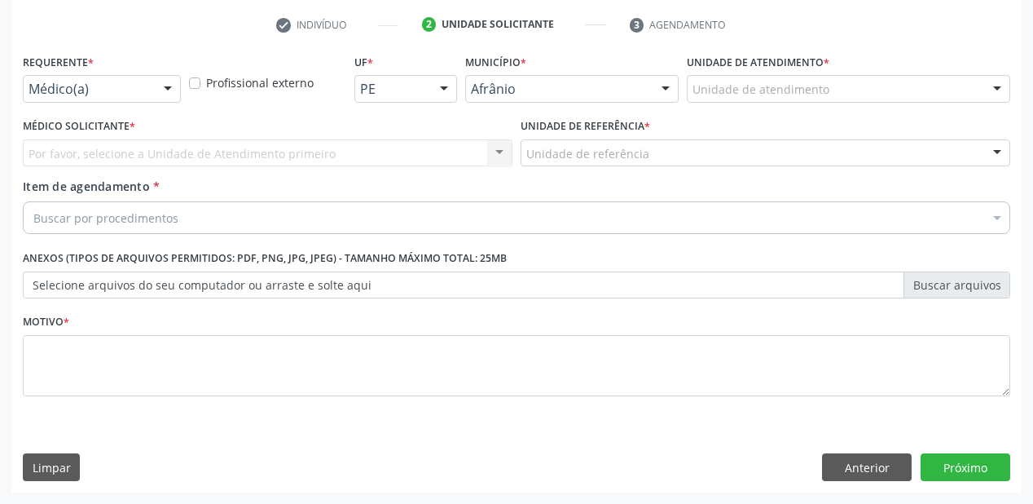
scroll to position [303, 0]
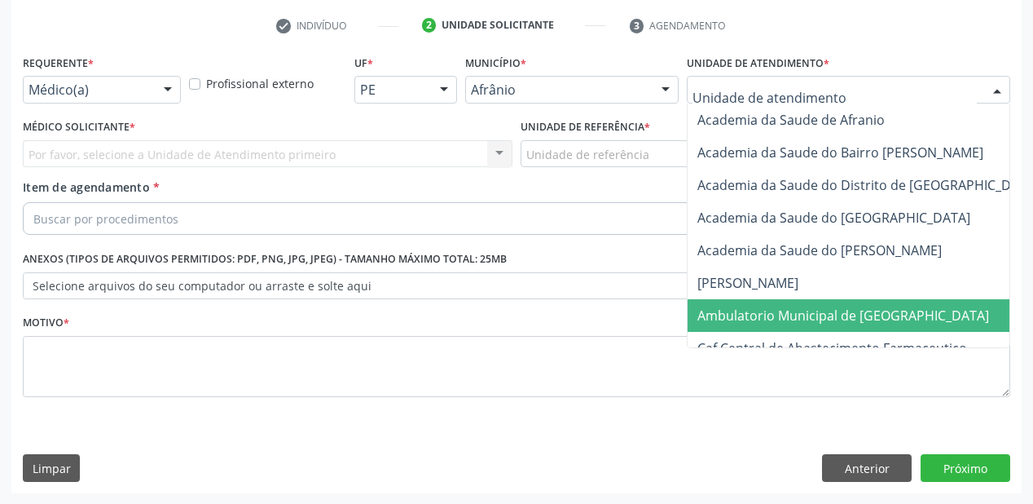
drag, startPoint x: 746, startPoint y: 310, endPoint x: 655, endPoint y: 241, distance: 114.1
click at [745, 308] on span "Ambulatorio Municipal de [GEOGRAPHIC_DATA]" at bounding box center [843, 315] width 292 height 18
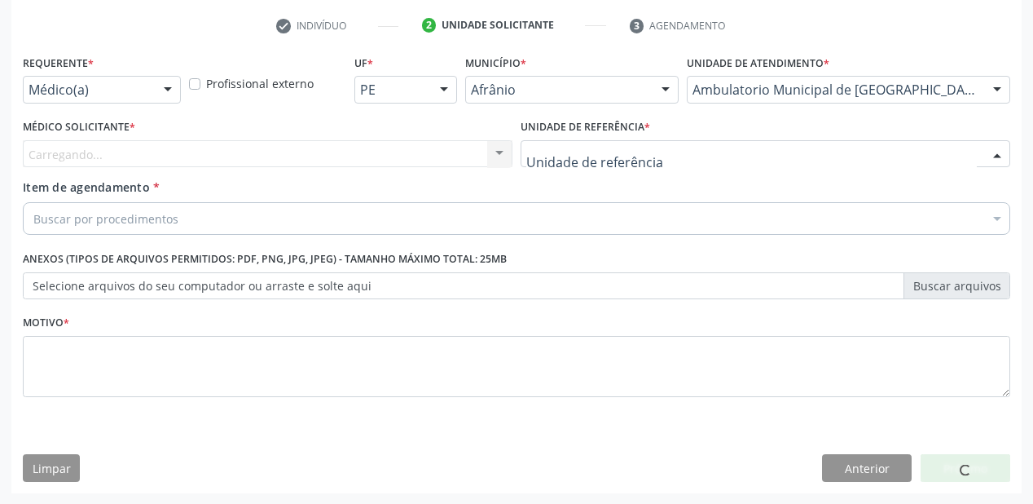
drag, startPoint x: 574, startPoint y: 159, endPoint x: 570, endPoint y: 248, distance: 88.9
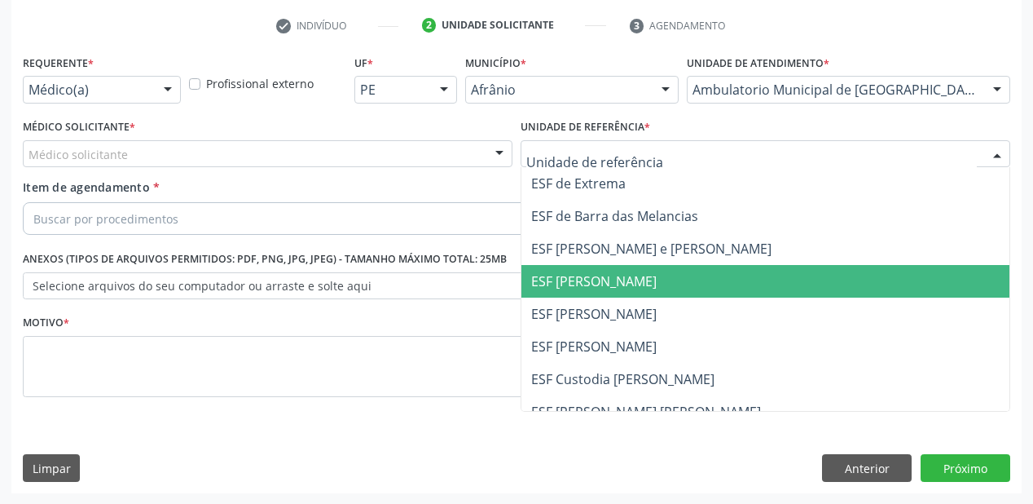
click at [570, 288] on span "ESF [PERSON_NAME]" at bounding box center [593, 281] width 125 height 18
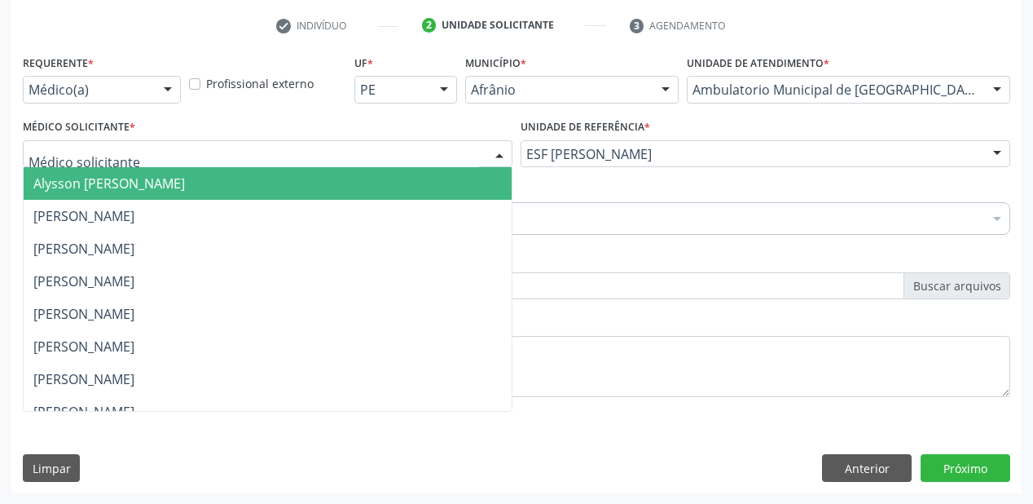
click at [52, 176] on span "Alysson [PERSON_NAME]" at bounding box center [109, 183] width 152 height 18
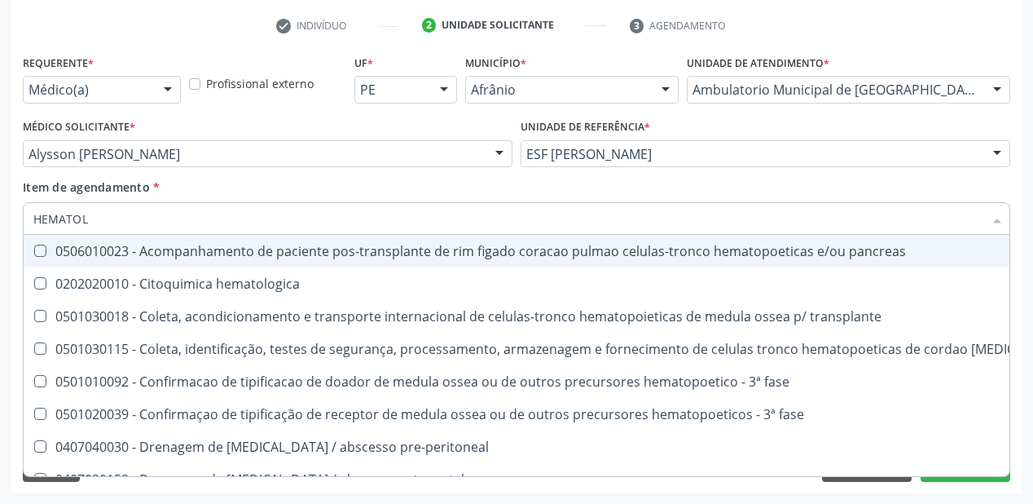
type input "HEMATOLO"
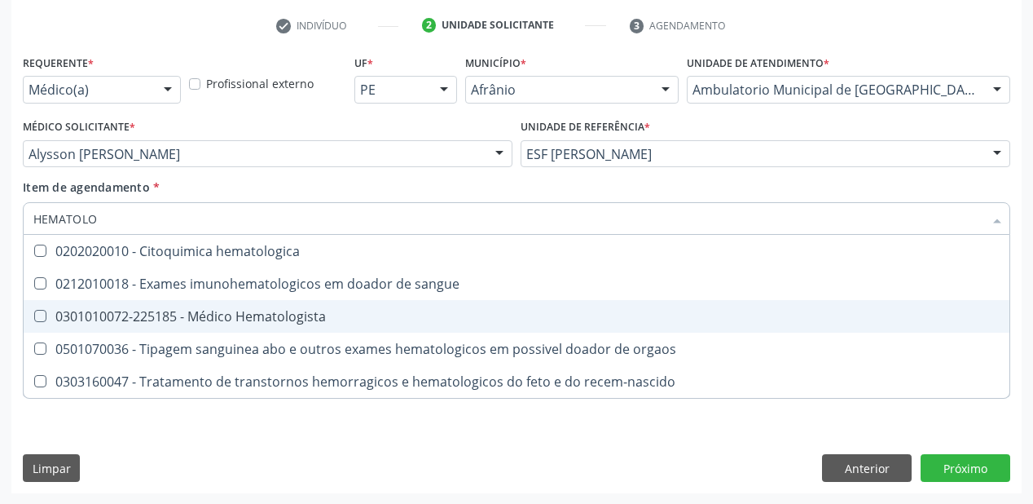
click at [166, 320] on div "0301010072-225185 - Médico Hematologista" at bounding box center [516, 316] width 966 height 13
checkbox Hematologista "true"
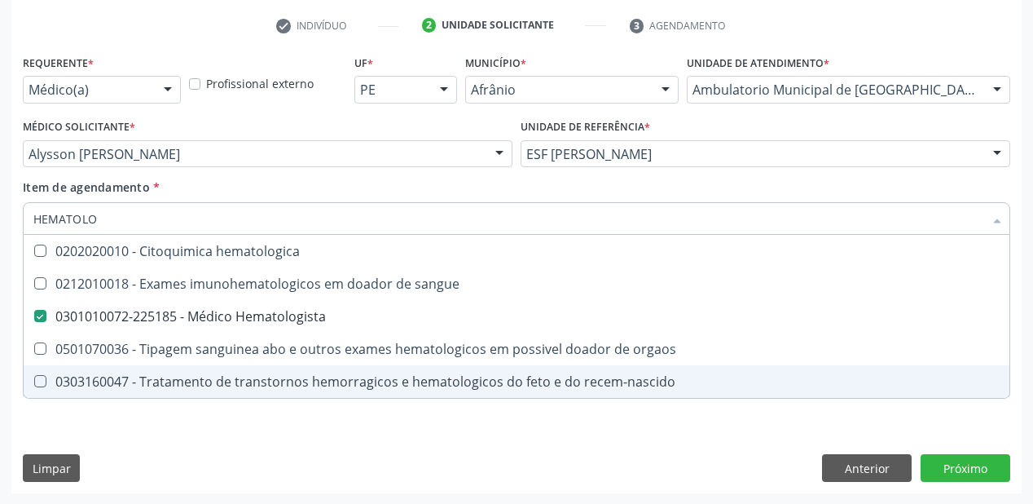
click at [117, 430] on div "Requerente * Médico(a) Médico(a) Enfermeiro(a) Paciente Nenhum resultado encont…" at bounding box center [516, 272] width 1010 height 442
checkbox sangue "true"
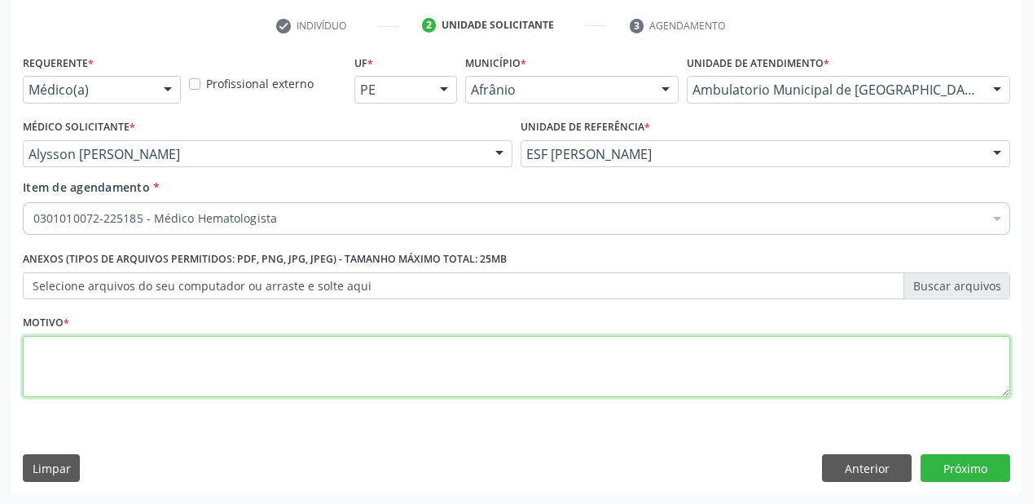
click at [104, 363] on textarea at bounding box center [516, 367] width 987 height 62
type textarea "*"
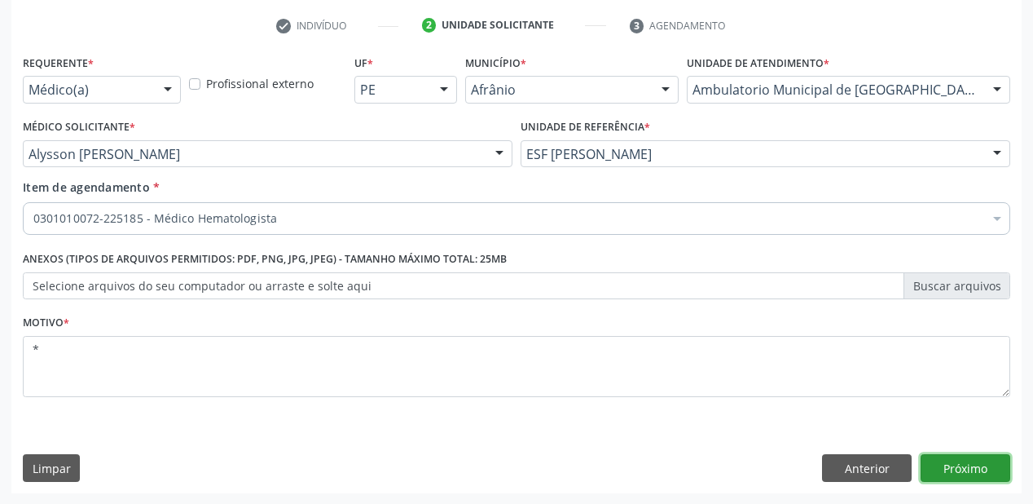
click at [974, 464] on button "Próximo" at bounding box center [966, 468] width 90 height 28
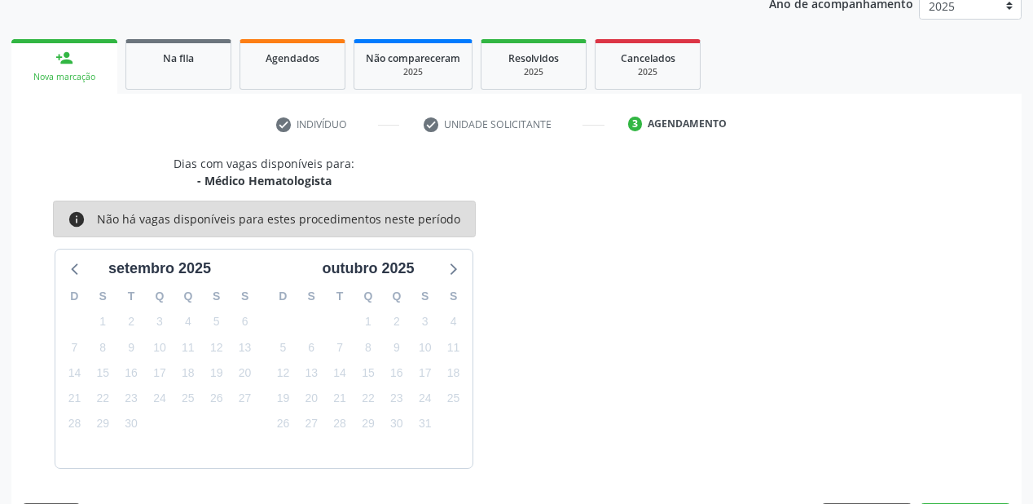
scroll to position [252, 0]
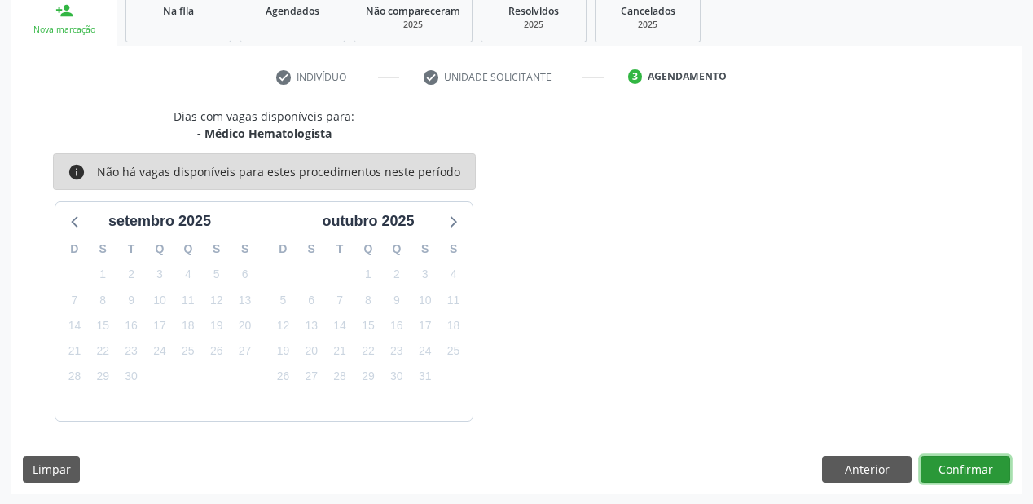
click at [964, 468] on button "Confirmar" at bounding box center [966, 469] width 90 height 28
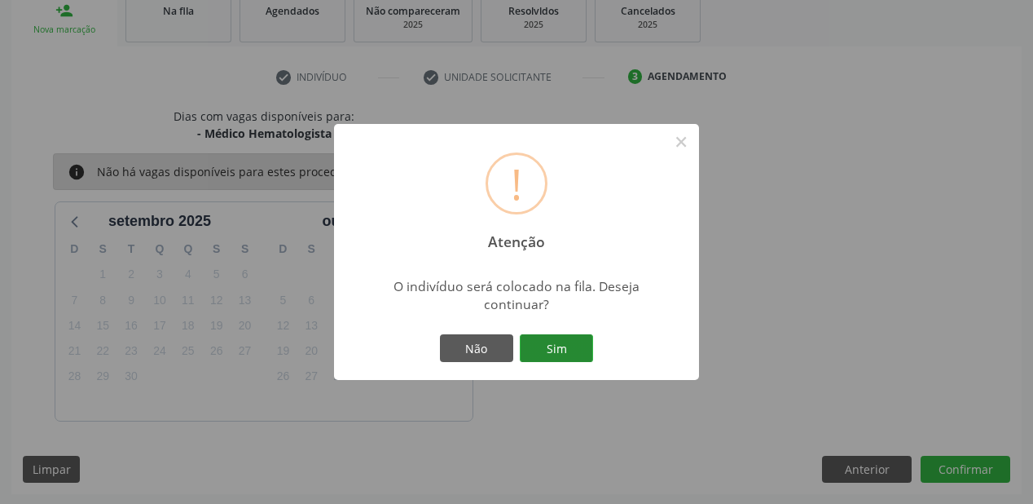
click at [581, 350] on button "Sim" at bounding box center [556, 348] width 73 height 28
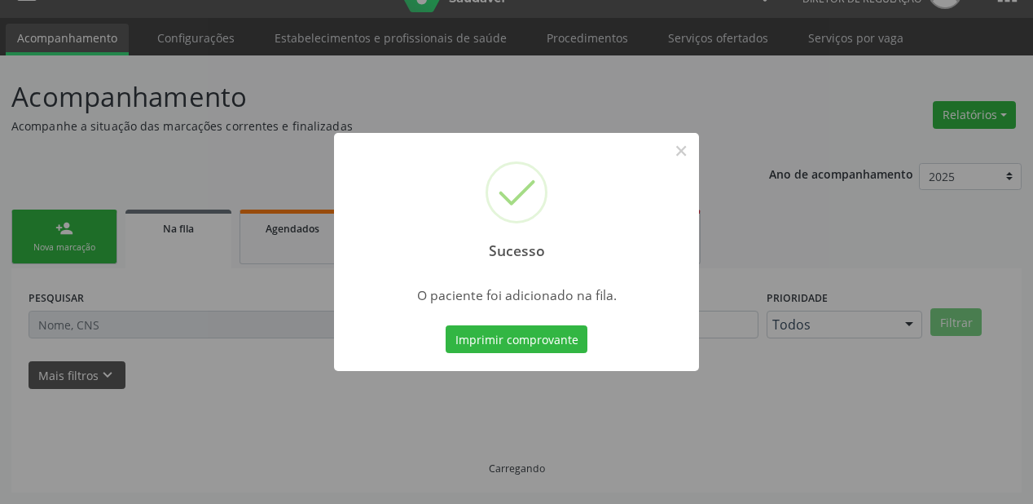
scroll to position [33, 0]
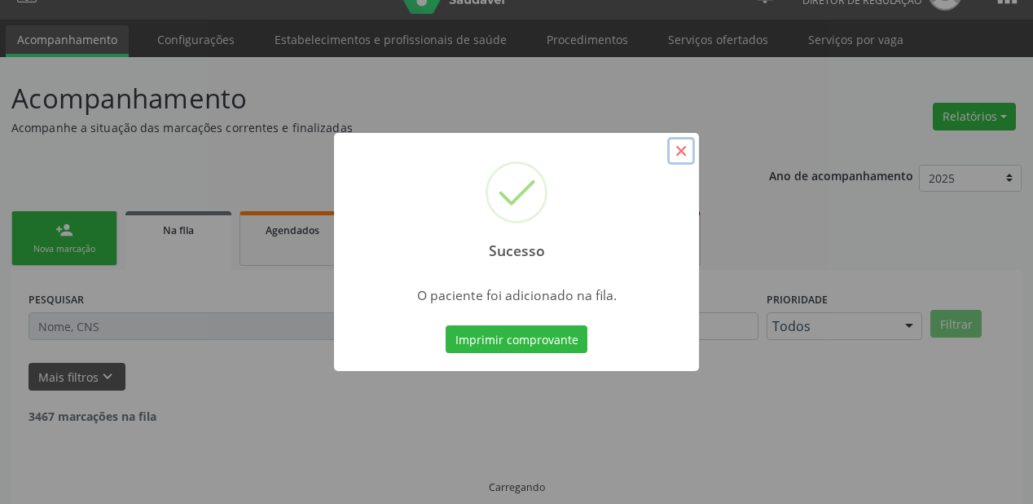
click at [678, 145] on button "×" at bounding box center [681, 151] width 28 height 28
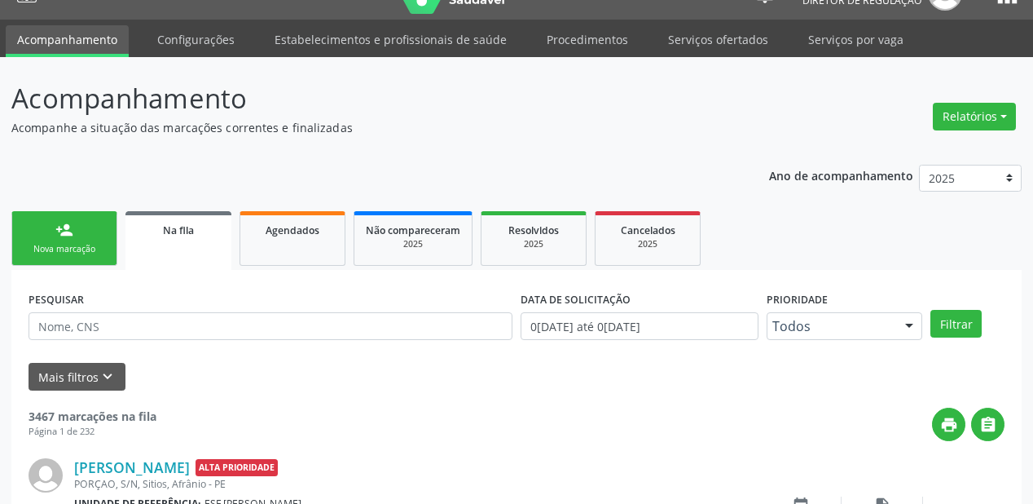
click at [97, 232] on link "person_add Nova marcação" at bounding box center [64, 238] width 106 height 55
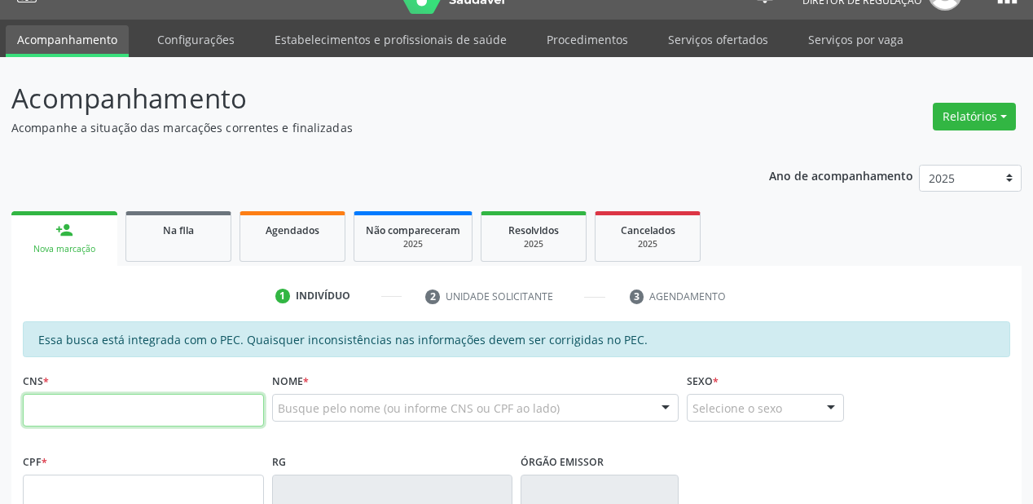
click at [124, 407] on input "text" at bounding box center [143, 410] width 241 height 33
type input "709 6046 6365 1677"
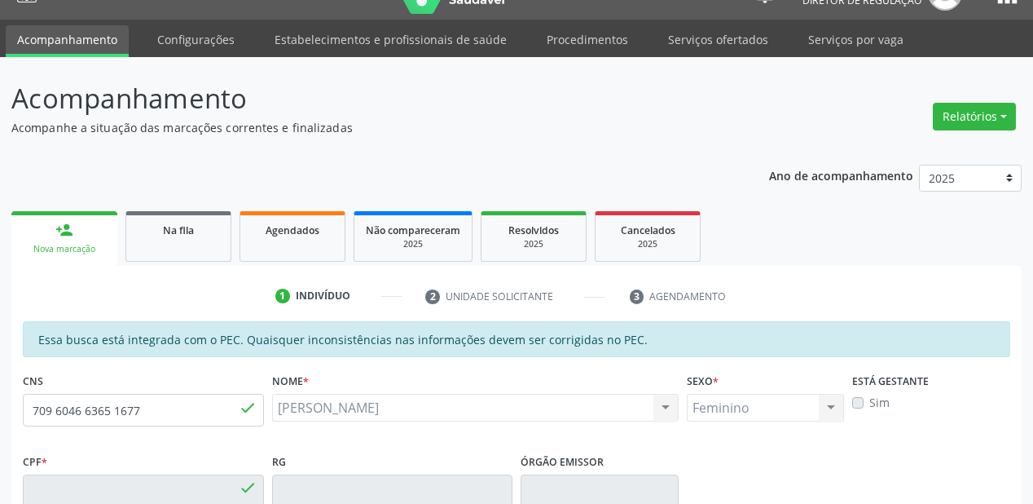
type input "715.138.474-22"
type input "[DATE]"
type input "[PERSON_NAME]"
type input "[PHONE_NUMBER]"
type input "S/N"
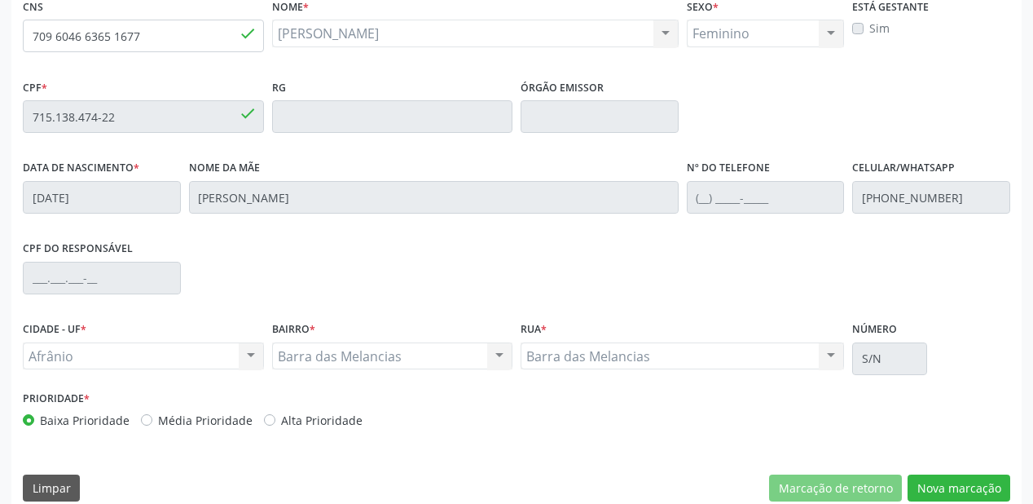
scroll to position [426, 0]
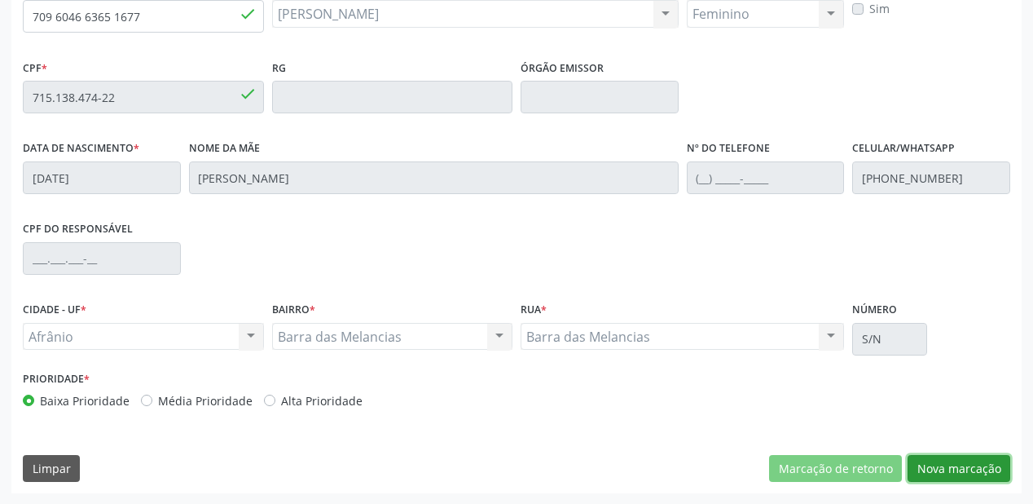
click at [931, 461] on button "Nova marcação" at bounding box center [959, 469] width 103 height 28
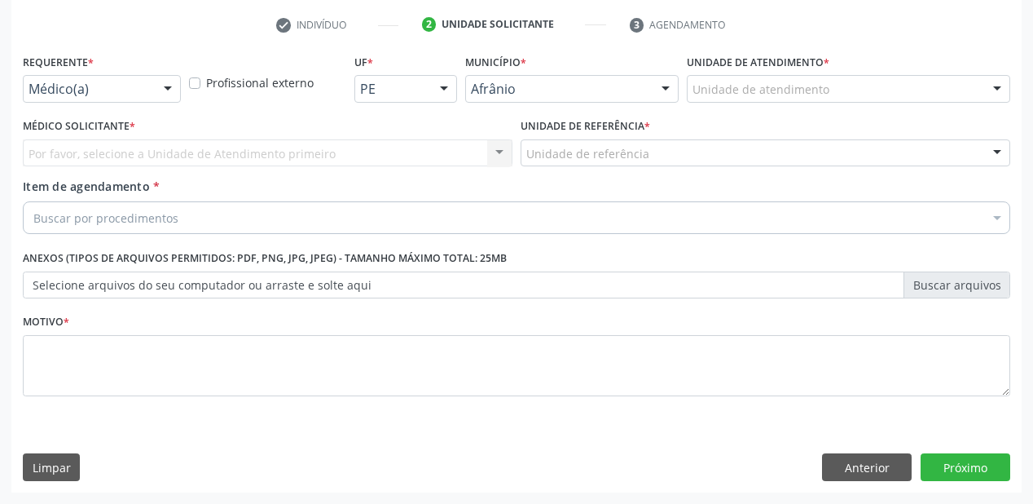
scroll to position [303, 0]
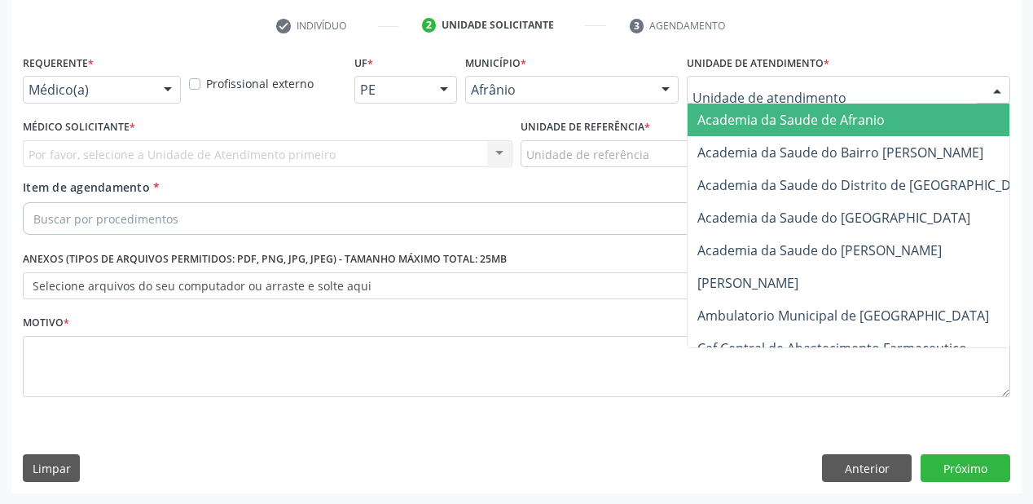
click at [714, 77] on div at bounding box center [848, 90] width 323 height 28
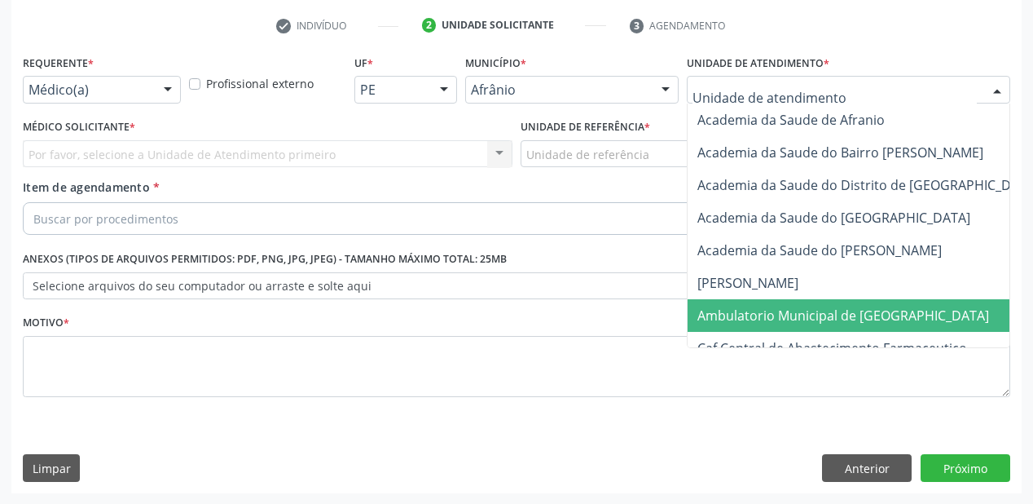
click at [724, 312] on span "Ambulatorio Municipal de [GEOGRAPHIC_DATA]" at bounding box center [843, 315] width 292 height 18
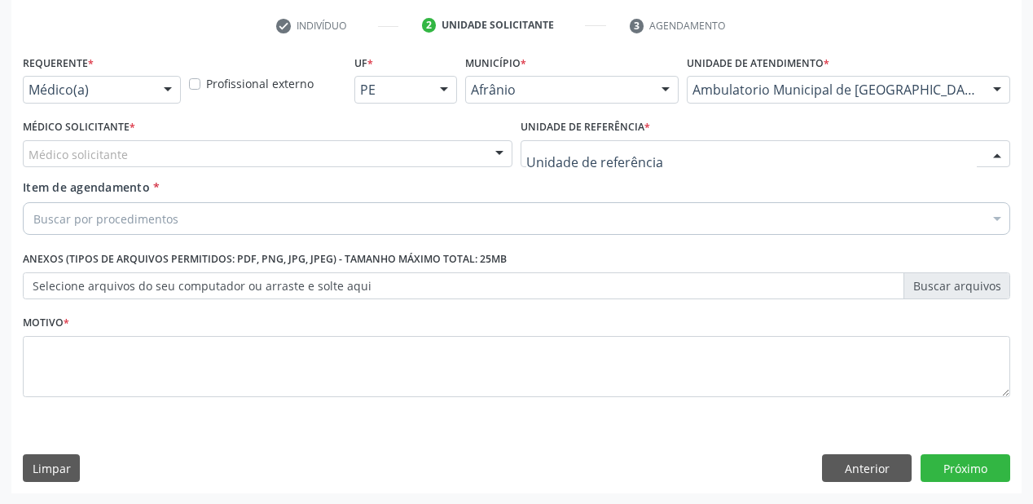
click at [591, 143] on div at bounding box center [766, 154] width 490 height 28
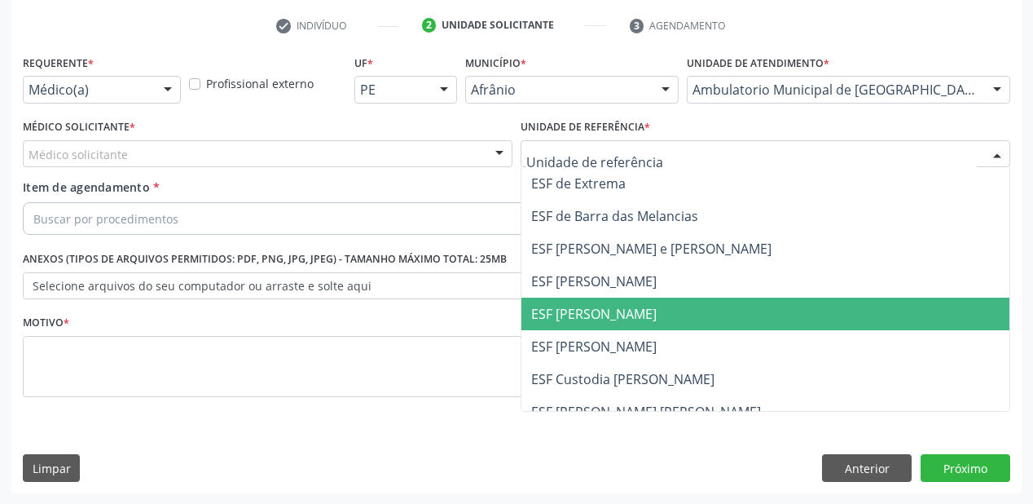
click at [586, 315] on span "ESF [PERSON_NAME]" at bounding box center [593, 314] width 125 height 18
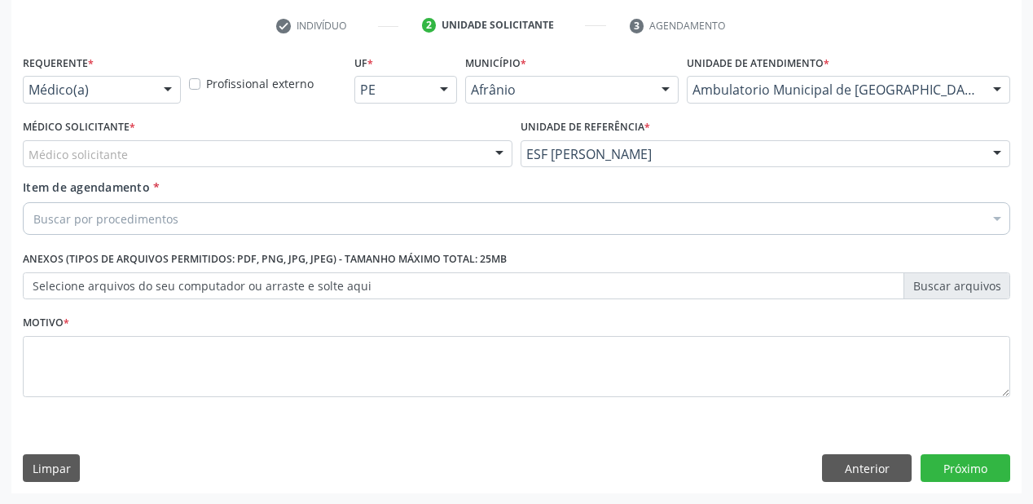
drag, startPoint x: 107, startPoint y: 148, endPoint x: 104, endPoint y: 160, distance: 11.7
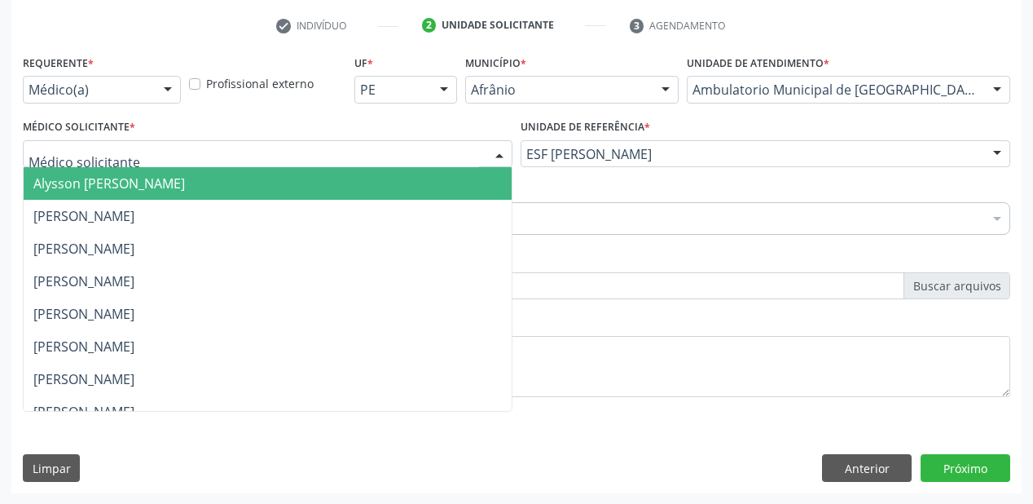
click at [108, 196] on span "Alysson [PERSON_NAME]" at bounding box center [268, 183] width 488 height 33
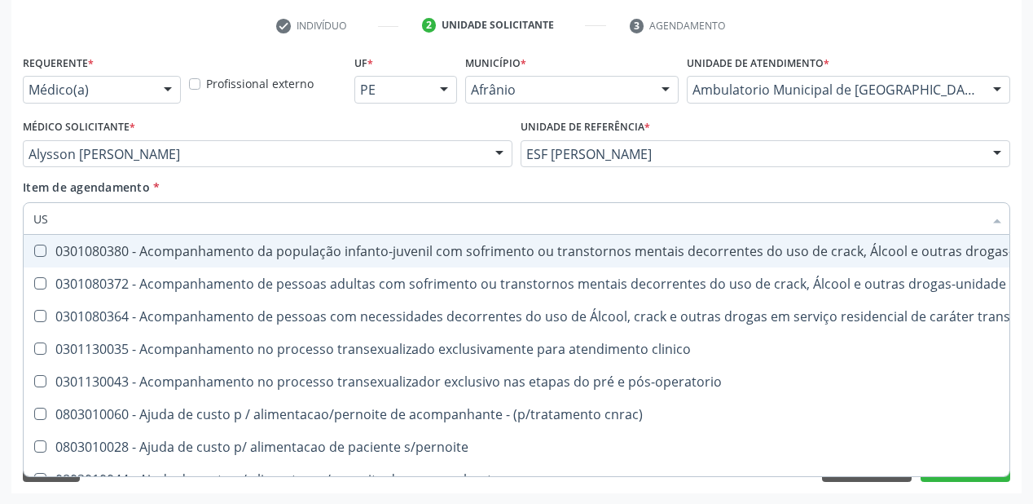
type input "U"
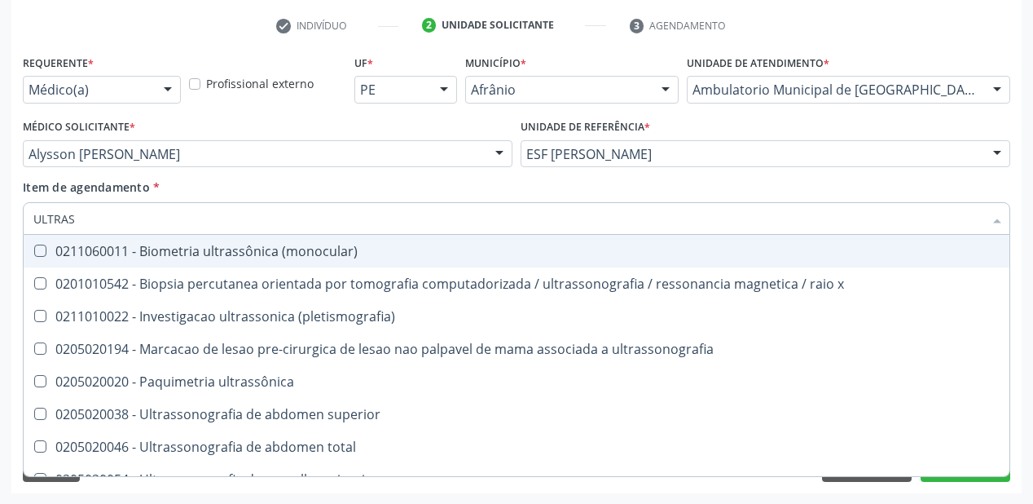
type input "ULTRASS"
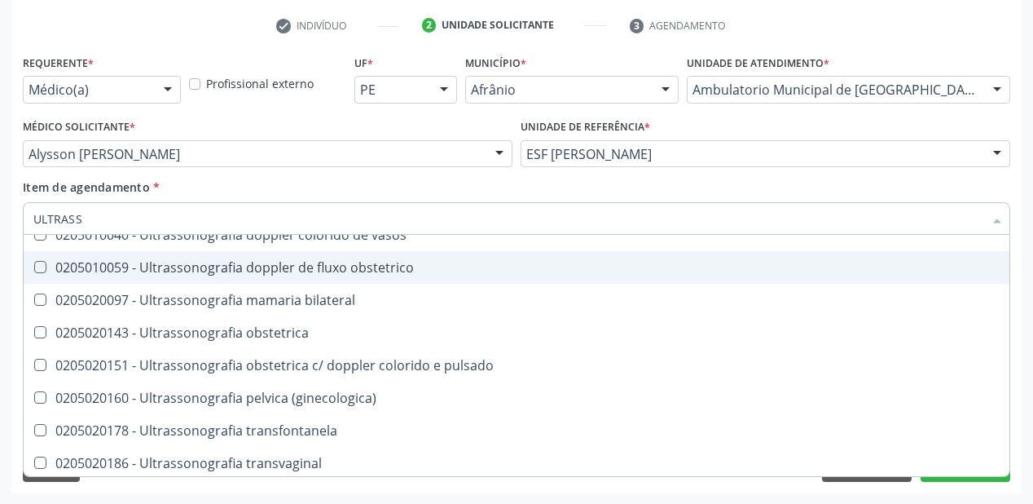
scroll to position [508, 0]
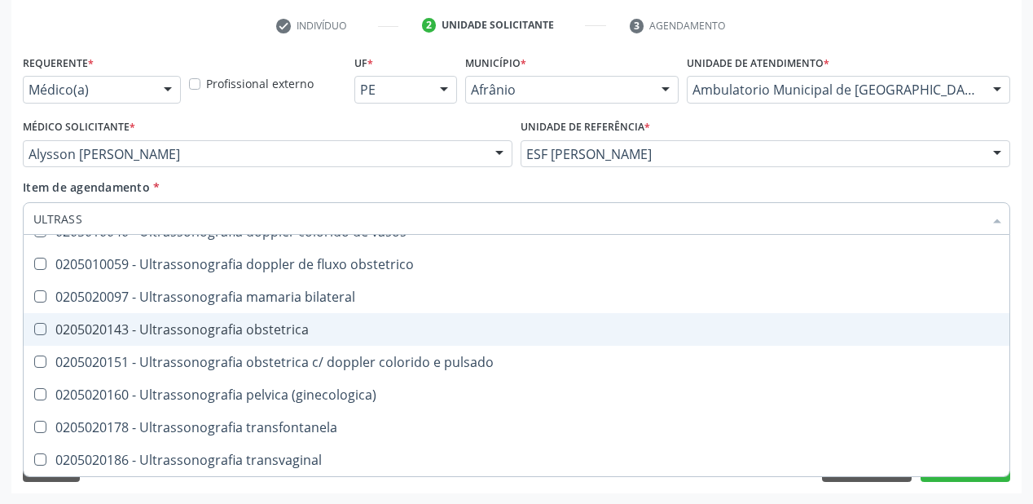
click at [235, 332] on div "0205020143 - Ultrassonografia obstetrica" at bounding box center [516, 329] width 966 height 13
checkbox obstetrica "true"
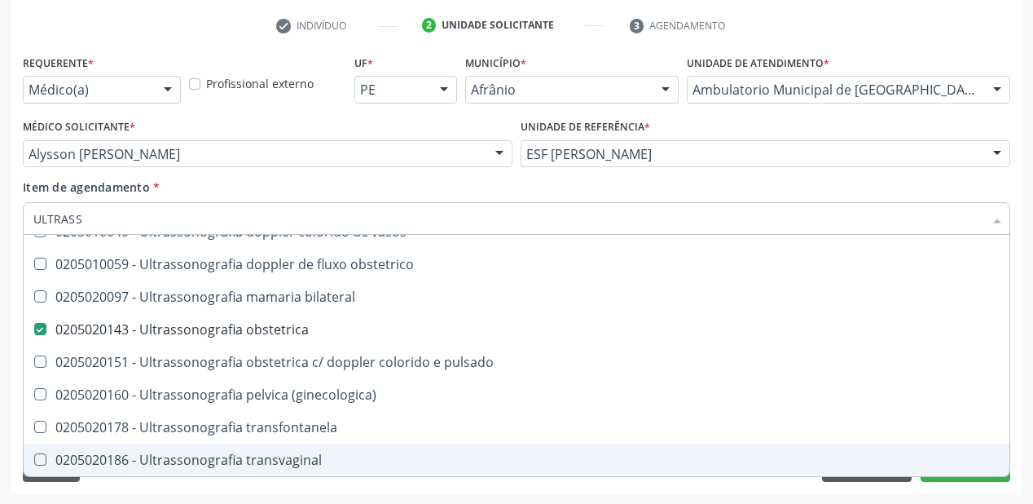
click at [143, 492] on div "Acompanhamento Acompanhe a situação das marcações correntes e finalizadas Relat…" at bounding box center [516, 146] width 1033 height 718
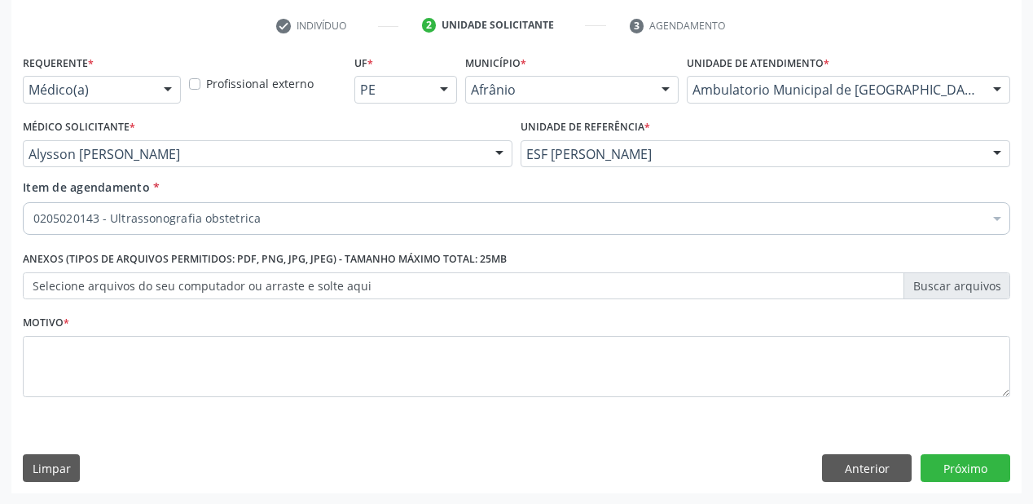
scroll to position [0, 0]
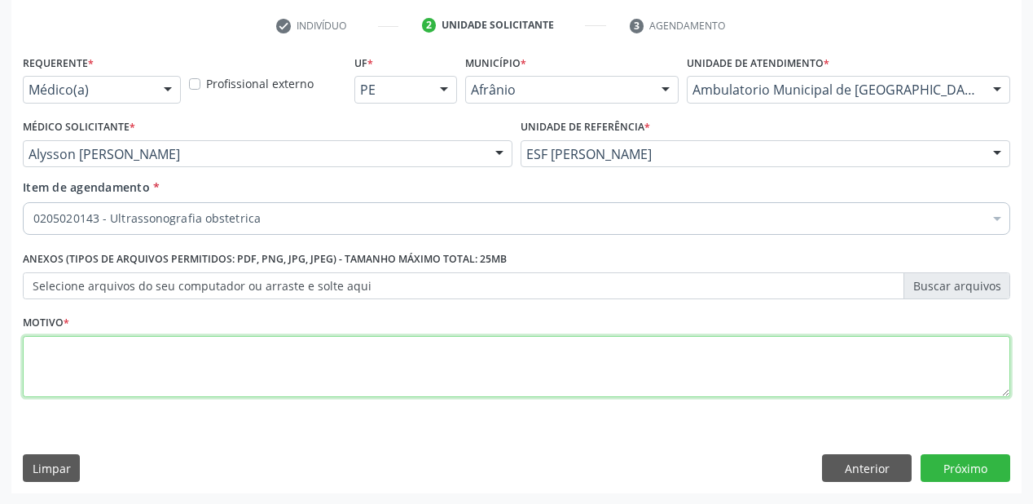
click at [103, 366] on textarea at bounding box center [516, 367] width 987 height 62
type textarea "GESTANET"
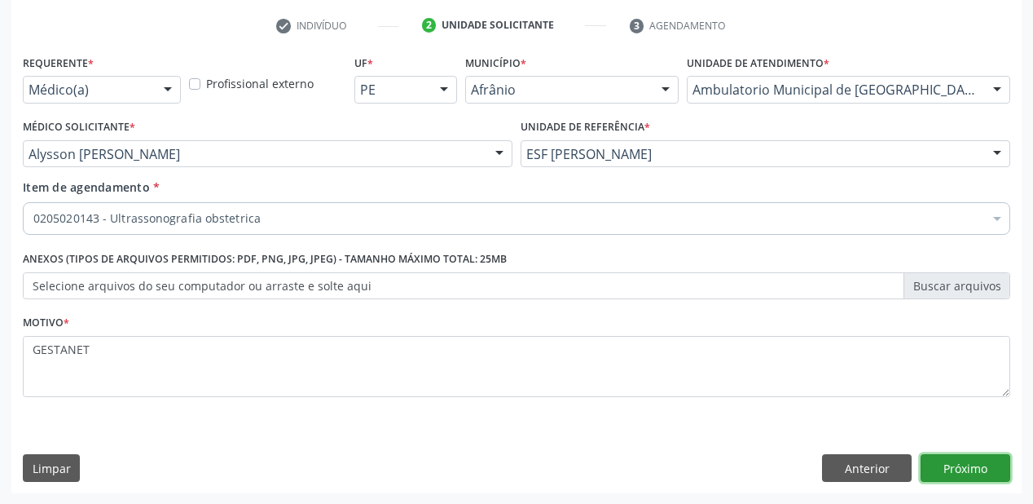
click at [959, 470] on button "Próximo" at bounding box center [966, 468] width 90 height 28
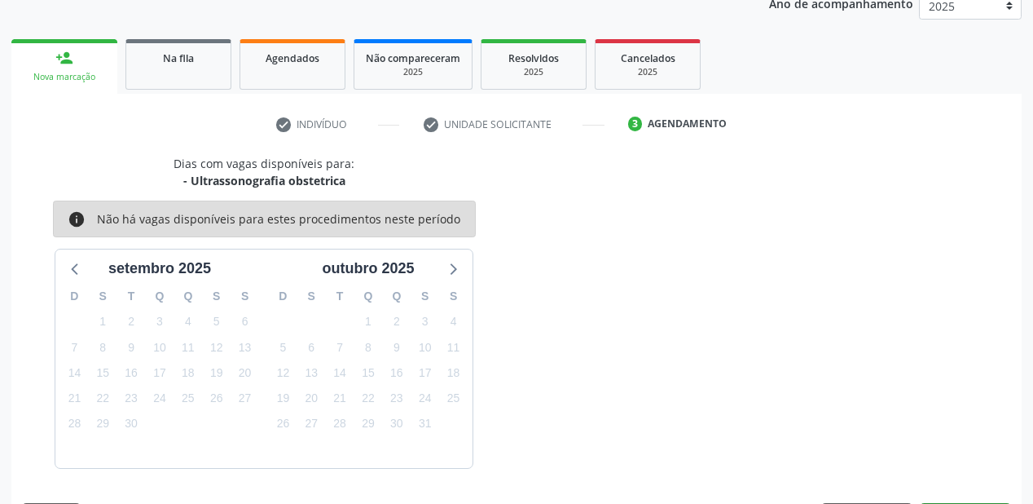
scroll to position [252, 0]
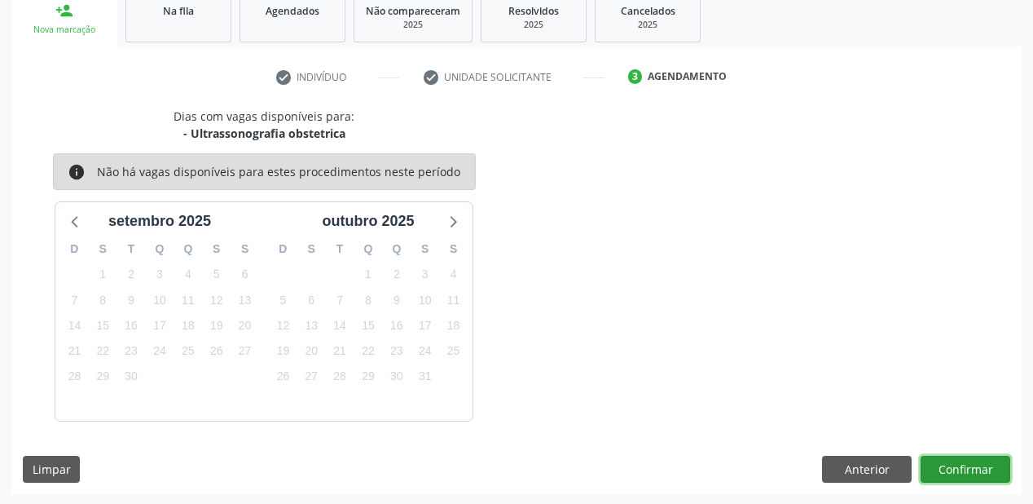
click at [926, 460] on button "Confirmar" at bounding box center [966, 469] width 90 height 28
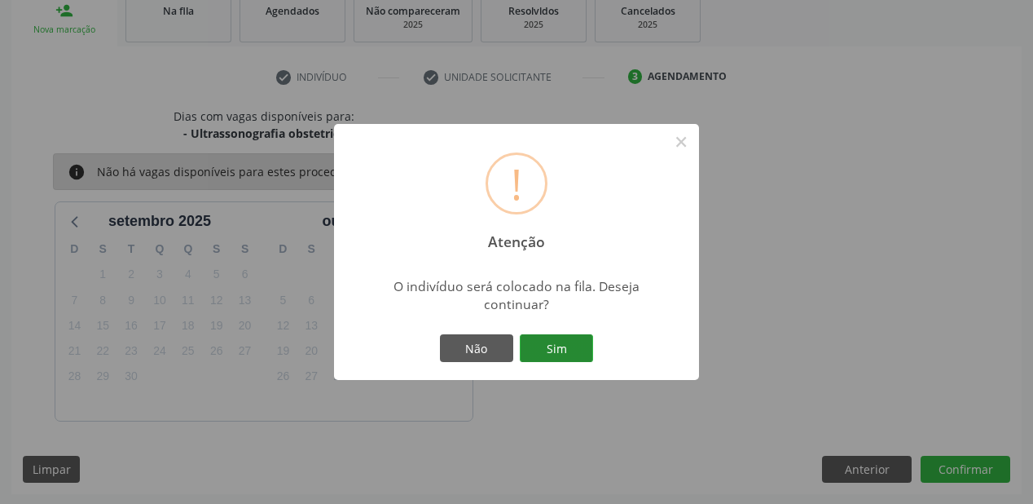
click at [554, 342] on button "Sim" at bounding box center [556, 348] width 73 height 28
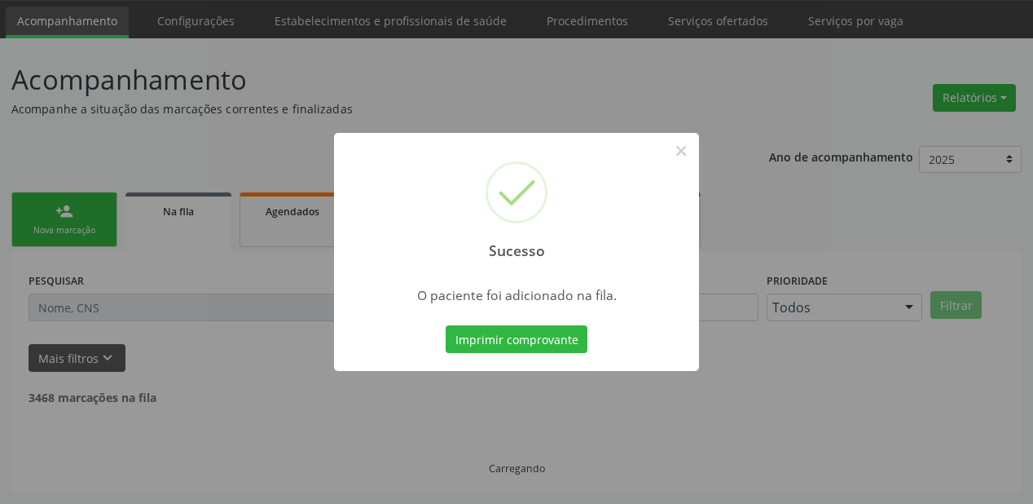
scroll to position [33, 0]
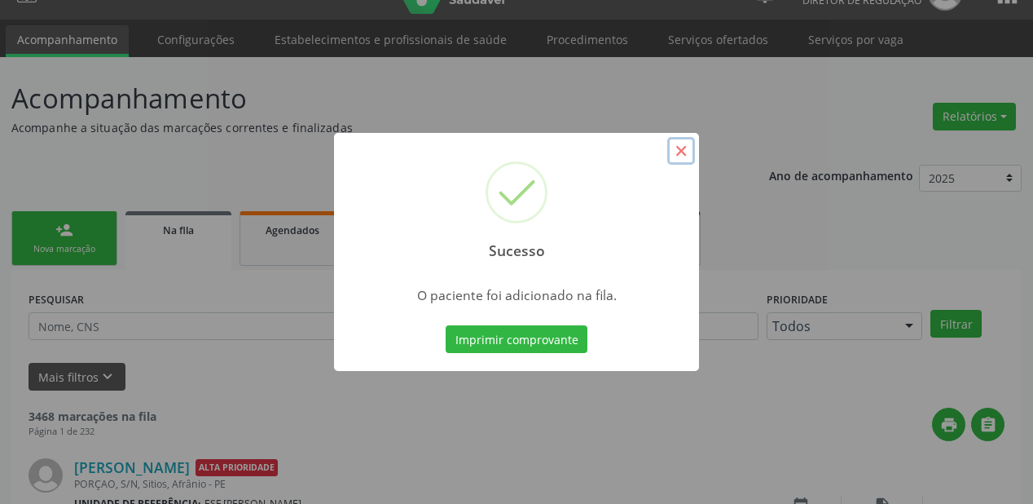
click at [682, 143] on button "×" at bounding box center [681, 151] width 28 height 28
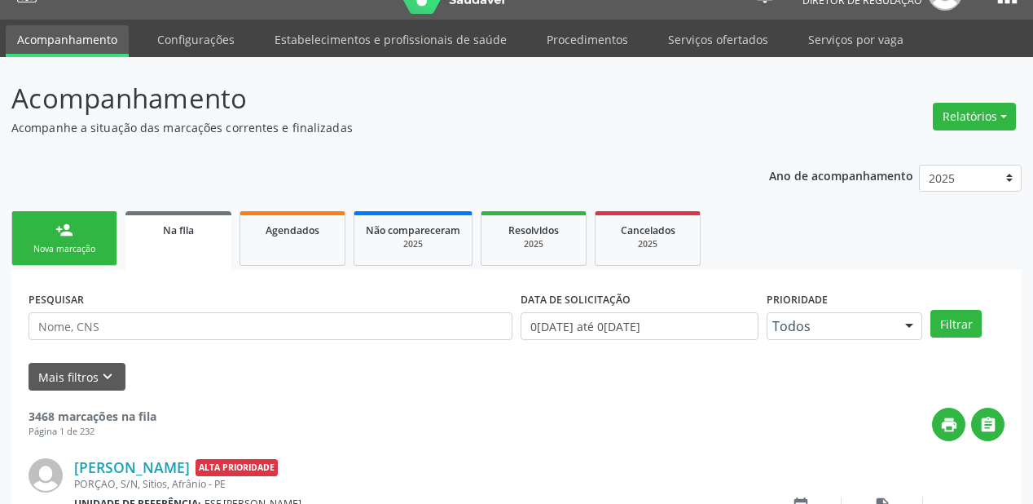
click at [66, 228] on div "person_add" at bounding box center [64, 230] width 18 height 18
click at [66, 226] on div "person_add" at bounding box center [64, 230] width 18 height 18
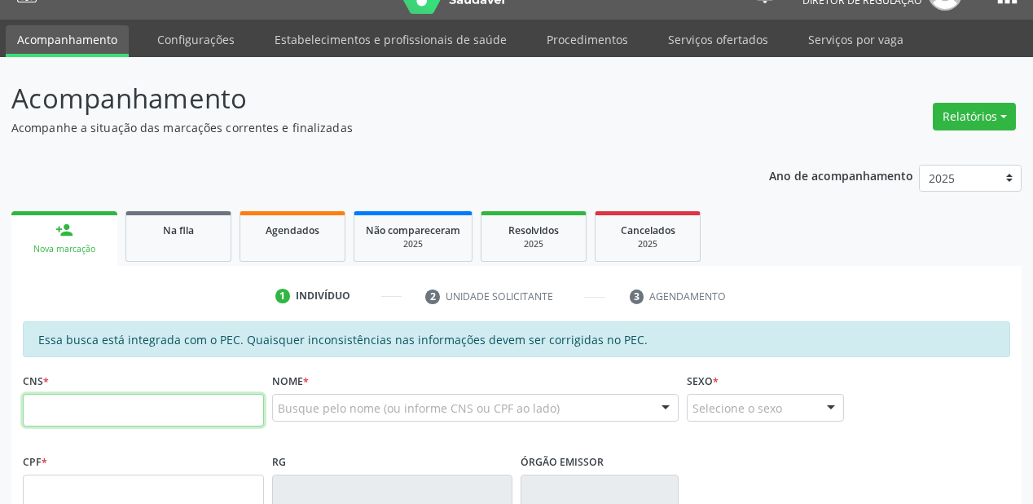
click at [105, 414] on input "text" at bounding box center [143, 410] width 241 height 33
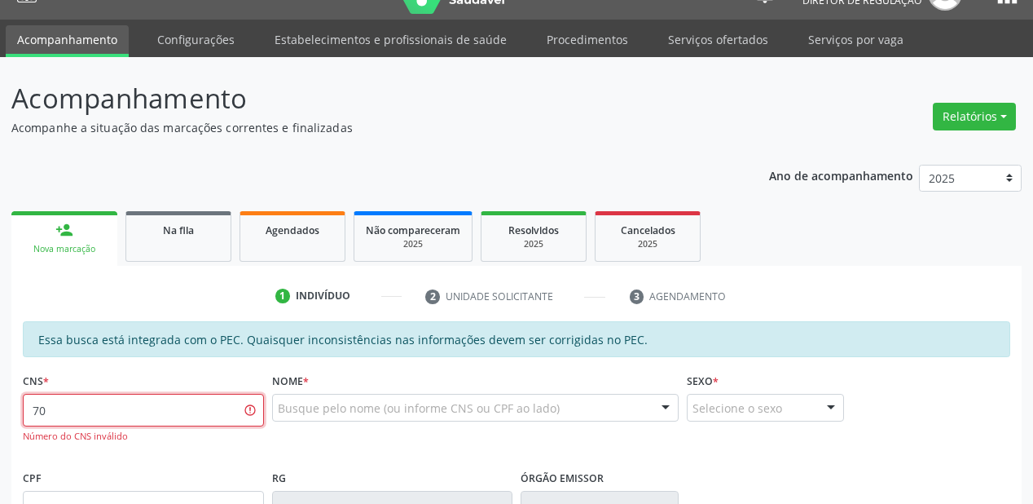
type input "7"
type input "709 8050 1587 2691"
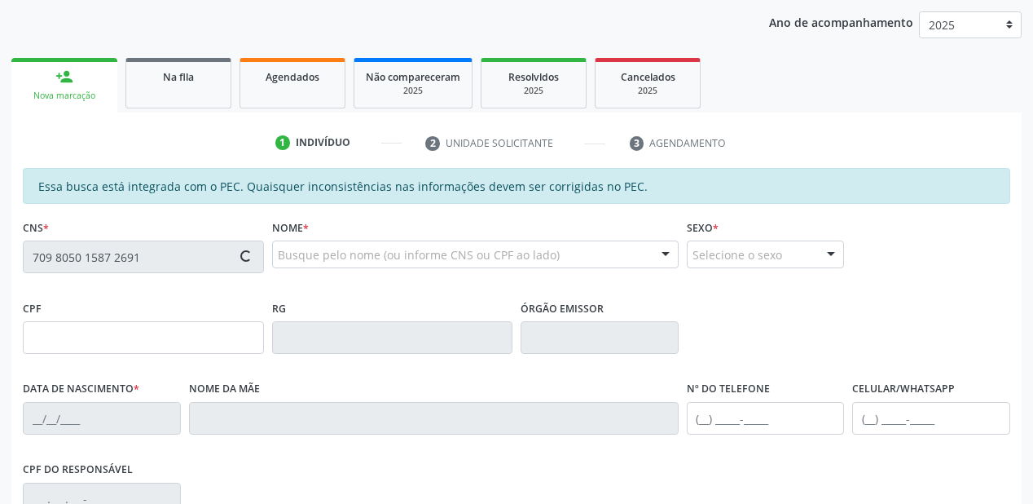
type input "139.508.424-62"
type input "0[DATE]"
type input "[PERSON_NAME]"
type input "[PHONE_NUMBER]"
type input "S/N"
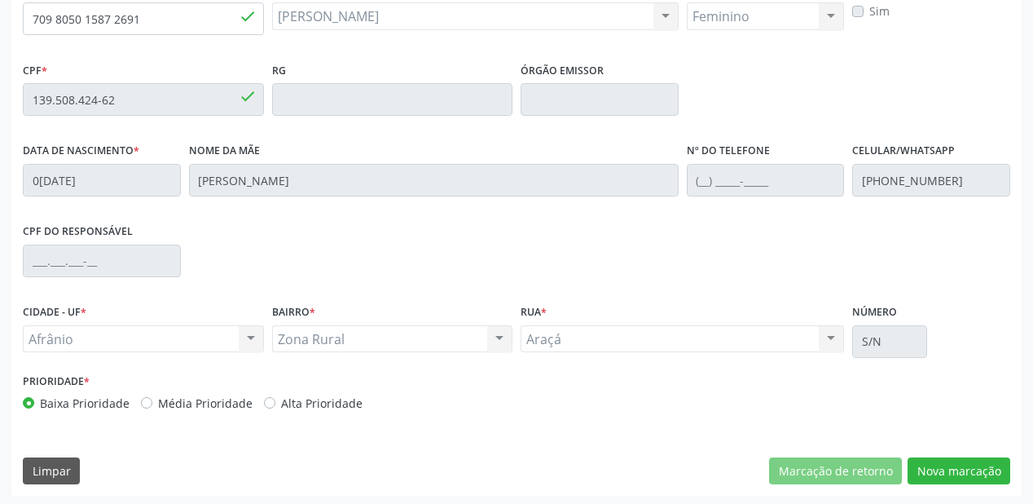
scroll to position [426, 0]
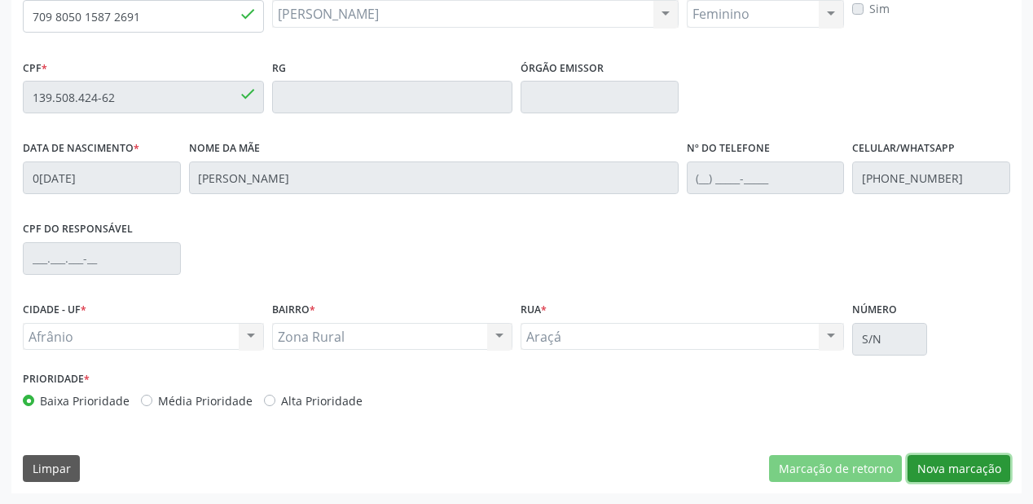
click at [961, 466] on button "Nova marcação" at bounding box center [959, 469] width 103 height 28
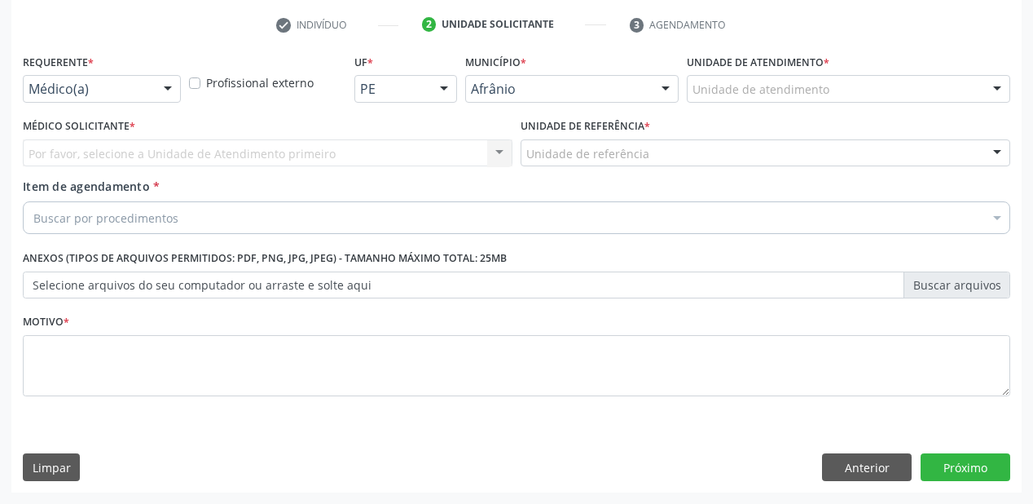
scroll to position [303, 0]
click at [726, 79] on div "Unidade de atendimento" at bounding box center [848, 90] width 323 height 28
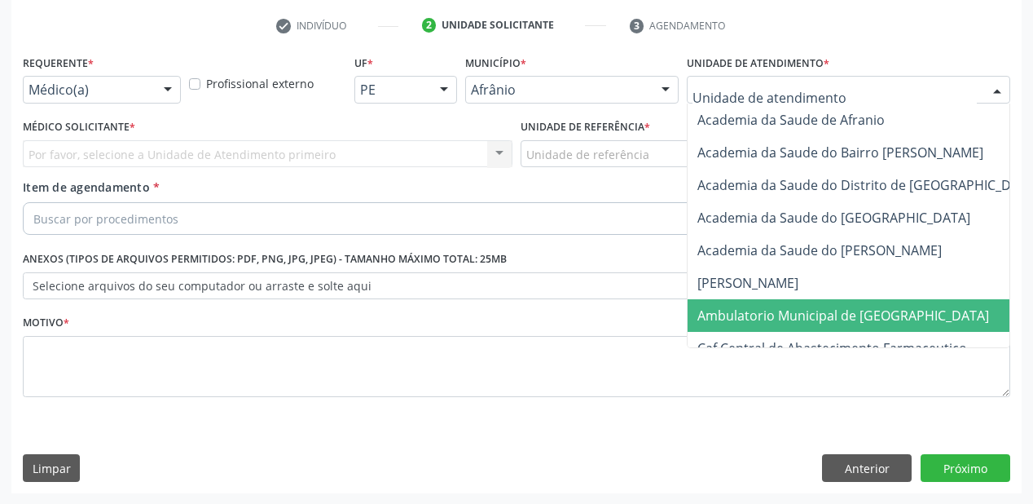
drag, startPoint x: 727, startPoint y: 319, endPoint x: 701, endPoint y: 305, distance: 29.9
click at [728, 319] on span "Ambulatorio Municipal de [GEOGRAPHIC_DATA]" at bounding box center [843, 315] width 292 height 18
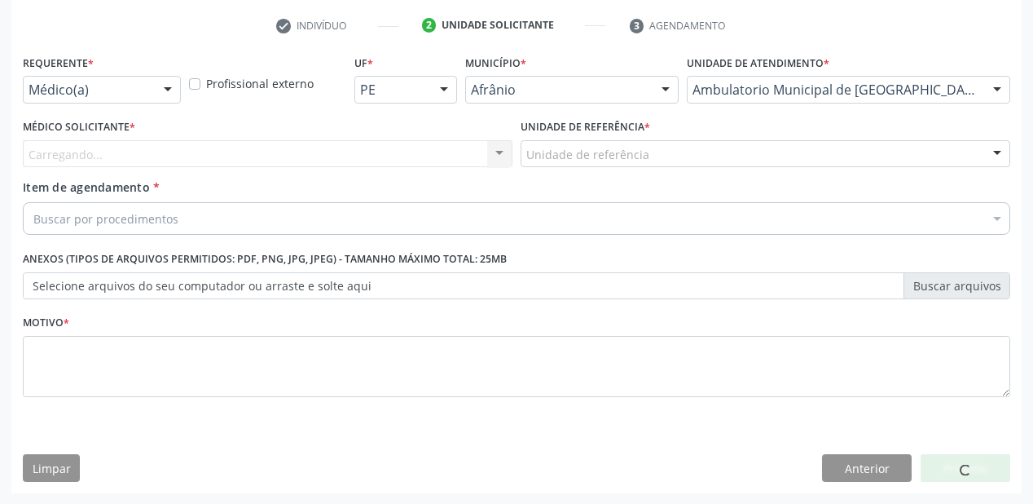
drag, startPoint x: 565, startPoint y: 164, endPoint x: 565, endPoint y: 202, distance: 38.3
click at [565, 168] on div "Unidade de referência ESF de Extrema ESF de Barra das Melancias ESF [PERSON_NAM…" at bounding box center [766, 154] width 490 height 28
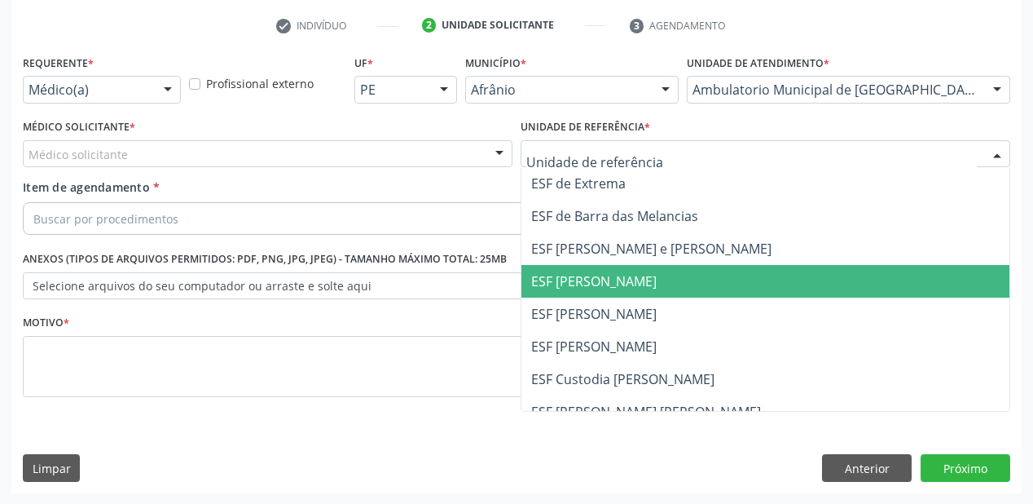
click at [577, 291] on span "ESF [PERSON_NAME]" at bounding box center [765, 281] width 488 height 33
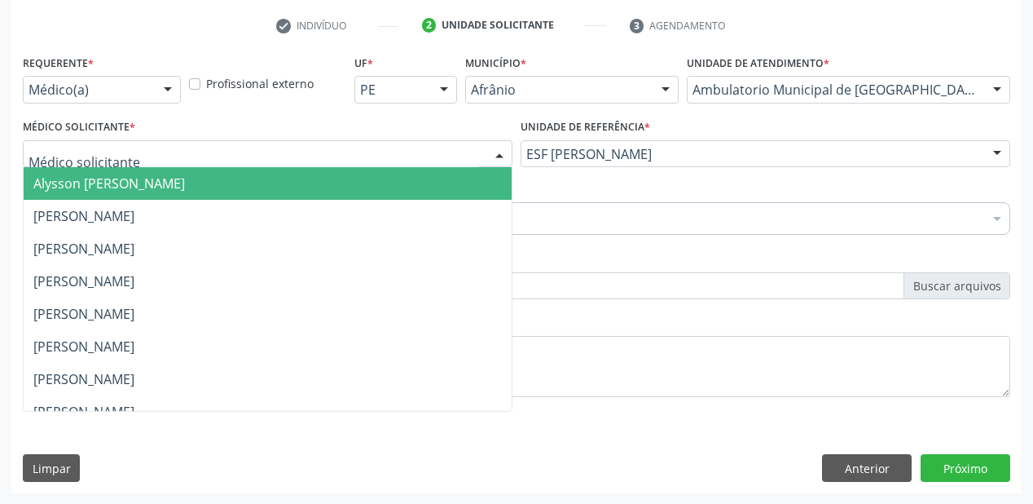
drag, startPoint x: 128, startPoint y: 154, endPoint x: 117, endPoint y: 190, distance: 37.4
click at [125, 156] on div at bounding box center [268, 154] width 490 height 28
drag, startPoint x: 117, startPoint y: 191, endPoint x: 120, endPoint y: 212, distance: 21.3
click at [120, 192] on span "Alysson [PERSON_NAME]" at bounding box center [268, 183] width 488 height 33
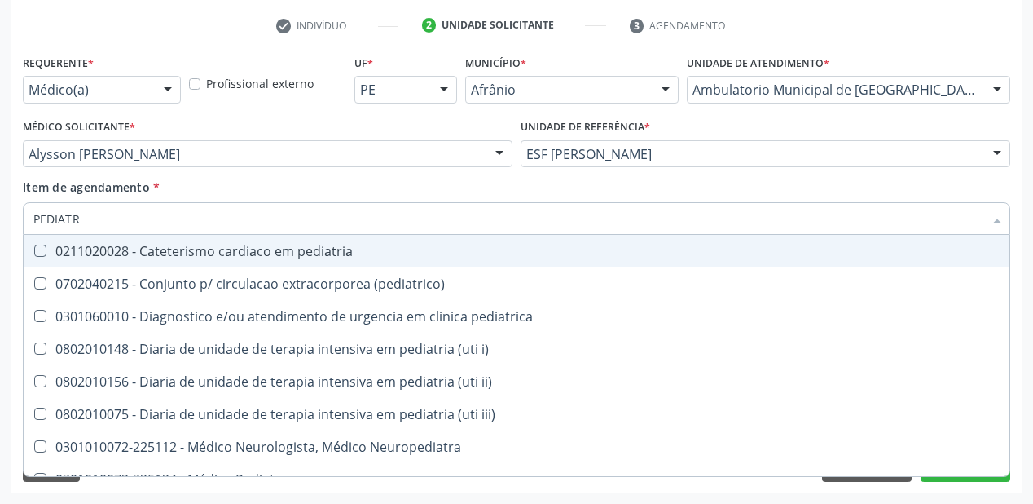
type input "PEDIATRA"
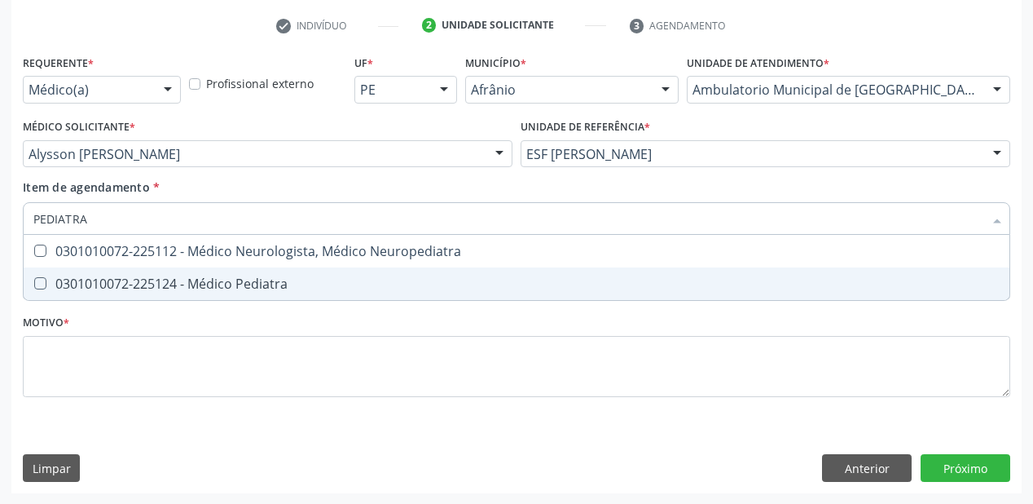
click at [138, 284] on div "0301010072-225124 - Médico Pediatra" at bounding box center [516, 283] width 966 height 13
checkbox Pediatra "true"
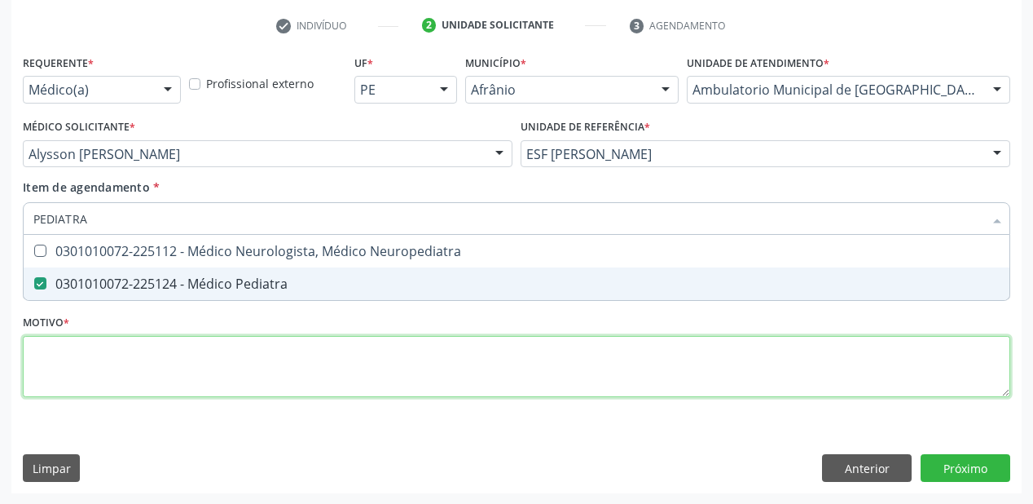
click at [91, 357] on div "Requerente * Médico(a) Médico(a) Enfermeiro(a) Paciente Nenhum resultado encont…" at bounding box center [516, 235] width 987 height 369
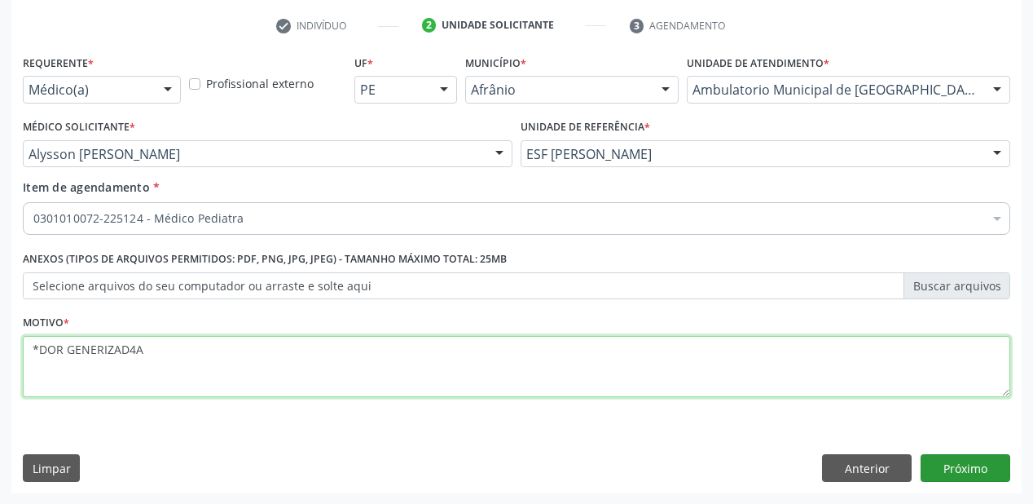
type textarea "*DOR GENERIZAD4A"
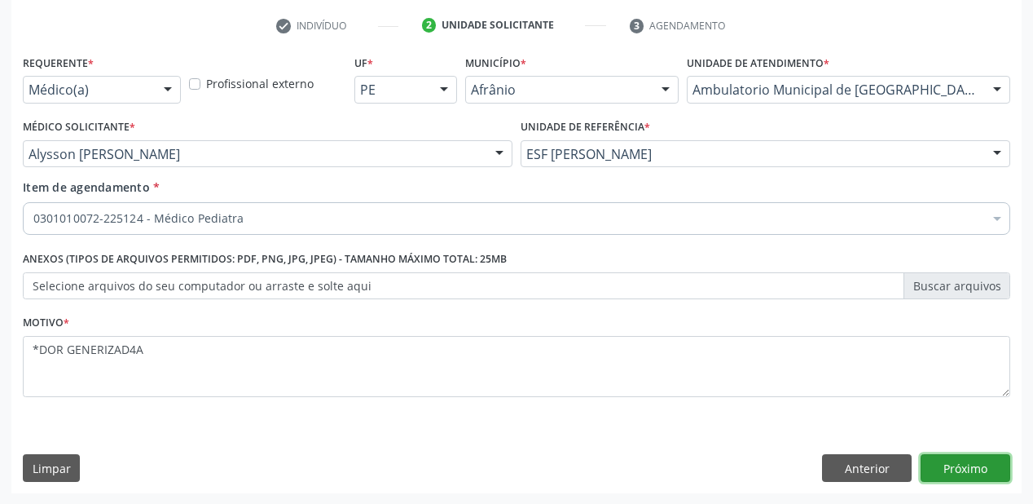
click at [935, 463] on button "Próximo" at bounding box center [966, 468] width 90 height 28
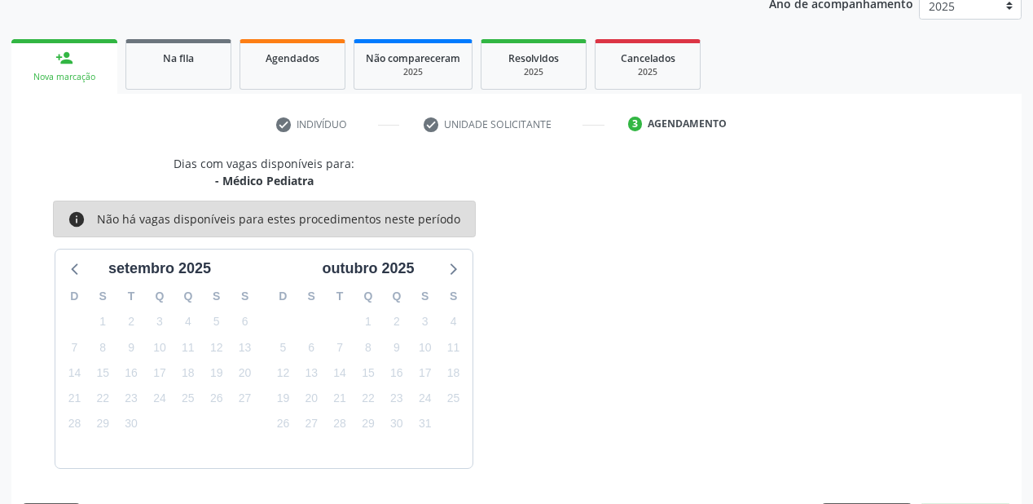
scroll to position [252, 0]
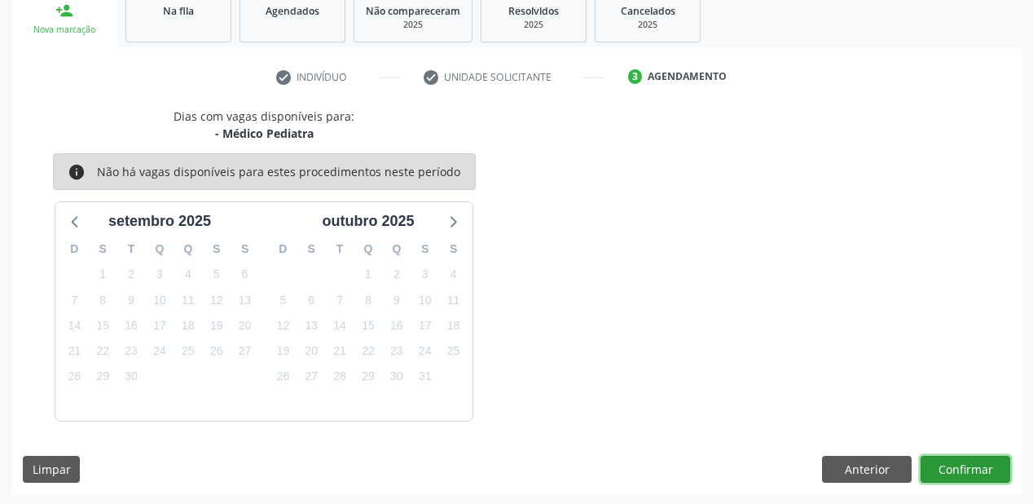
click at [947, 473] on button "Confirmar" at bounding box center [966, 469] width 90 height 28
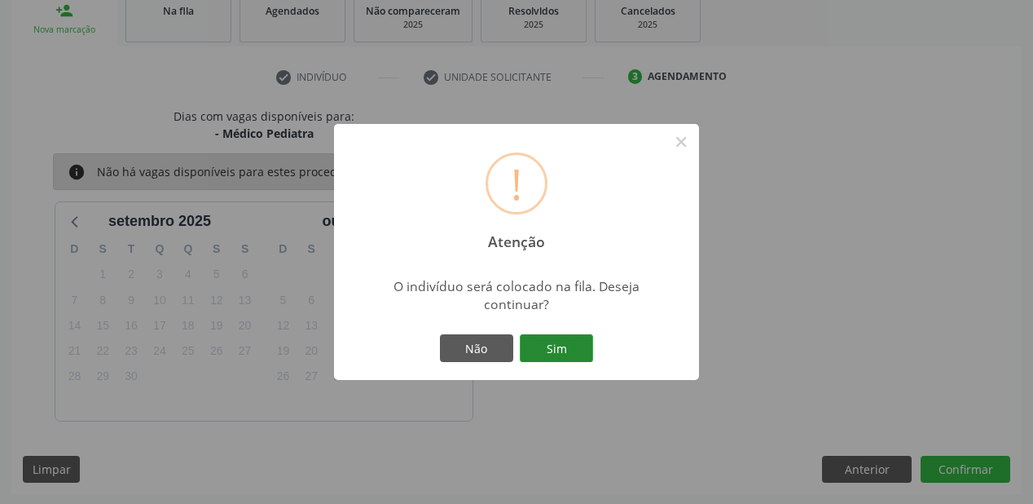
click at [580, 352] on button "Sim" at bounding box center [556, 348] width 73 height 28
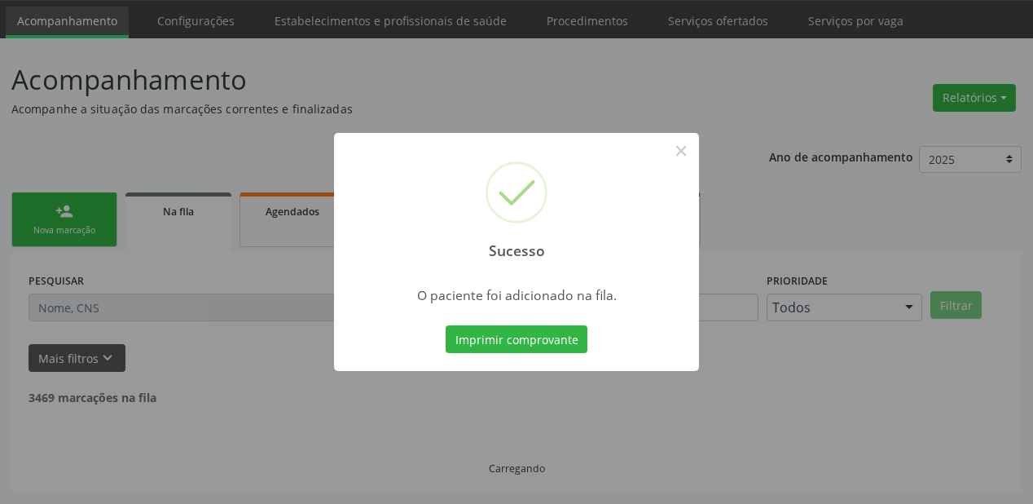
scroll to position [33, 0]
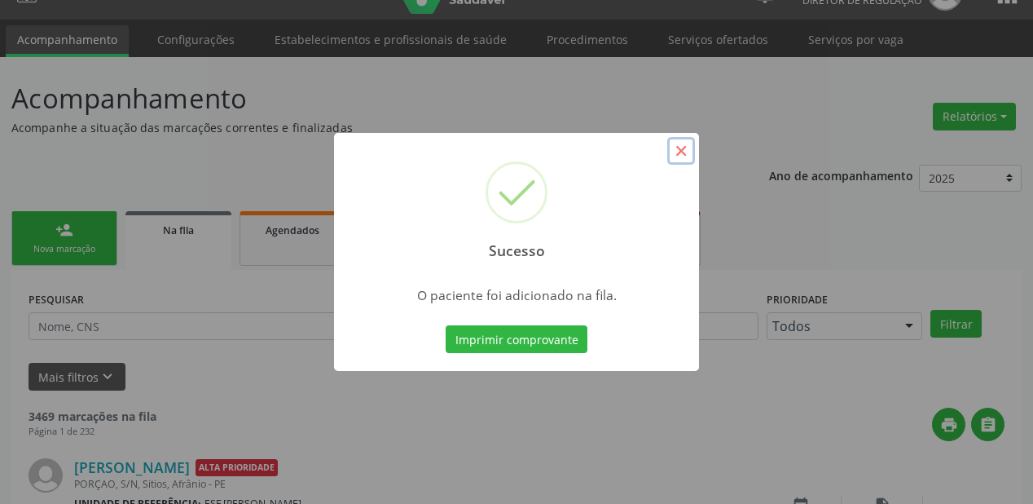
click at [687, 151] on button "×" at bounding box center [681, 151] width 28 height 28
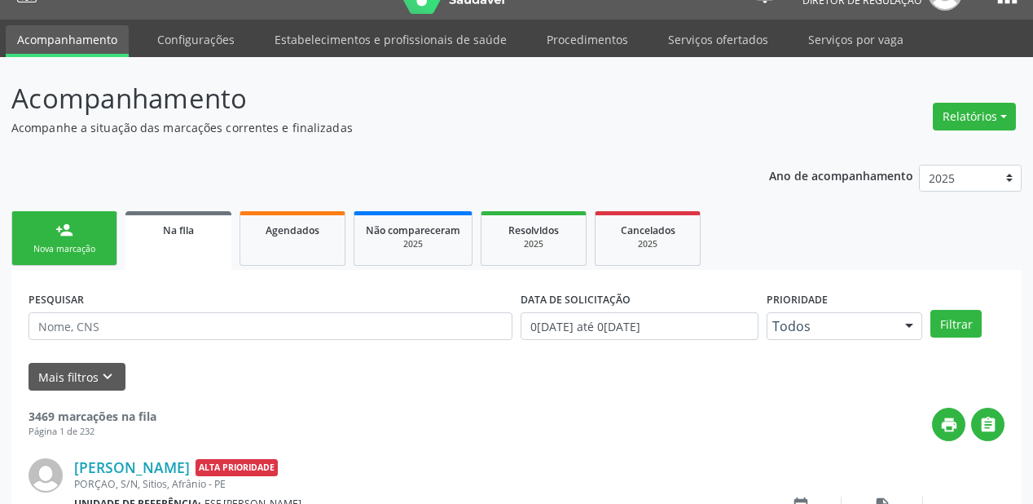
click at [70, 238] on link "person_add Nova marcação" at bounding box center [64, 238] width 106 height 55
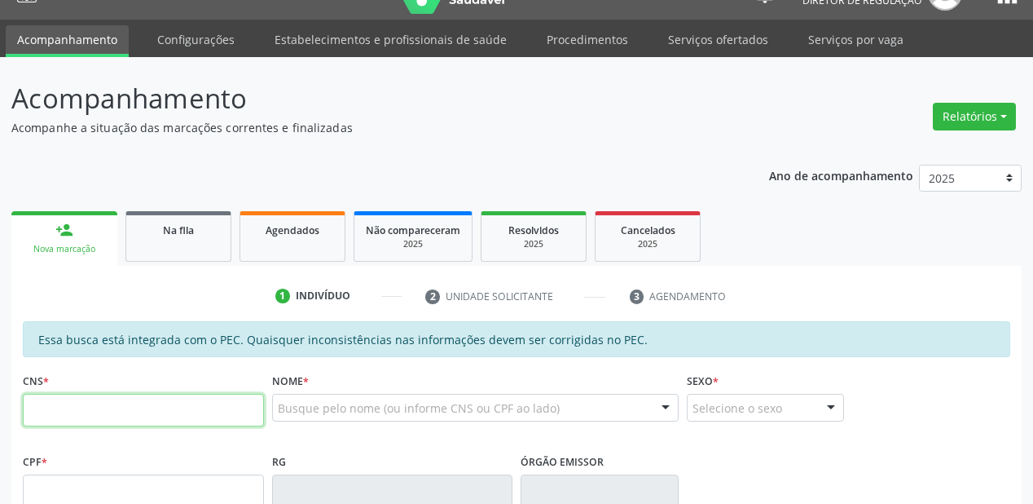
click at [61, 401] on input "text" at bounding box center [143, 410] width 241 height 33
type input "707 4060 1087 6670"
type input "145.663.914-50"
type input "2[DATE]"
type input "[PERSON_NAME]"
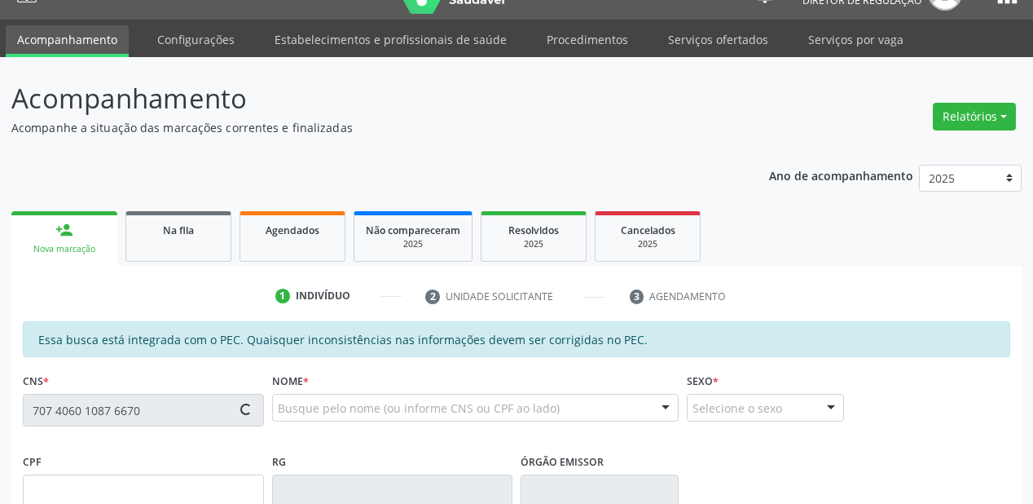
type input "[PHONE_NUMBER]"
type input "S/N"
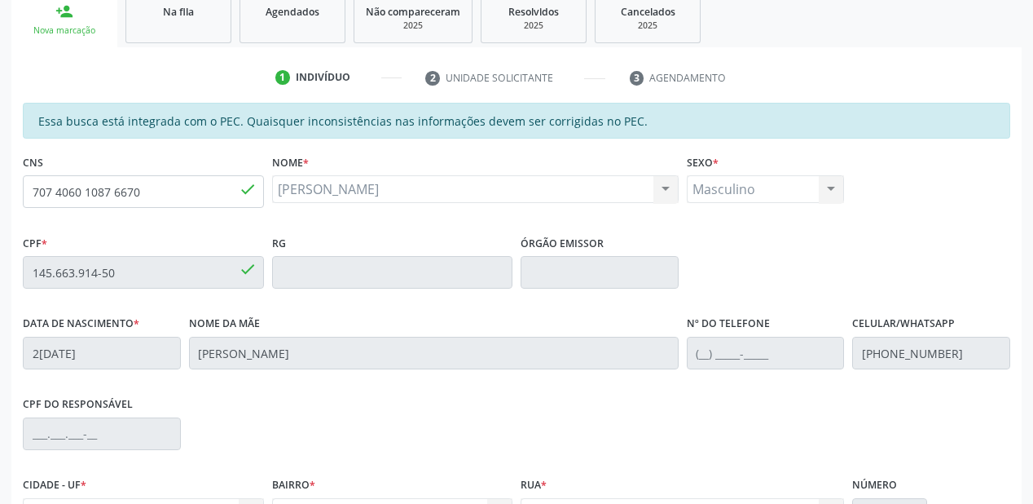
scroll to position [426, 0]
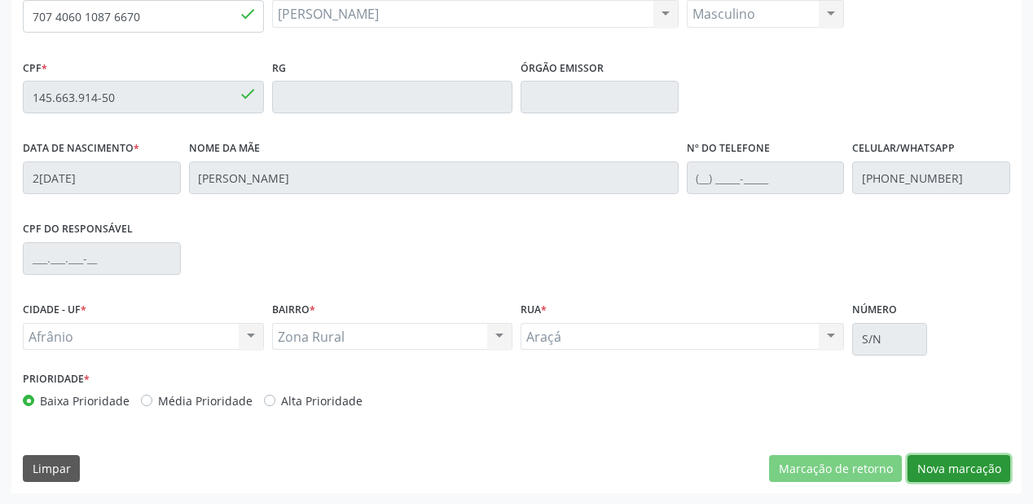
drag, startPoint x: 982, startPoint y: 473, endPoint x: 895, endPoint y: 451, distance: 89.1
click at [981, 472] on button "Nova marcação" at bounding box center [959, 469] width 103 height 28
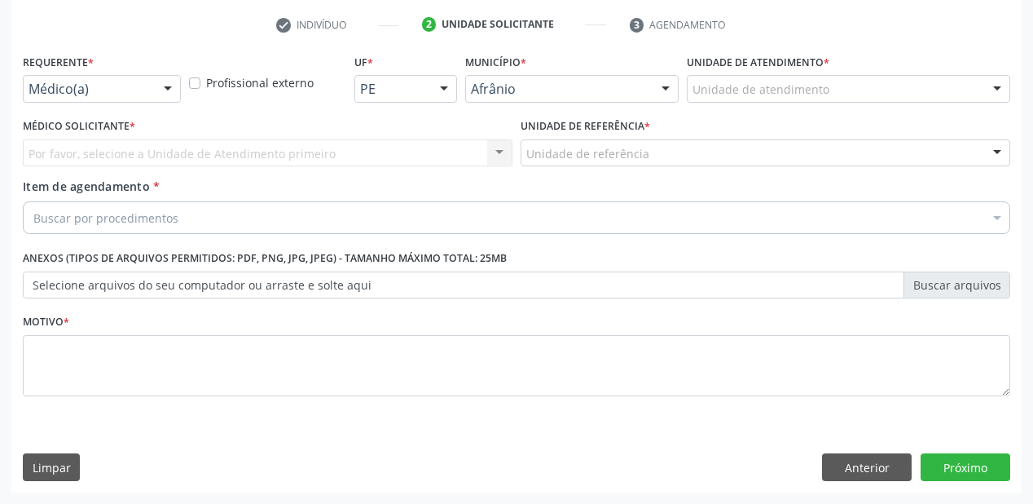
scroll to position [303, 0]
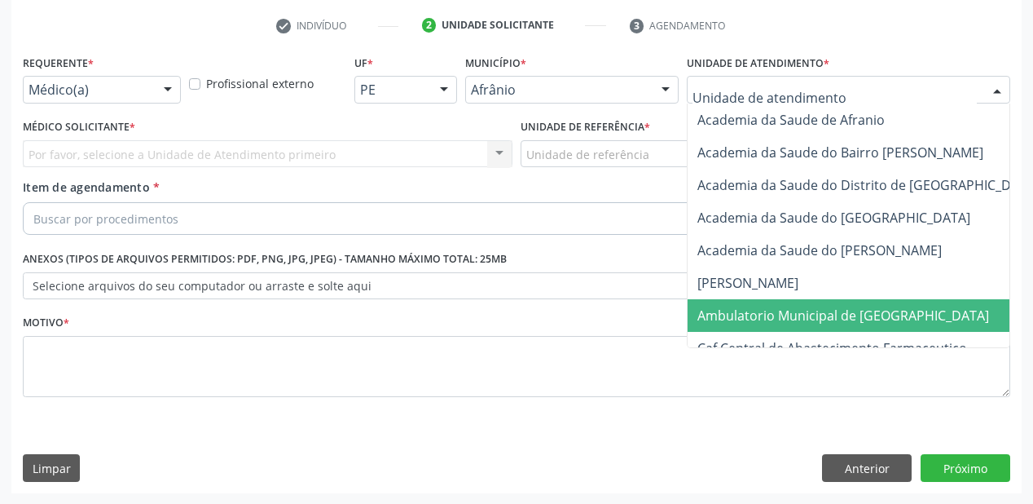
drag, startPoint x: 748, startPoint y: 315, endPoint x: 666, endPoint y: 241, distance: 110.8
click at [746, 310] on span "Ambulatorio Municipal de [GEOGRAPHIC_DATA]" at bounding box center [843, 315] width 292 height 18
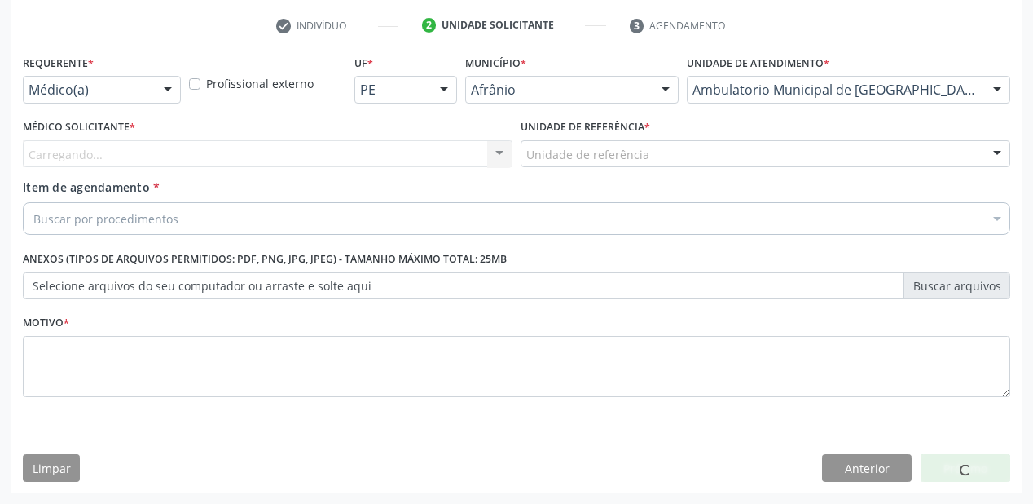
drag, startPoint x: 572, startPoint y: 158, endPoint x: 570, endPoint y: 240, distance: 81.5
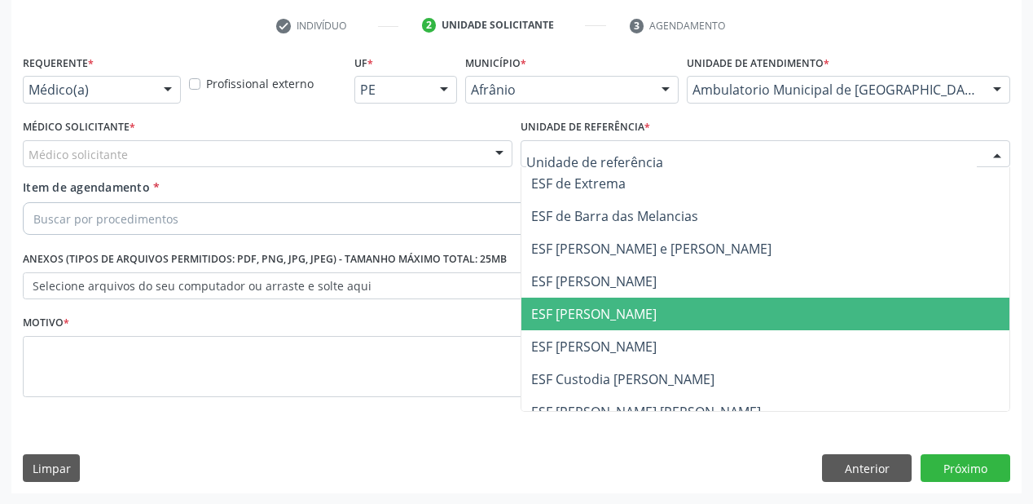
click at [570, 297] on span "ESF [PERSON_NAME]" at bounding box center [765, 313] width 488 height 33
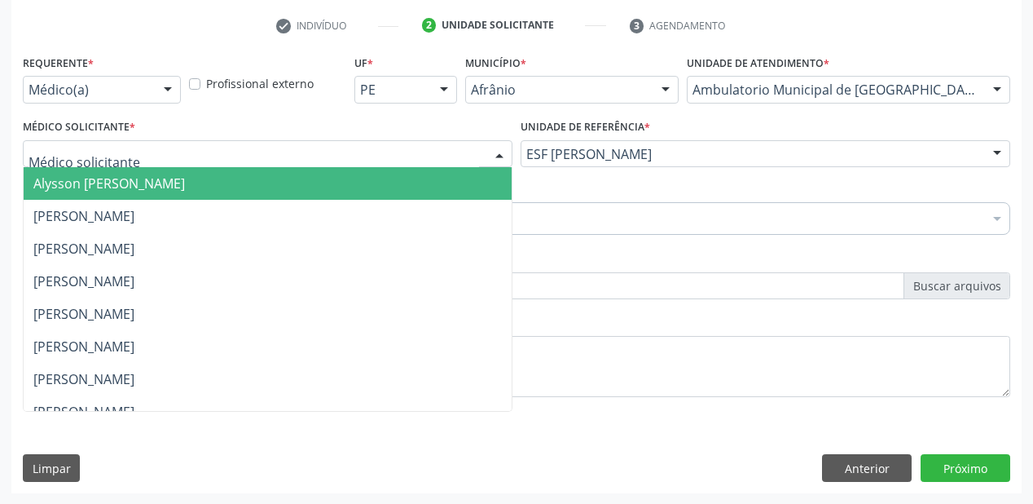
click at [108, 186] on span "Alysson [PERSON_NAME]" at bounding box center [109, 183] width 152 height 18
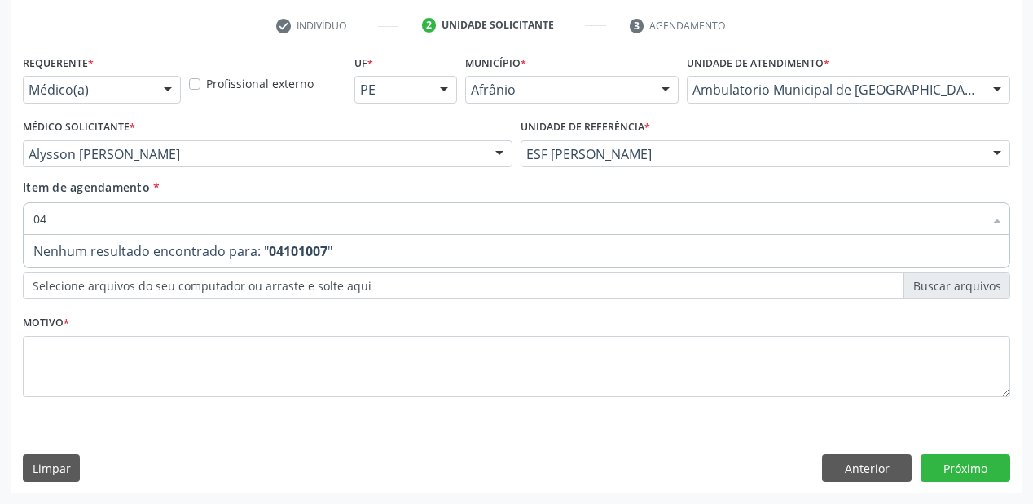
type input "0"
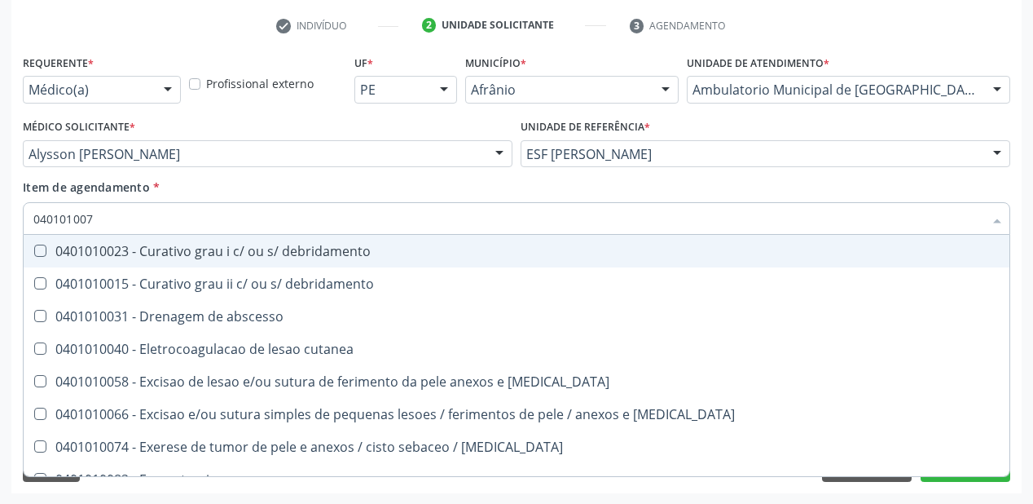
type input "0401010074"
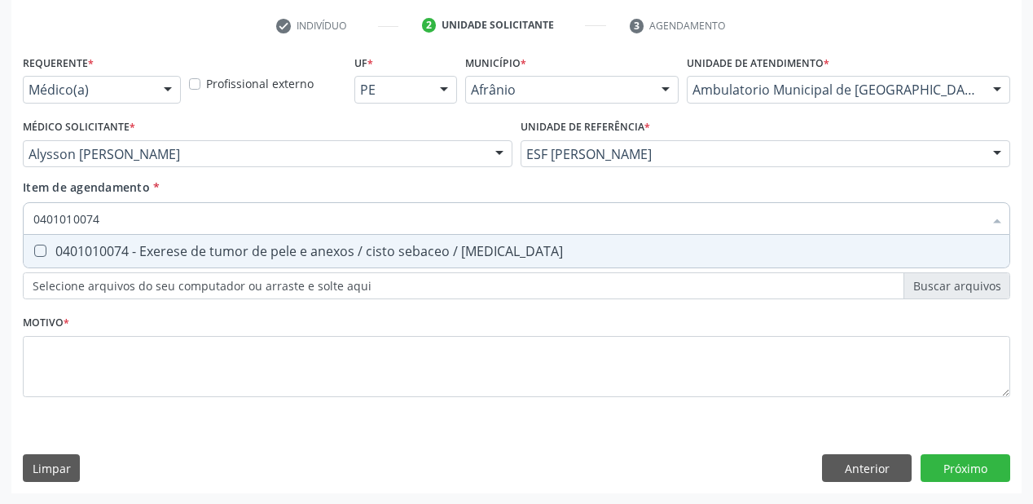
click at [114, 251] on div "0401010074 - Exerese de tumor de pele e anexos / cisto sebaceo / [MEDICAL_DATA]" at bounding box center [516, 250] width 966 height 13
checkbox lipoma "true"
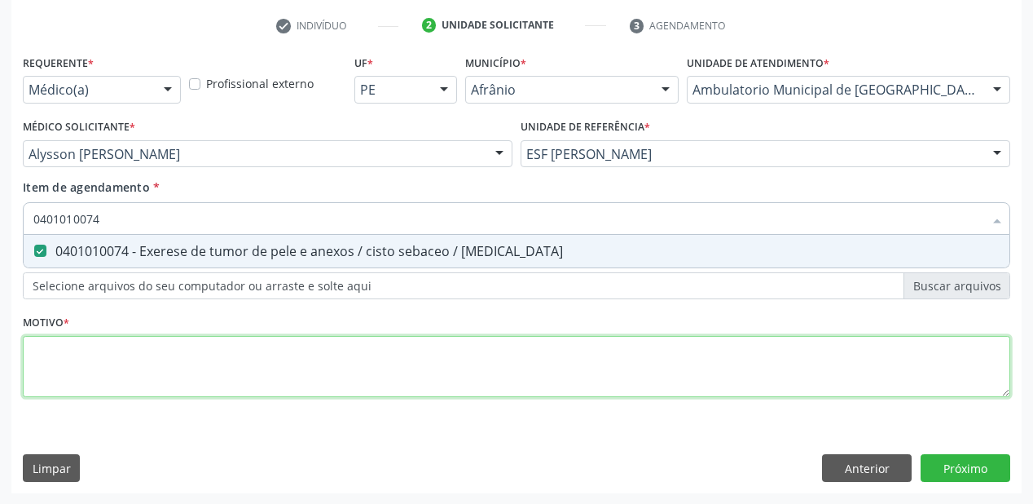
click at [64, 356] on div "Requerente * Médico(a) Médico(a) Enfermeiro(a) Paciente Nenhum resultado encont…" at bounding box center [516, 235] width 987 height 369
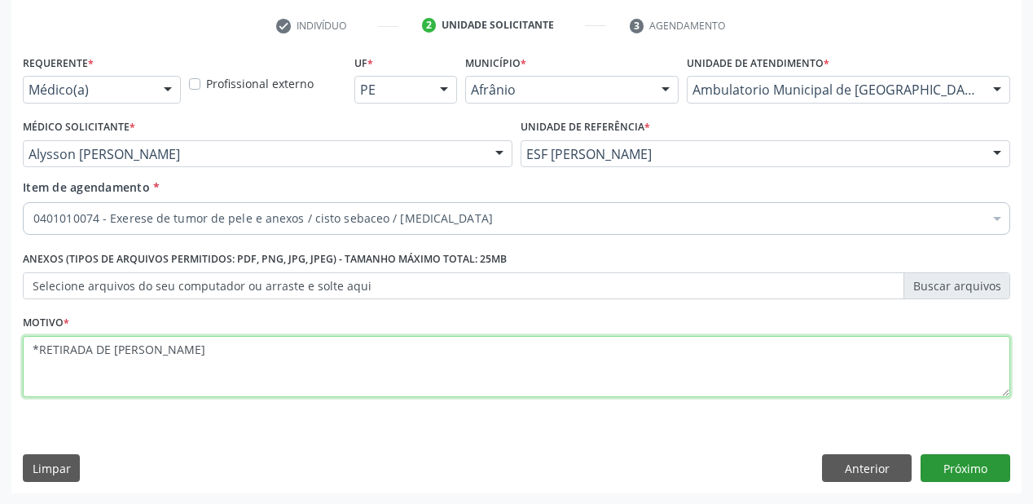
type textarea "*RETIRADA DE [PERSON_NAME]"
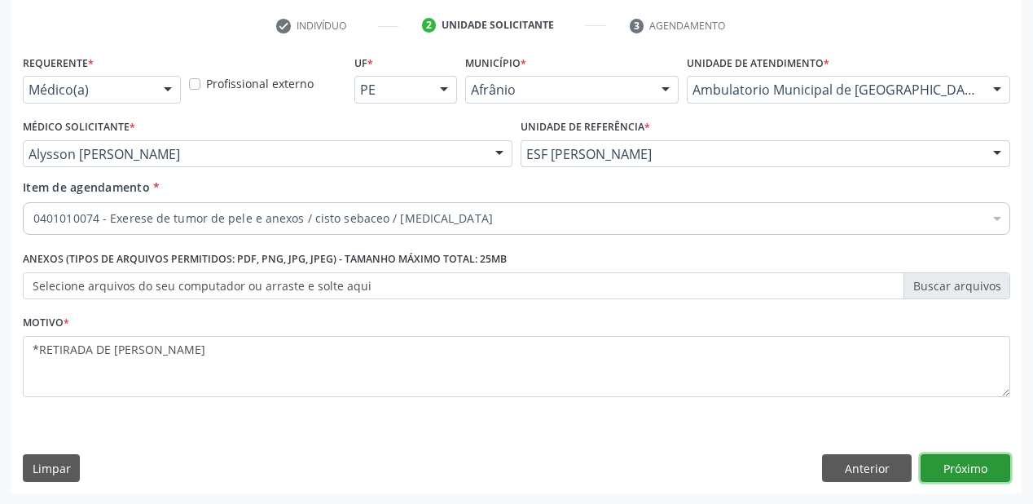
click at [961, 466] on button "Próximo" at bounding box center [966, 468] width 90 height 28
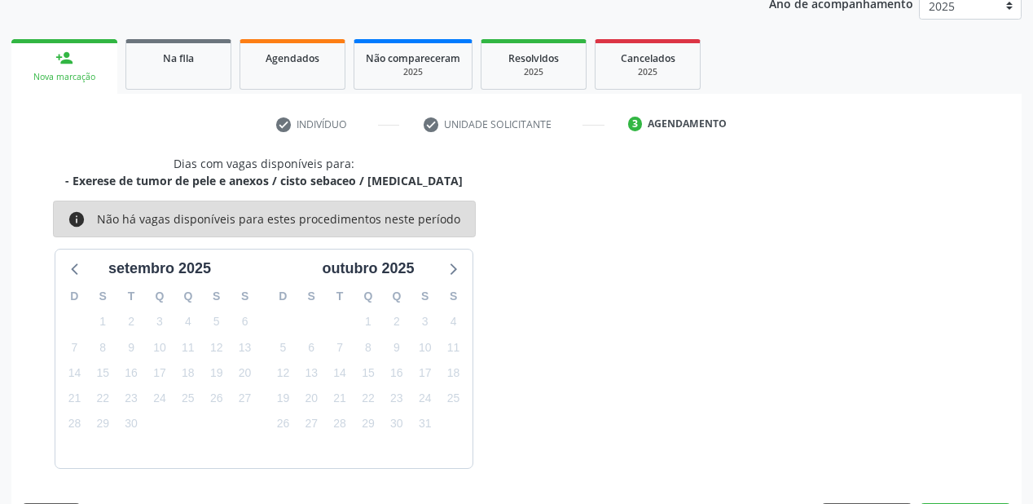
scroll to position [252, 0]
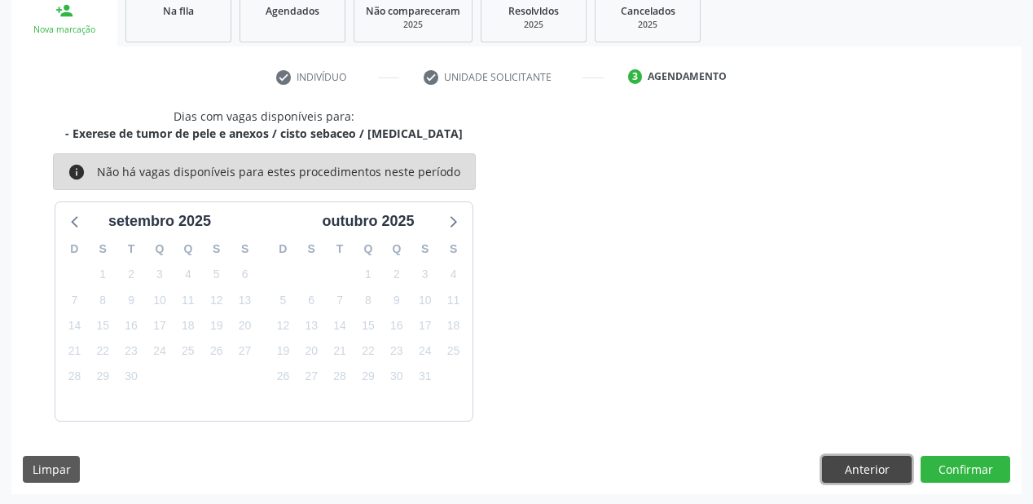
click at [860, 467] on button "Anterior" at bounding box center [867, 469] width 90 height 28
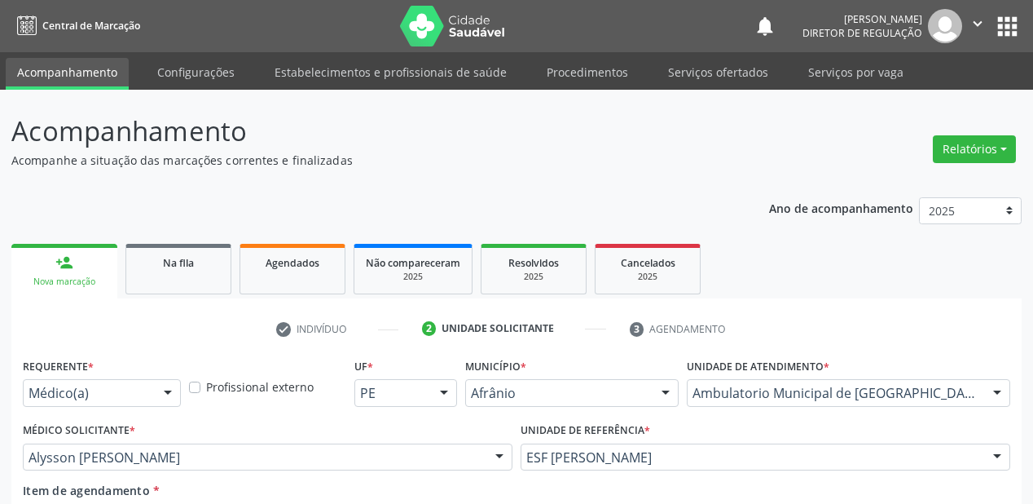
scroll to position [0, 0]
click at [68, 83] on link "Acompanhamento" at bounding box center [67, 74] width 123 height 32
click at [692, 75] on link "Serviços ofertados" at bounding box center [718, 72] width 123 height 29
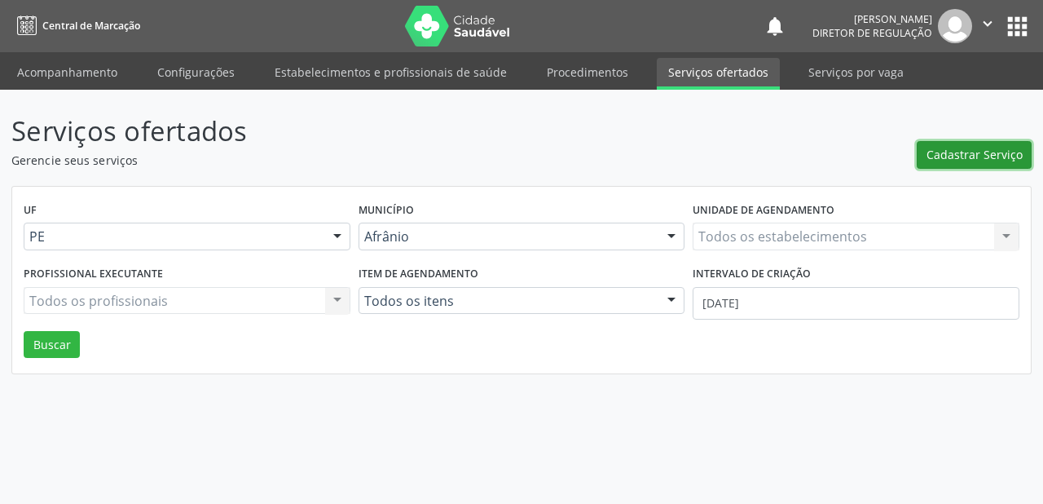
click at [952, 153] on span "Cadastrar Serviço" at bounding box center [974, 154] width 96 height 17
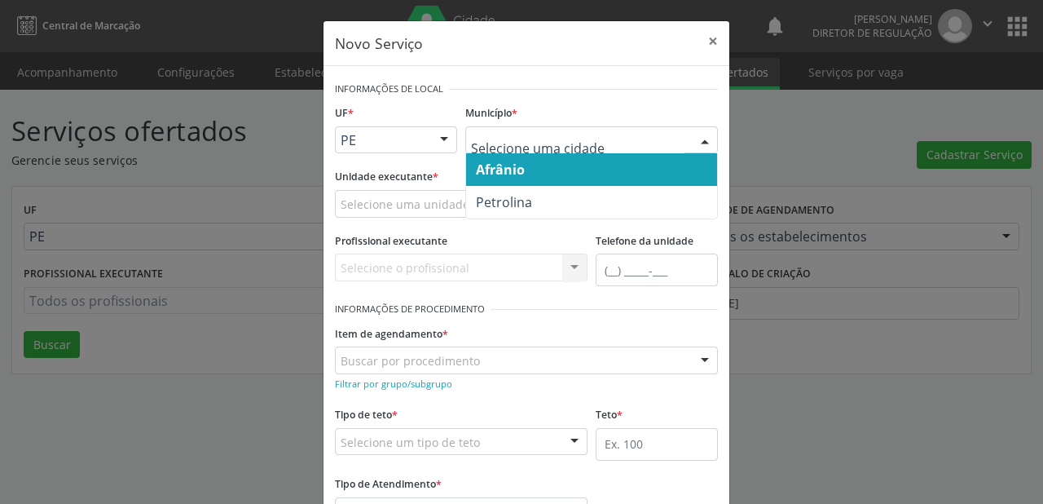
click at [524, 166] on span "Afrânio" at bounding box center [591, 169] width 251 height 33
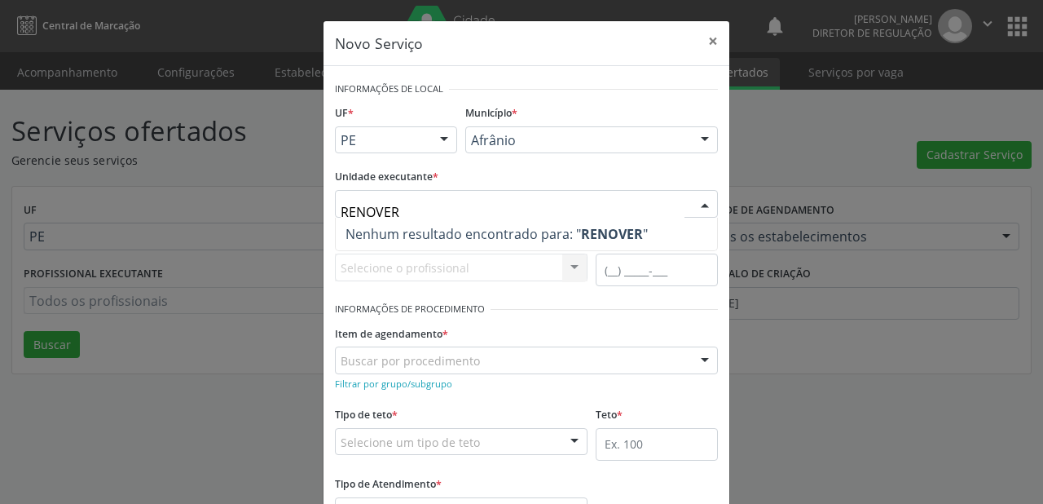
click at [403, 244] on span "Nenhum resultado encontrado para: " RENOVER "" at bounding box center [526, 234] width 381 height 33
click at [408, 215] on input "RENOVER" at bounding box center [513, 212] width 344 height 33
type input "RENOVE"
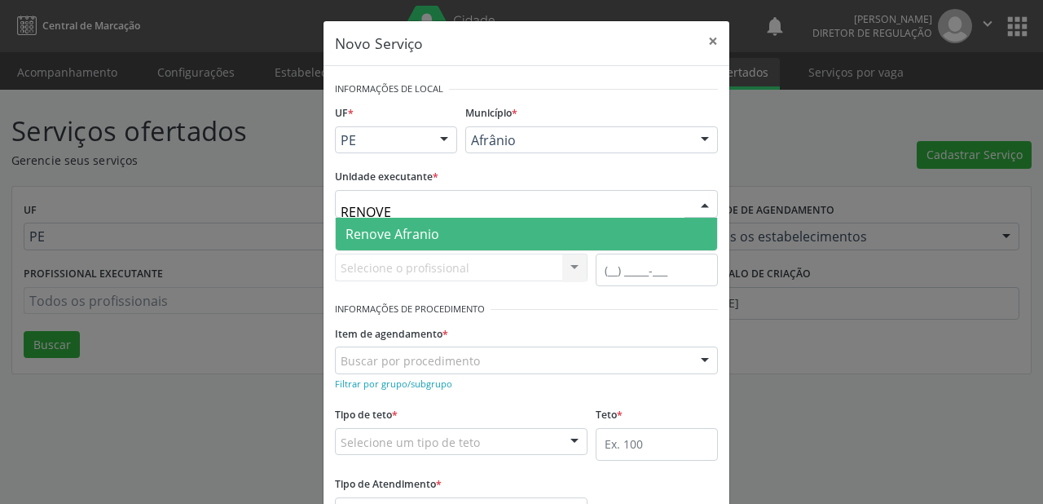
click at [402, 236] on span "Renove Afranio" at bounding box center [392, 234] width 94 height 18
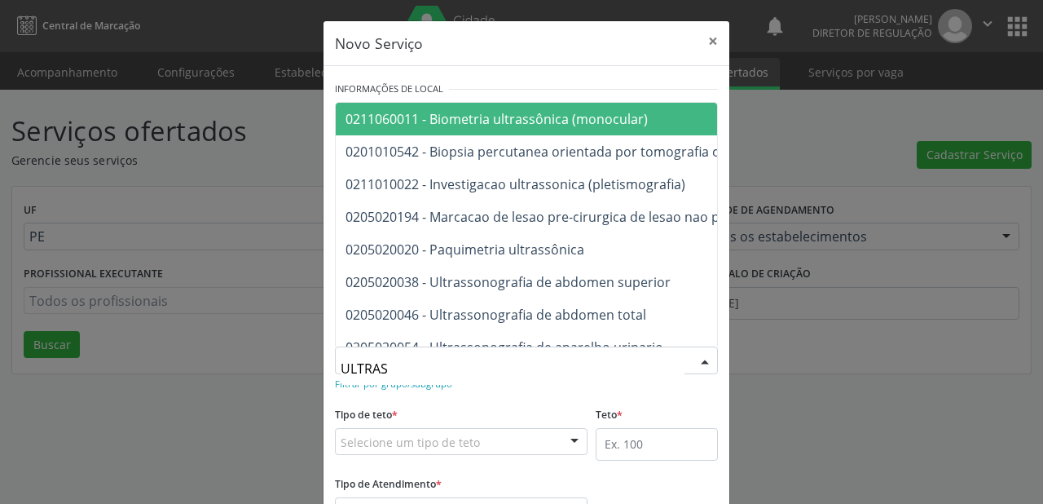
type input "ULTRASS"
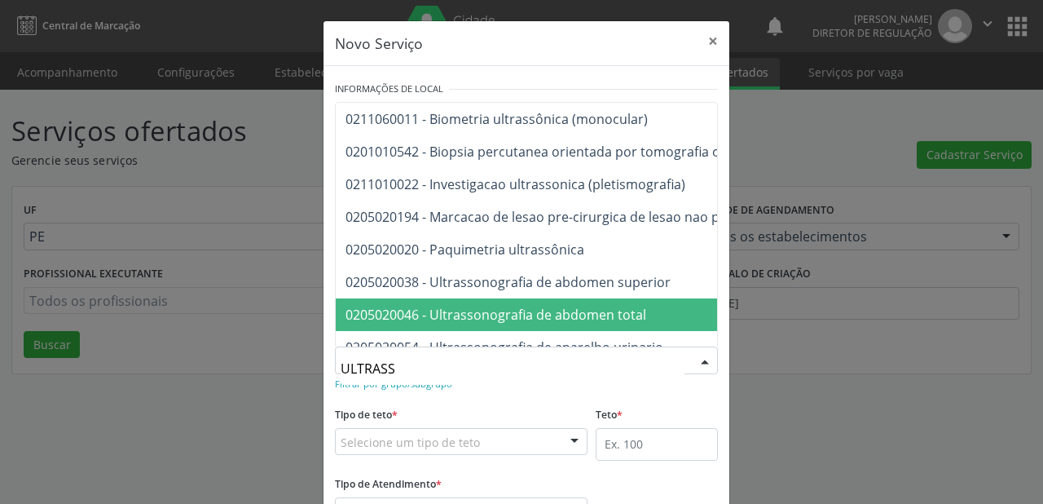
drag, startPoint x: 381, startPoint y: 320, endPoint x: 387, endPoint y: 372, distance: 51.6
click at [381, 320] on span "0205020046 - Ultrassonografia de abdomen total" at bounding box center [495, 315] width 301 height 18
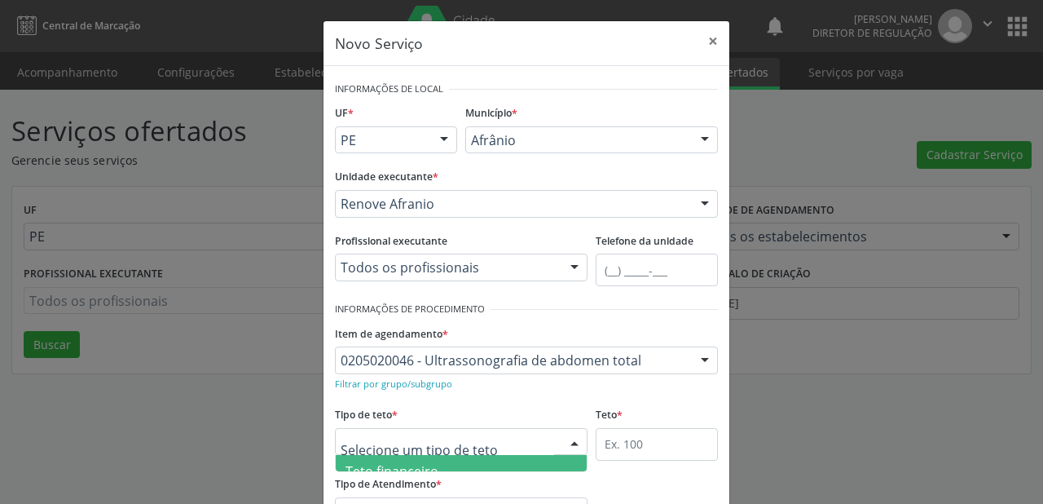
scroll to position [49, 0]
click at [384, 462] on span "Teto físico" at bounding box center [376, 455] width 63 height 18
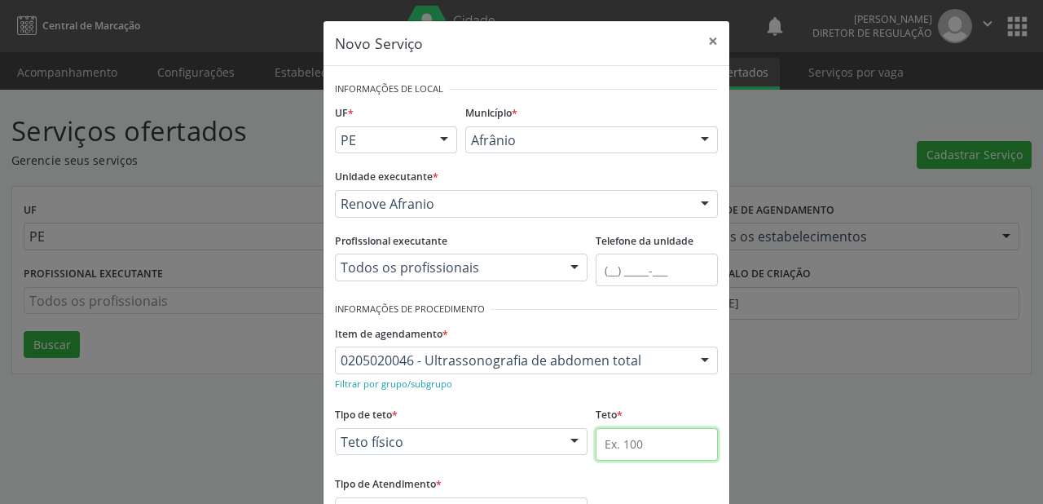
click at [618, 444] on input "text" at bounding box center [657, 444] width 122 height 33
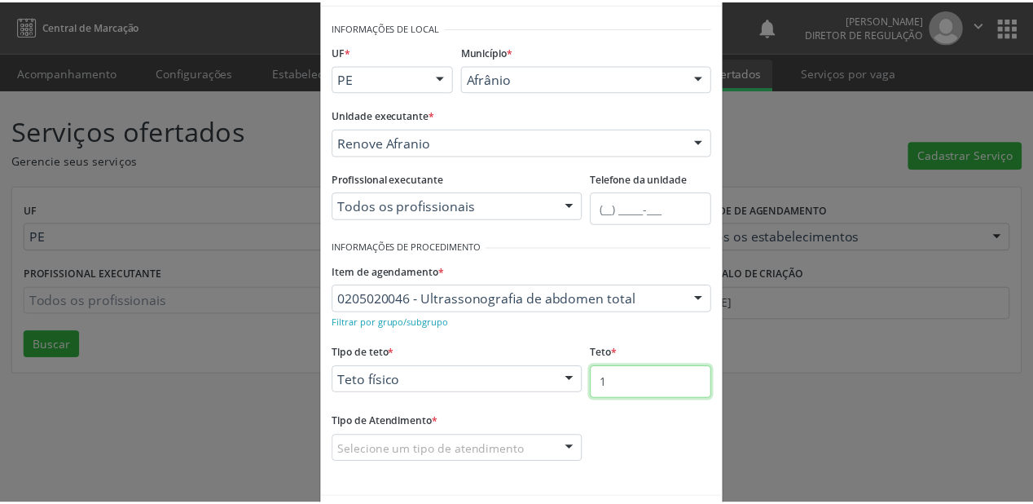
scroll to position [124, 0]
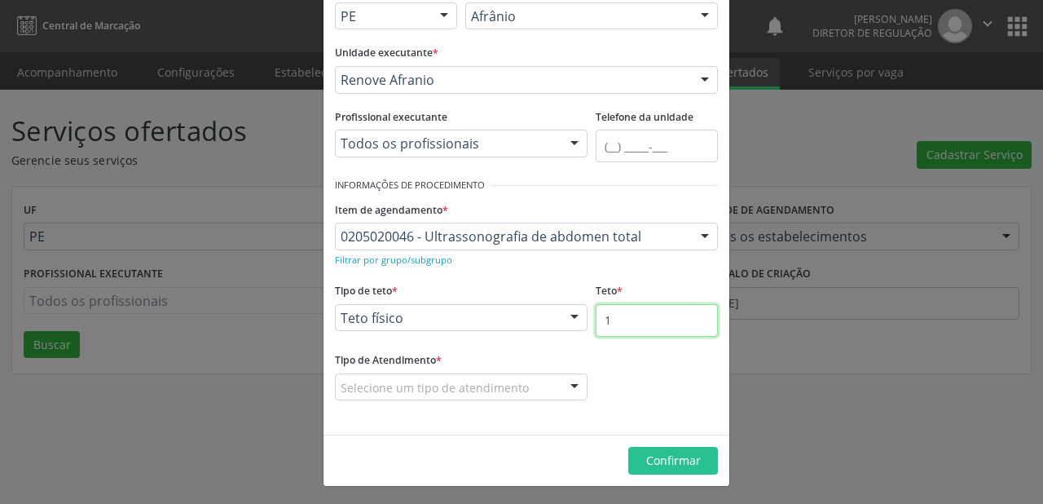
type input "1"
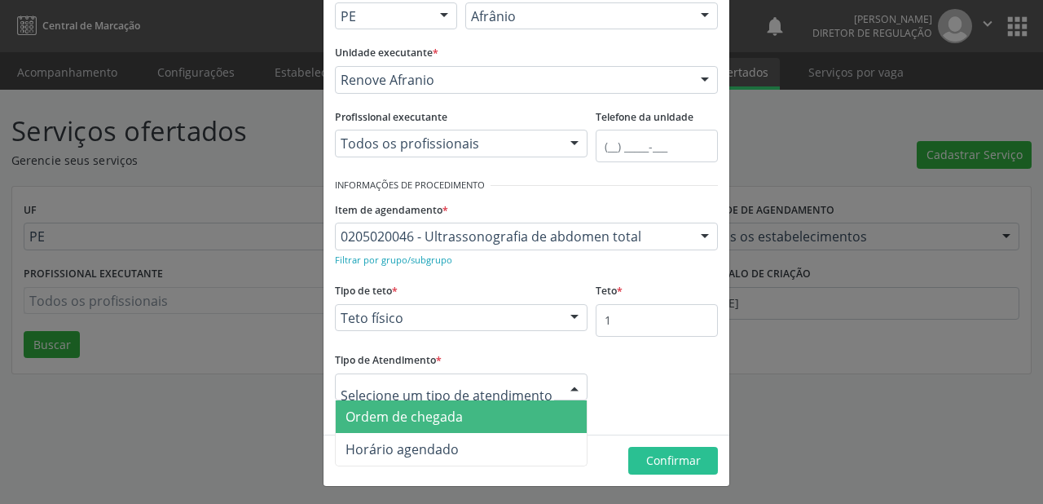
click at [394, 416] on span "Ordem de chegada" at bounding box center [403, 416] width 117 height 18
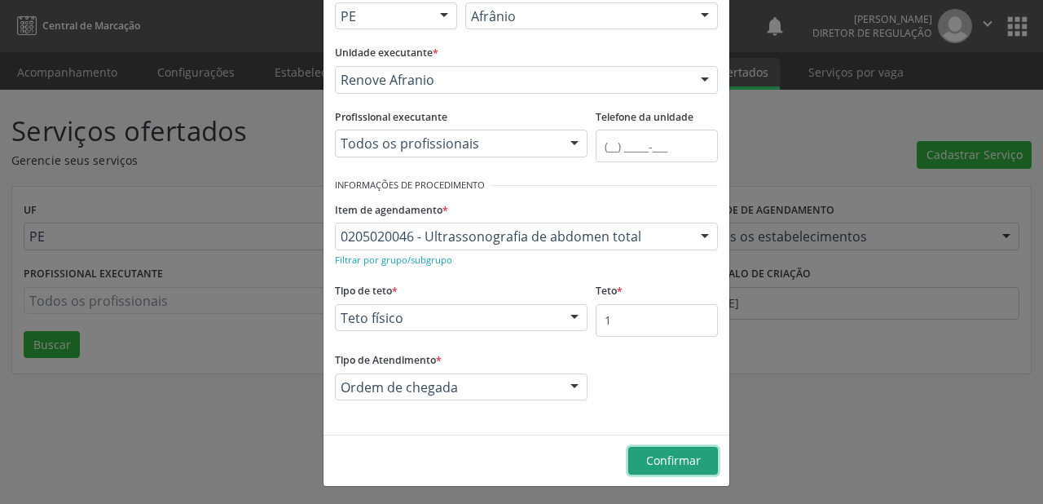
click at [681, 460] on span "Confirmar" at bounding box center [673, 459] width 55 height 15
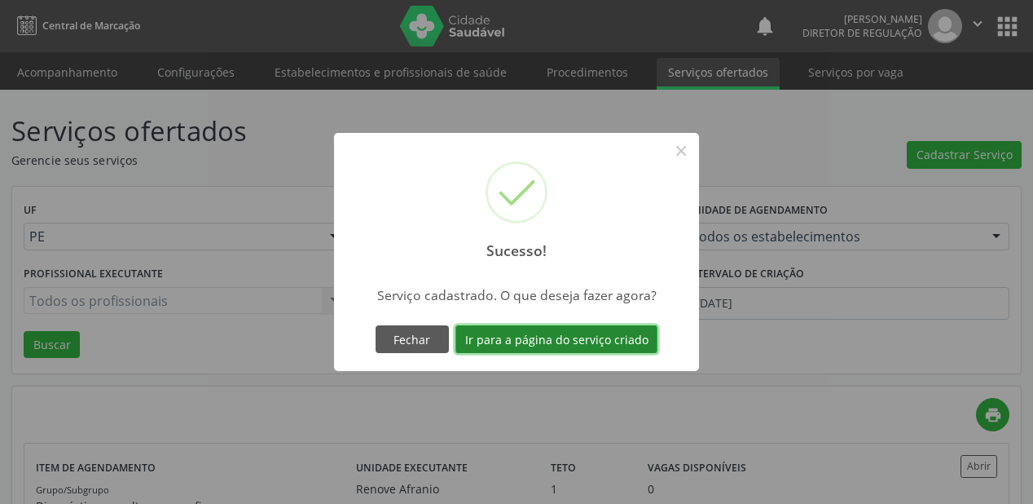
click at [567, 339] on button "Ir para a página do serviço criado" at bounding box center [556, 339] width 202 height 28
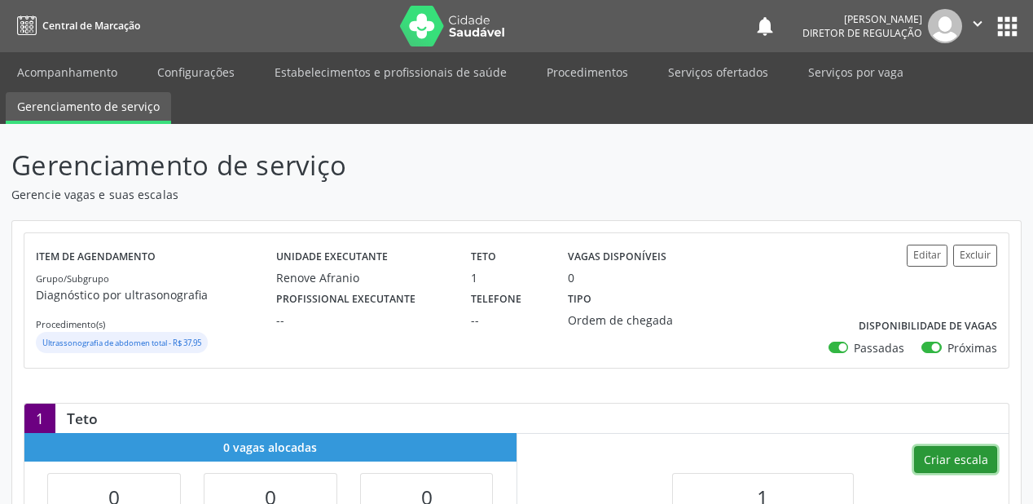
click at [944, 450] on button "Criar escala" at bounding box center [955, 460] width 83 height 28
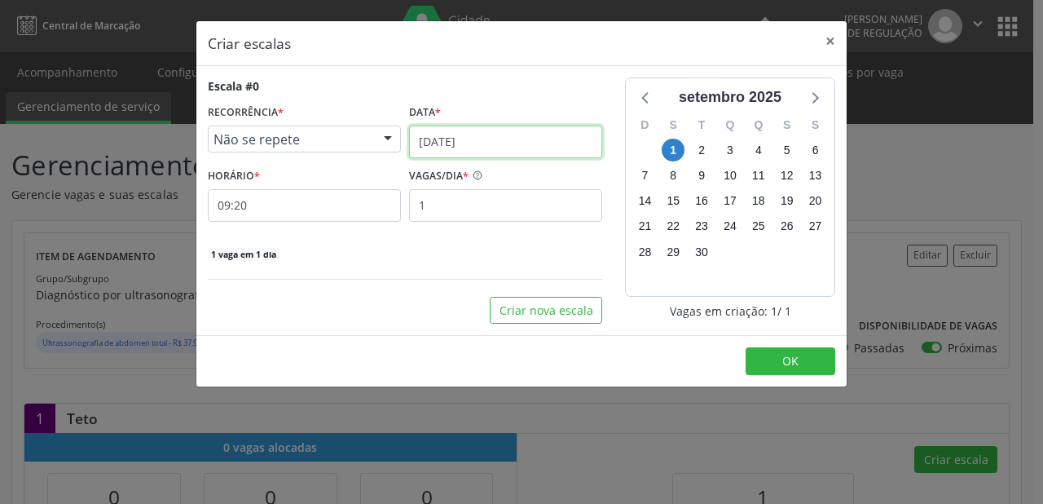
click at [428, 140] on input "[DATE]" at bounding box center [505, 141] width 193 height 33
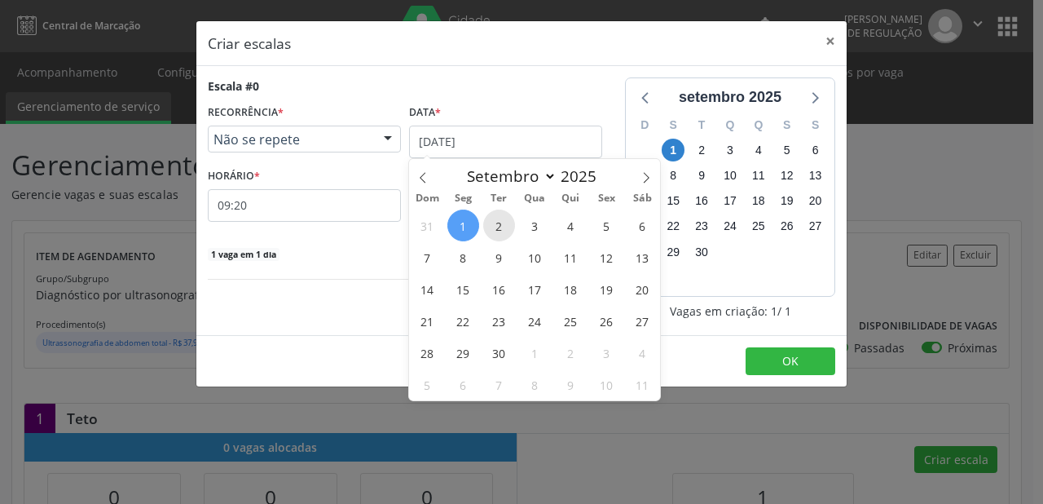
click at [502, 225] on span "2" at bounding box center [499, 225] width 32 height 32
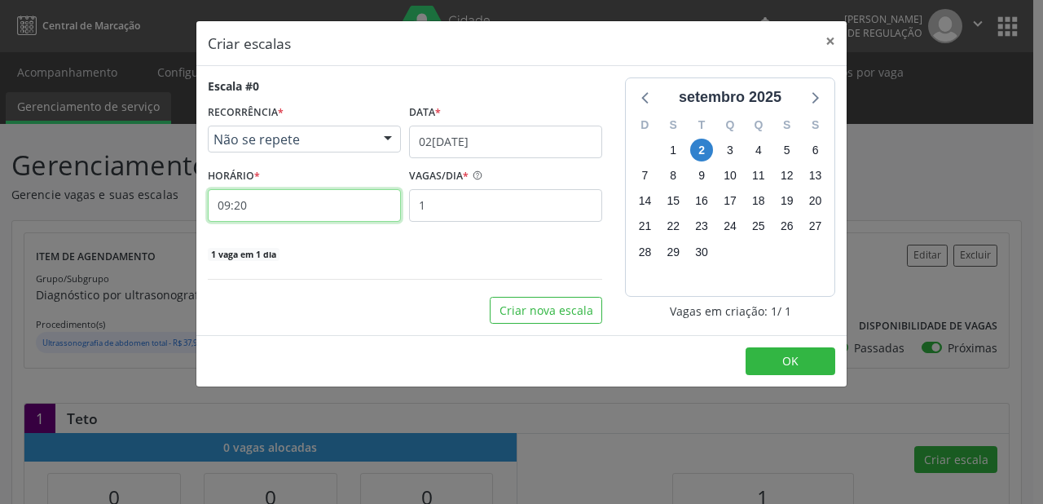
click at [313, 207] on input "09:20" at bounding box center [304, 205] width 193 height 33
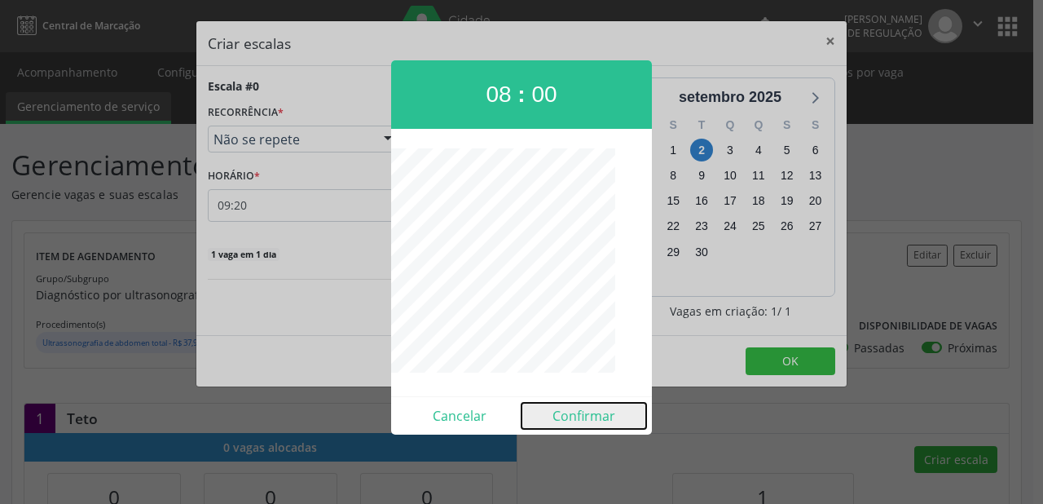
click at [583, 412] on button "Confirmar" at bounding box center [583, 415] width 125 height 26
type input "08:00"
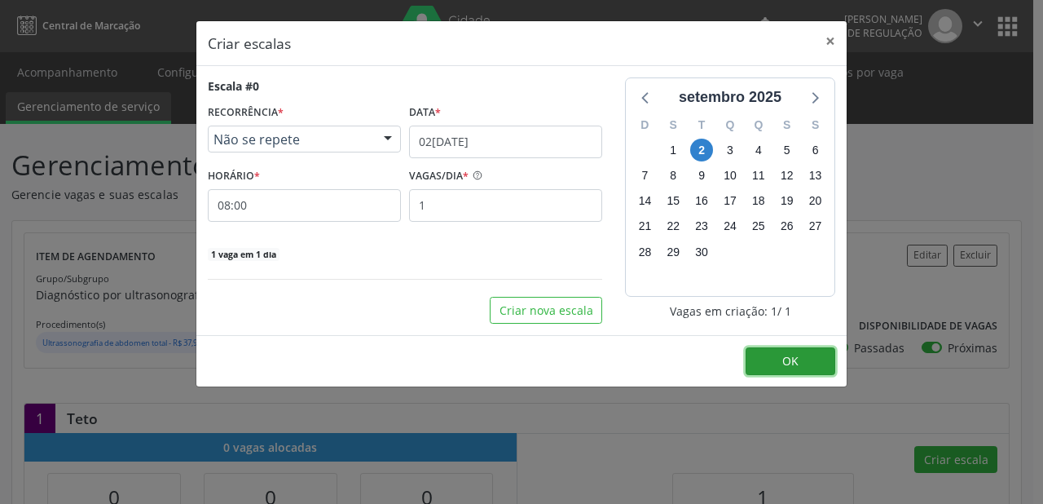
click at [791, 354] on span "OK" at bounding box center [790, 360] width 16 height 15
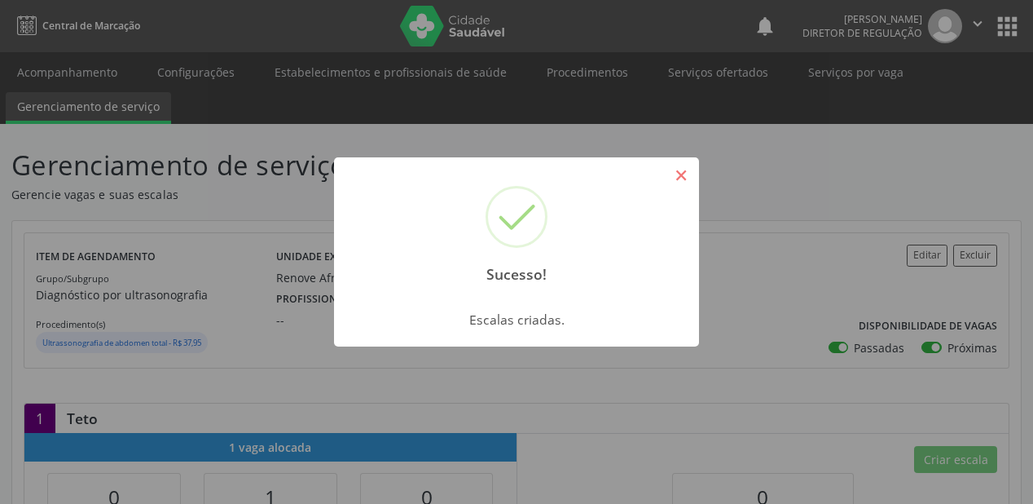
click at [675, 173] on button "×" at bounding box center [681, 175] width 28 height 28
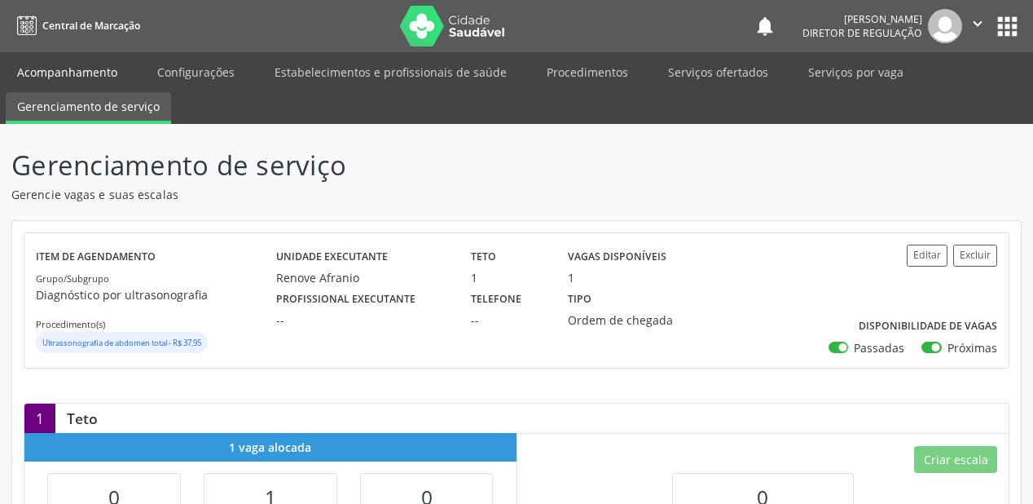
click at [71, 74] on link "Acompanhamento" at bounding box center [67, 72] width 123 height 29
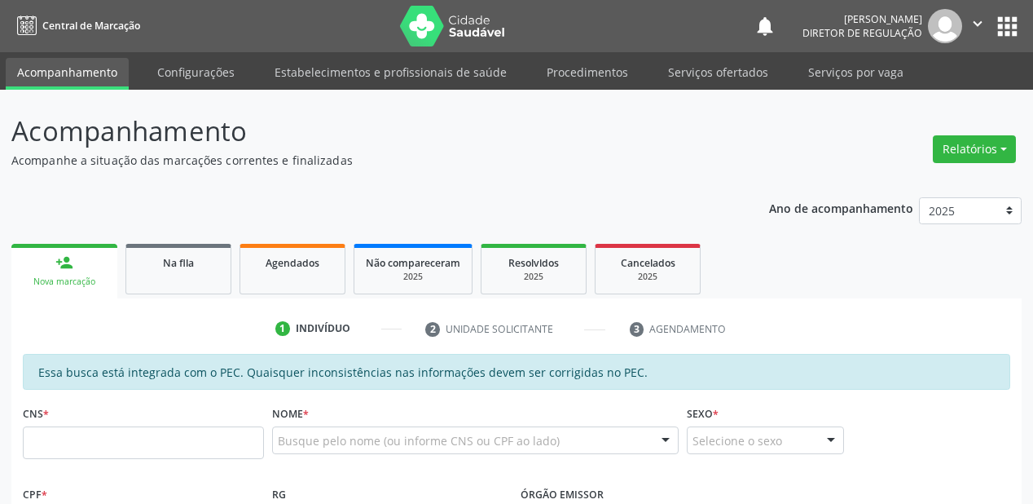
scroll to position [261, 0]
